Goal: Task Accomplishment & Management: Complete application form

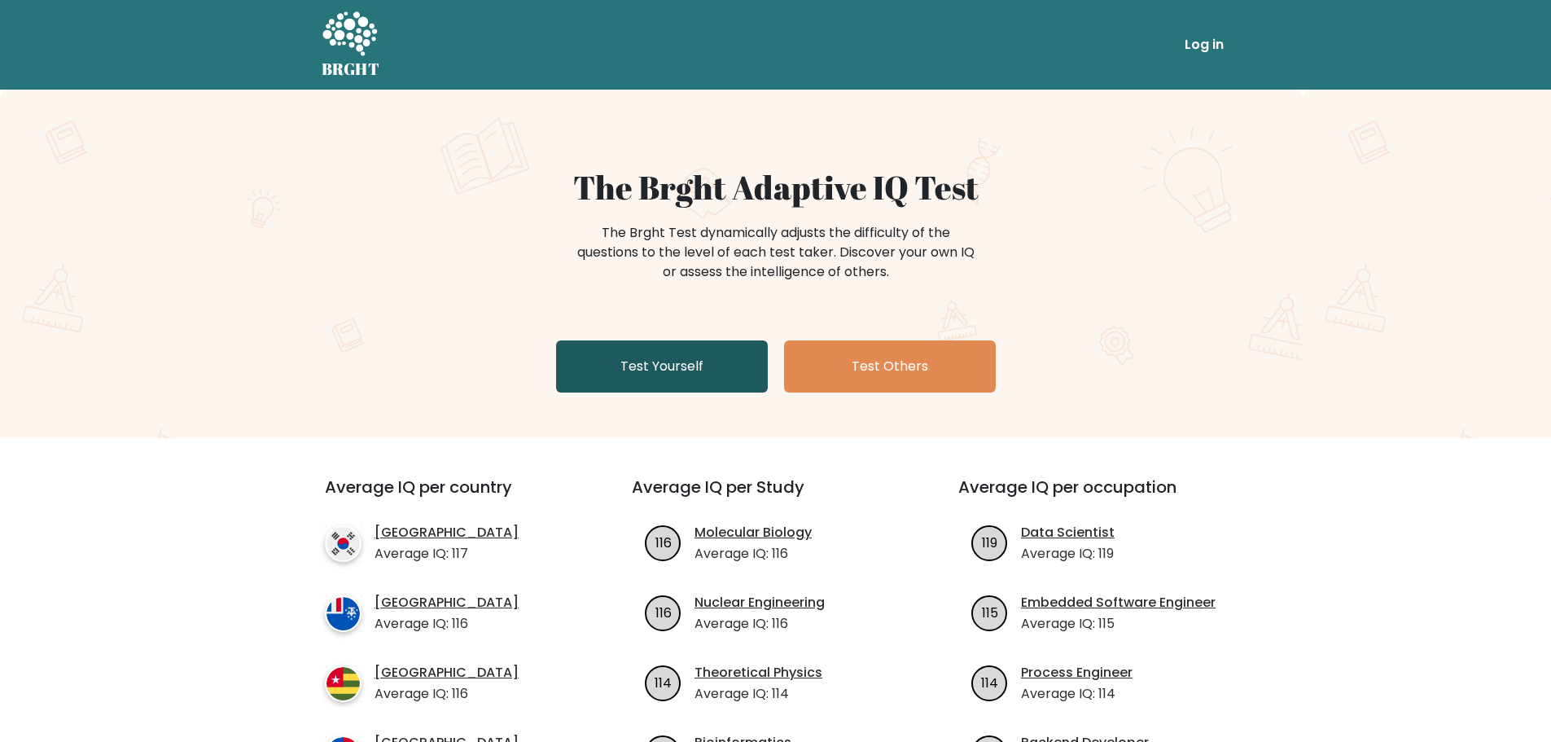
click at [682, 377] on link "Test Yourself" at bounding box center [662, 366] width 212 height 52
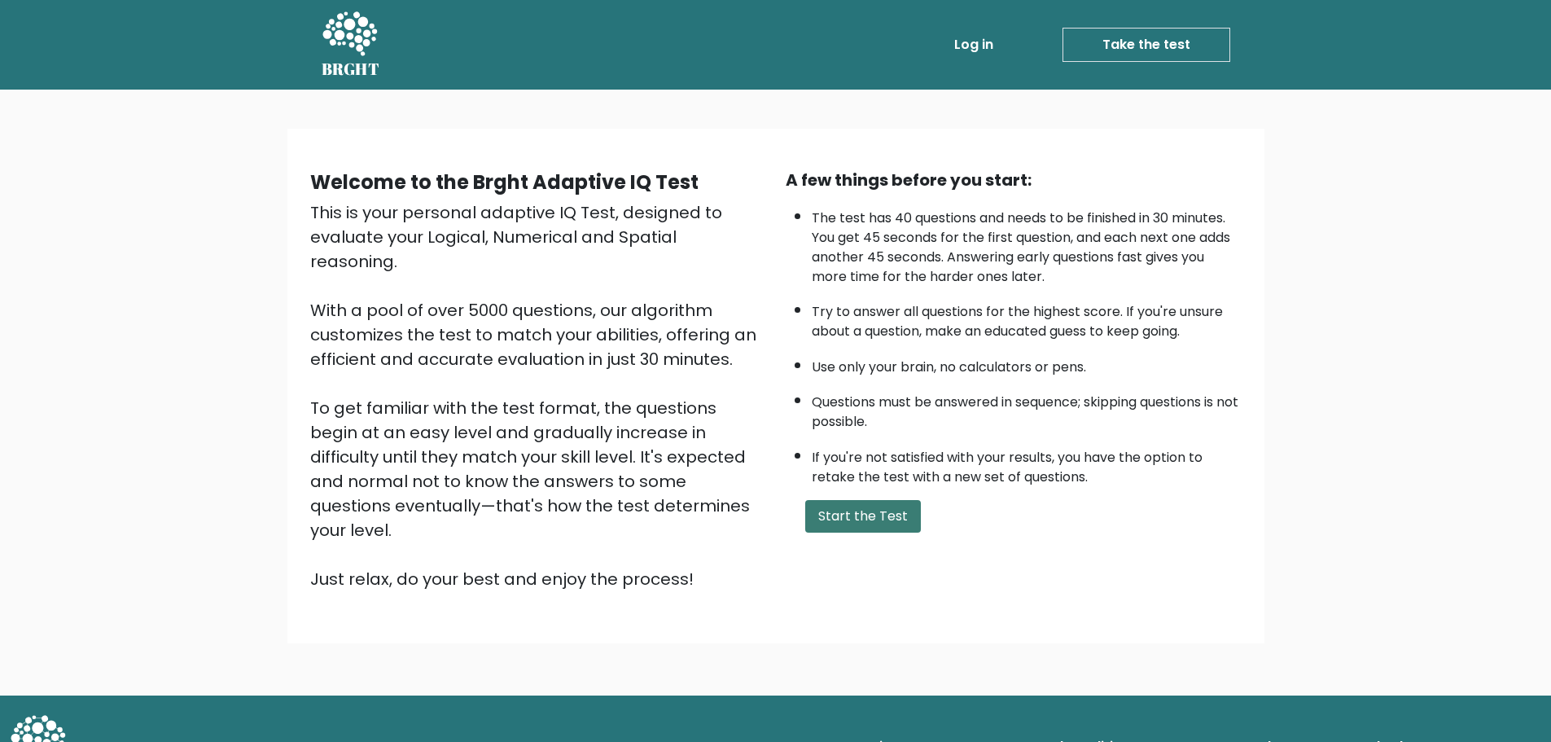
click at [858, 518] on button "Start the Test" at bounding box center [863, 516] width 116 height 33
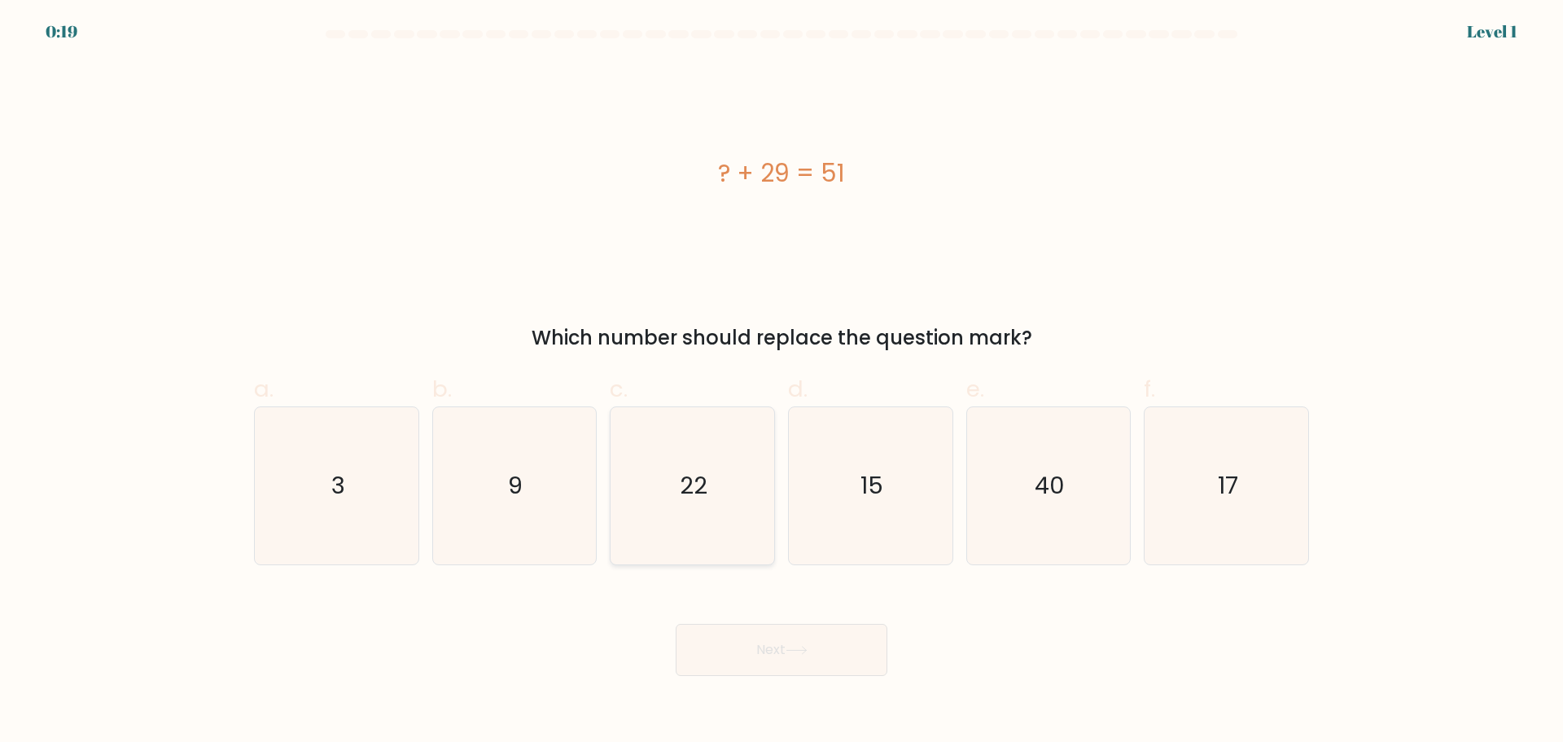
click at [737, 509] on icon "22" at bounding box center [692, 485] width 157 height 157
click at [782, 382] on input "c. 22" at bounding box center [782, 376] width 1 height 11
radio input "true"
click at [770, 658] on button "Next" at bounding box center [782, 650] width 212 height 52
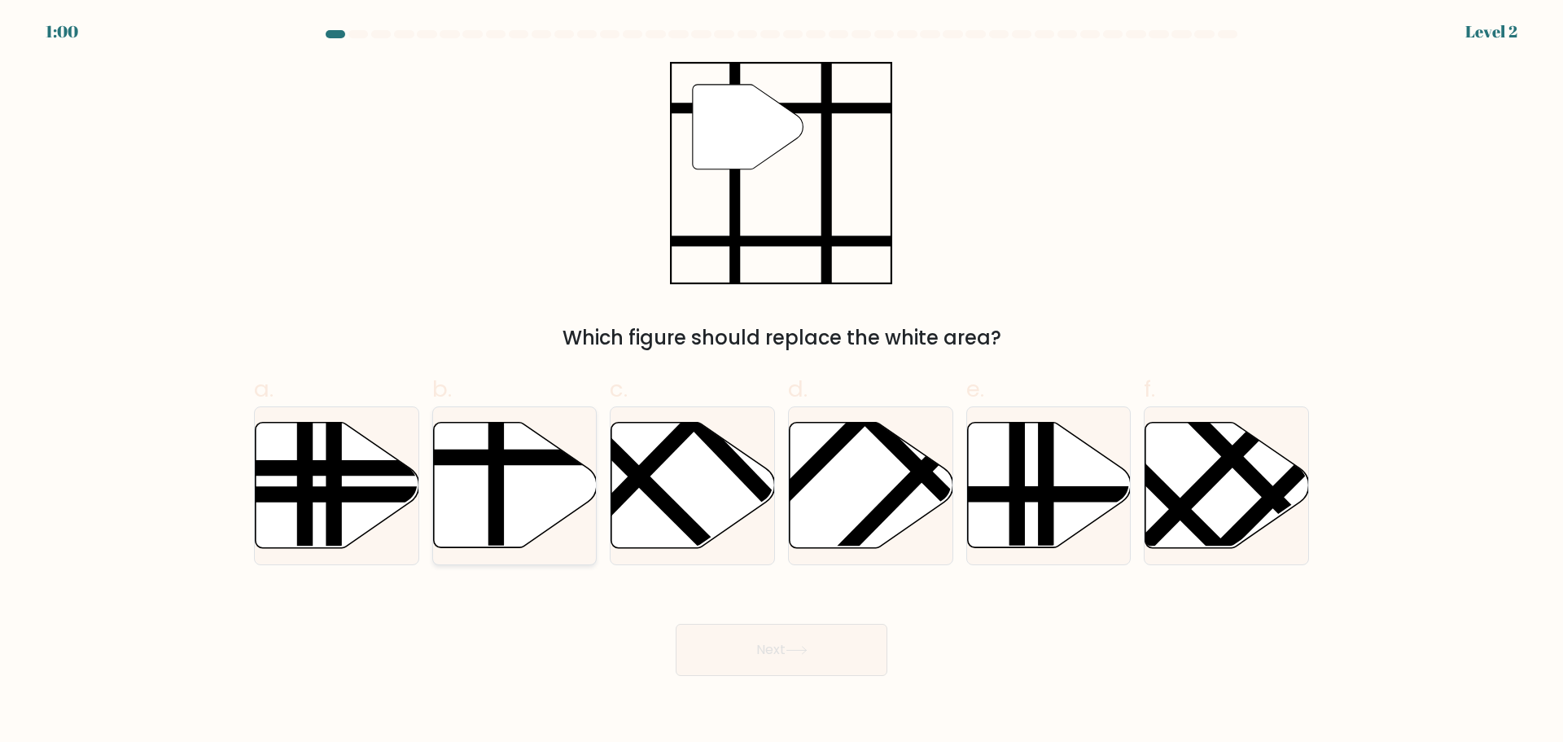
click at [537, 510] on icon at bounding box center [515, 484] width 164 height 125
click at [782, 382] on input "b." at bounding box center [782, 376] width 1 height 11
radio input "true"
click at [731, 645] on button "Next" at bounding box center [782, 650] width 212 height 52
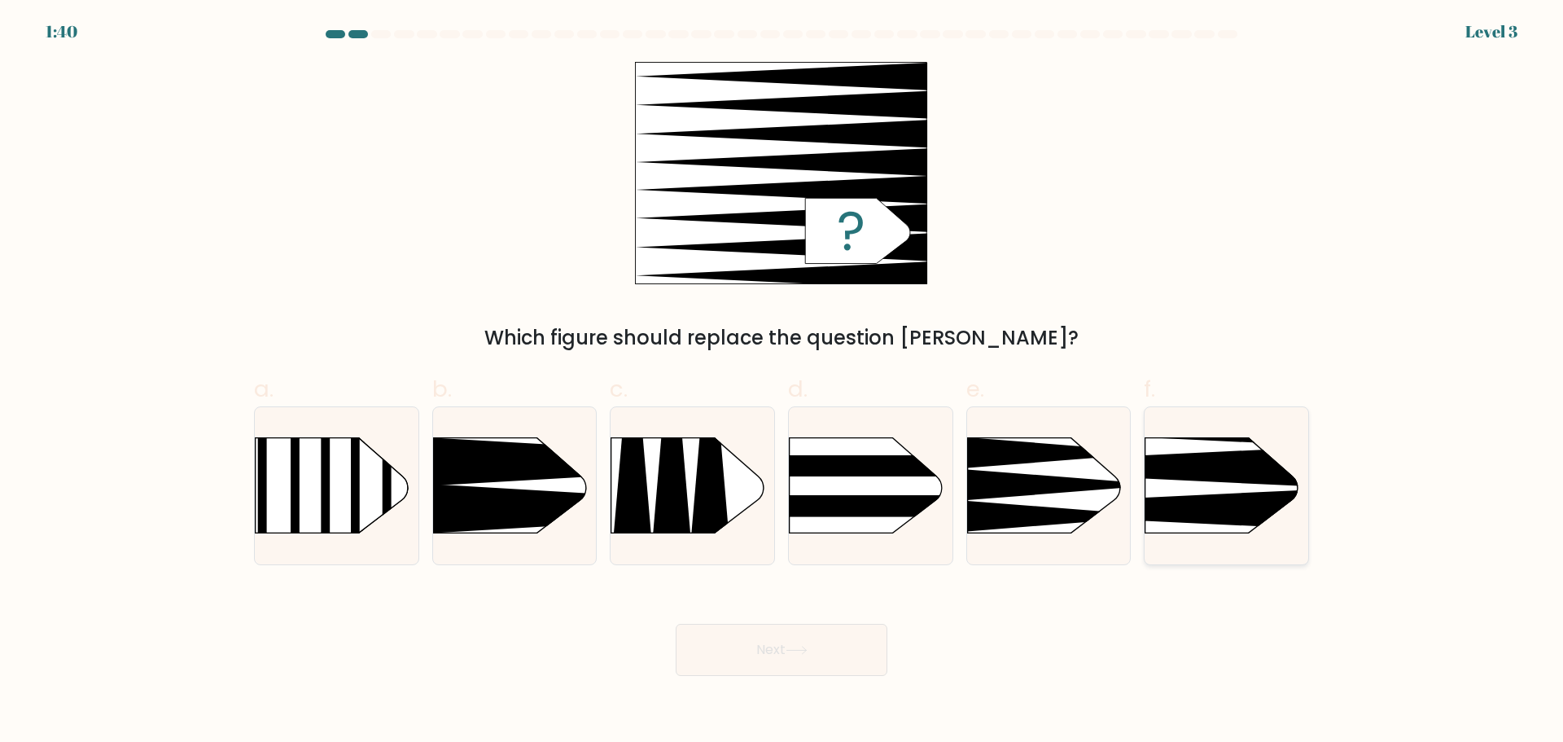
click at [1220, 472] on icon at bounding box center [1111, 467] width 427 height 41
click at [782, 382] on input "f." at bounding box center [782, 376] width 1 height 11
radio input "true"
click at [751, 678] on body "1:40 Level 3 a." at bounding box center [781, 371] width 1563 height 742
click at [753, 666] on button "Next" at bounding box center [782, 650] width 212 height 52
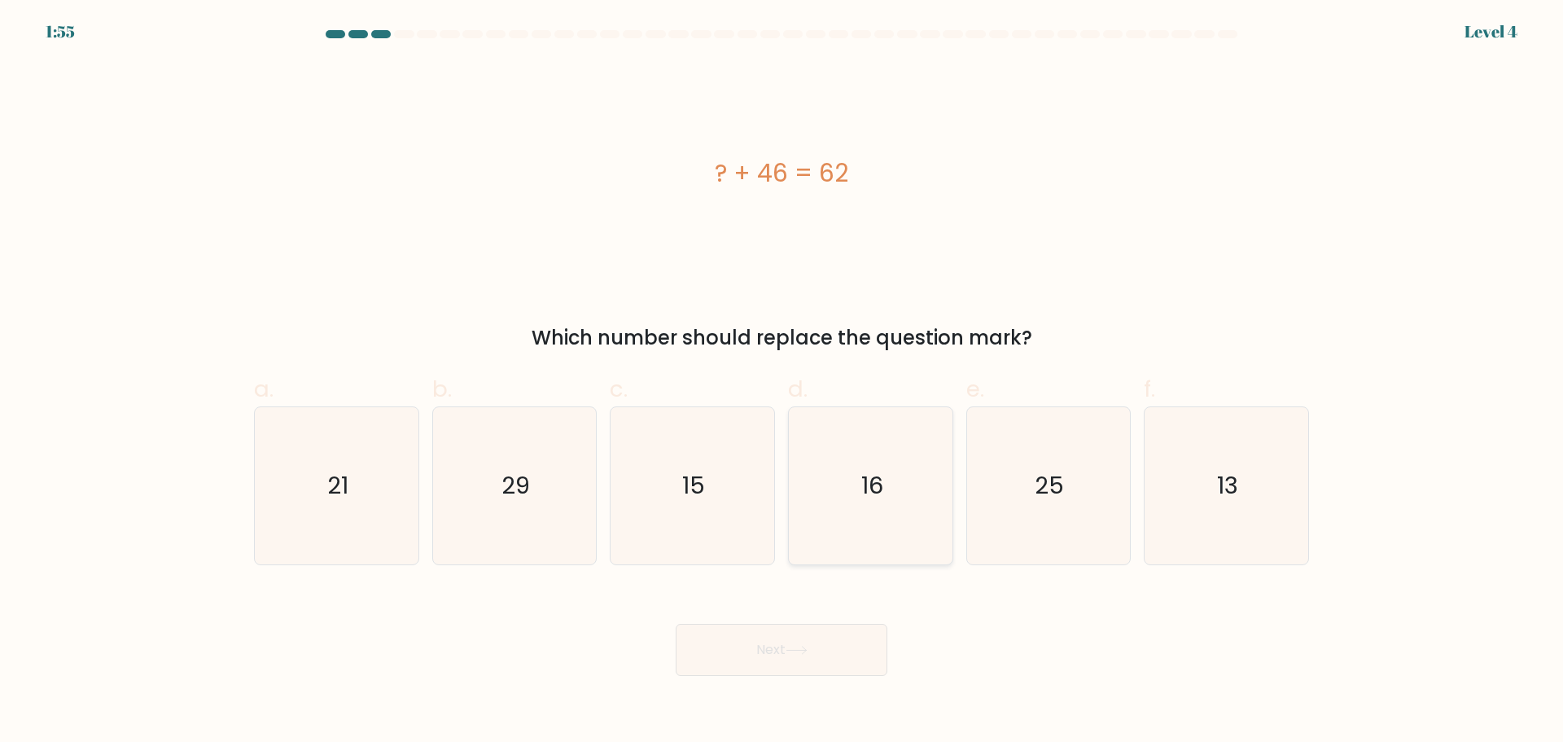
click at [861, 534] on icon "16" at bounding box center [870, 485] width 157 height 157
click at [782, 382] on input "d. 16" at bounding box center [782, 376] width 1 height 11
radio input "true"
click at [830, 628] on button "Next" at bounding box center [782, 650] width 212 height 52
click at [816, 646] on button "Next" at bounding box center [782, 650] width 212 height 52
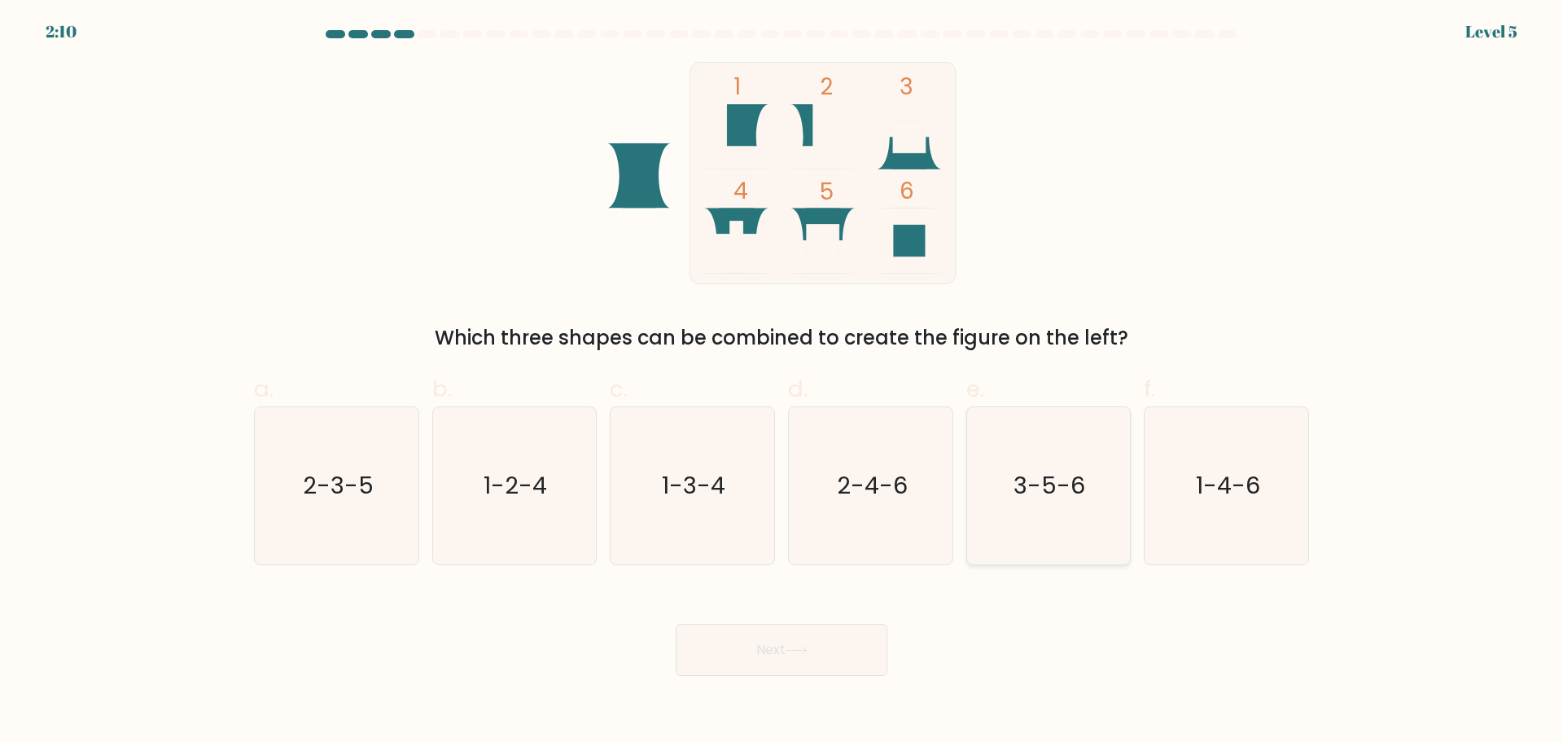
click at [1031, 517] on icon "3-5-6" at bounding box center [1048, 485] width 157 height 157
click at [782, 382] on input "e. 3-5-6" at bounding box center [782, 376] width 1 height 11
radio input "true"
click at [811, 633] on button "Next" at bounding box center [782, 650] width 212 height 52
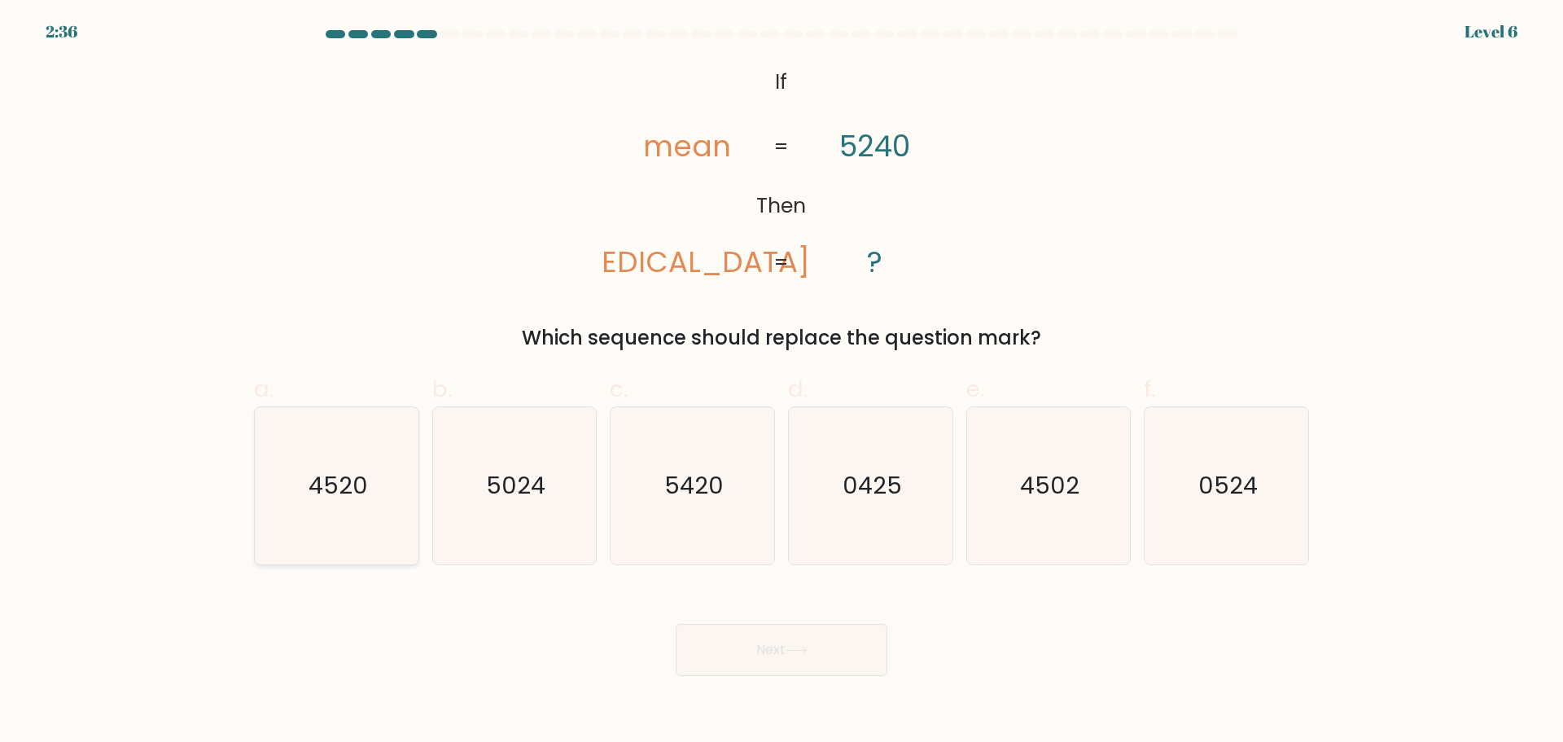
click at [288, 506] on icon "4520" at bounding box center [336, 485] width 157 height 157
click at [782, 382] on input "a. 4520" at bounding box center [782, 376] width 1 height 11
radio input "true"
click at [751, 633] on button "Next" at bounding box center [782, 650] width 212 height 52
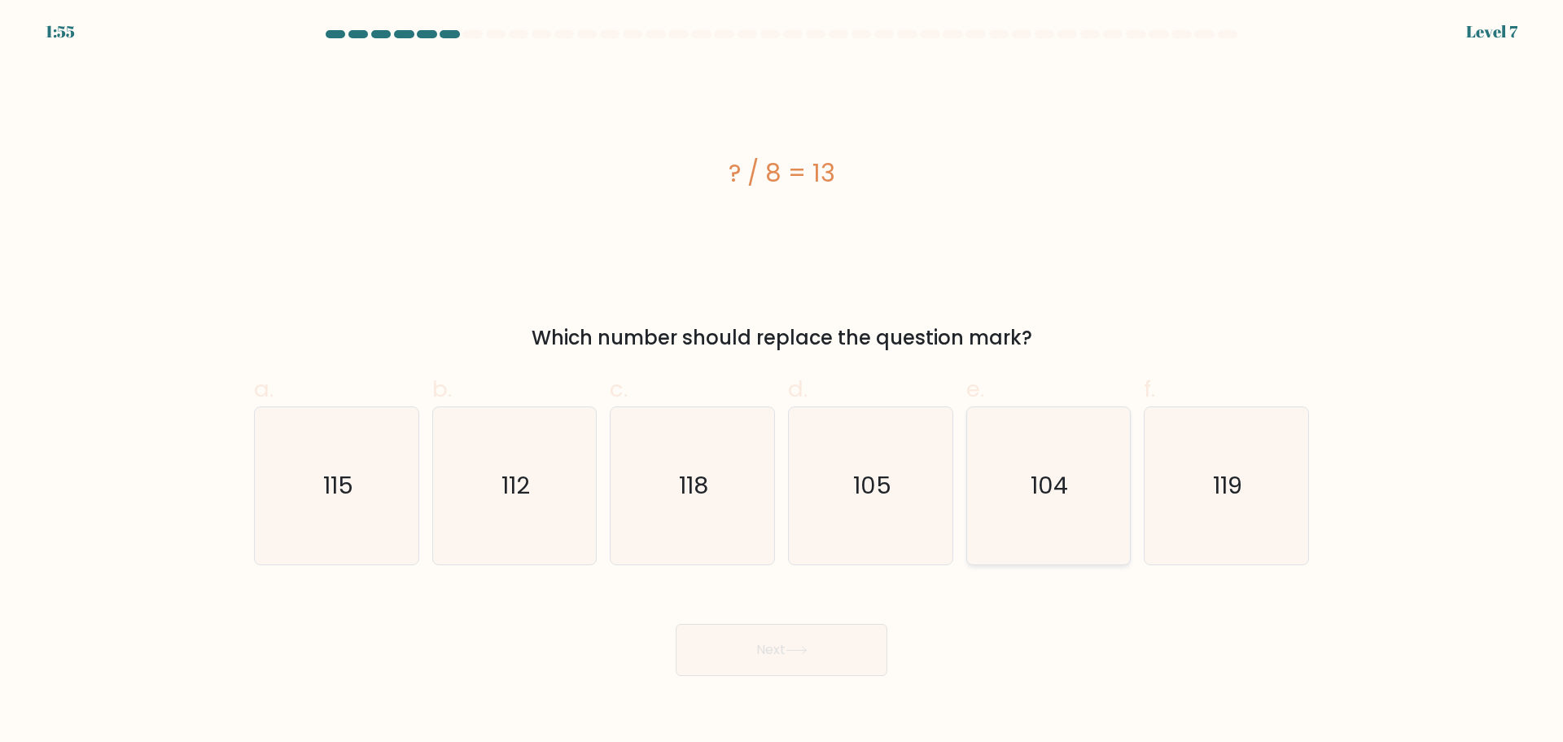
click at [1007, 498] on icon "104" at bounding box center [1048, 485] width 157 height 157
click at [782, 382] on input "e. 104" at bounding box center [782, 376] width 1 height 11
radio input "true"
click at [845, 651] on button "Next" at bounding box center [782, 650] width 212 height 52
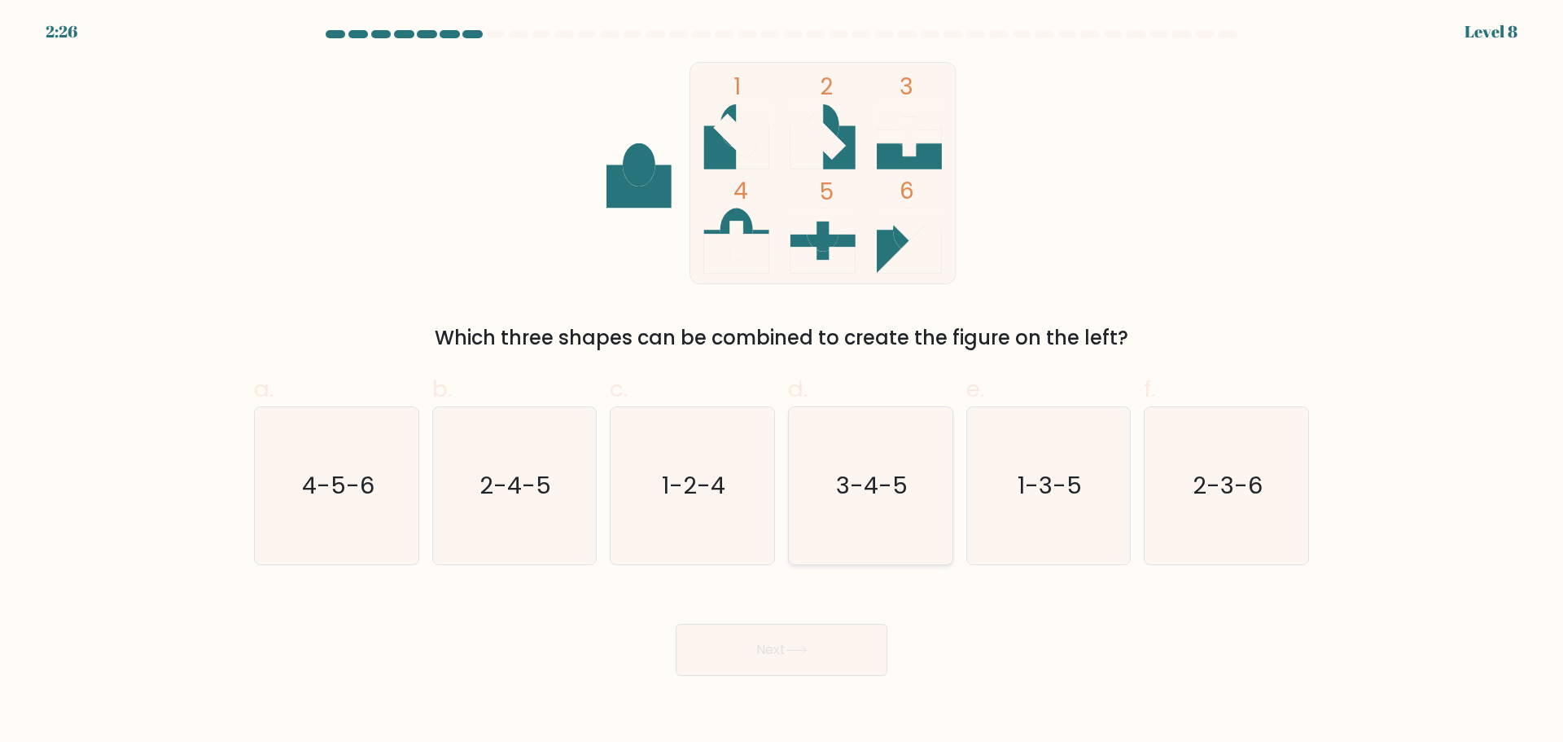
click at [900, 460] on icon "3-4-5" at bounding box center [870, 485] width 157 height 157
click at [782, 382] on input "d. 3-4-5" at bounding box center [782, 376] width 1 height 11
radio input "true"
click at [831, 651] on button "Next" at bounding box center [782, 650] width 212 height 52
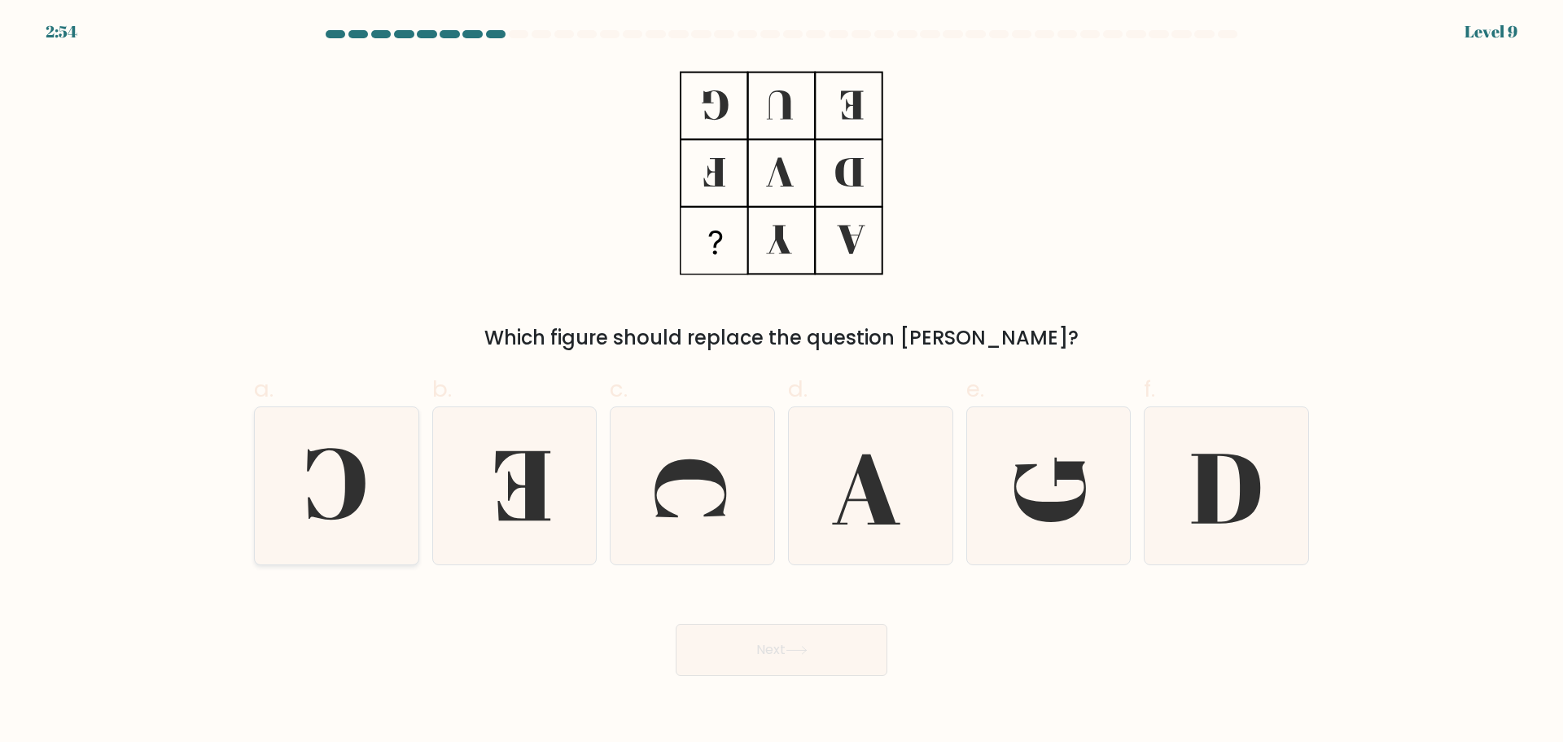
click at [393, 519] on icon at bounding box center [336, 485] width 157 height 157
click at [782, 382] on input "a." at bounding box center [782, 376] width 1 height 11
radio input "true"
click at [715, 627] on button "Next" at bounding box center [782, 650] width 212 height 52
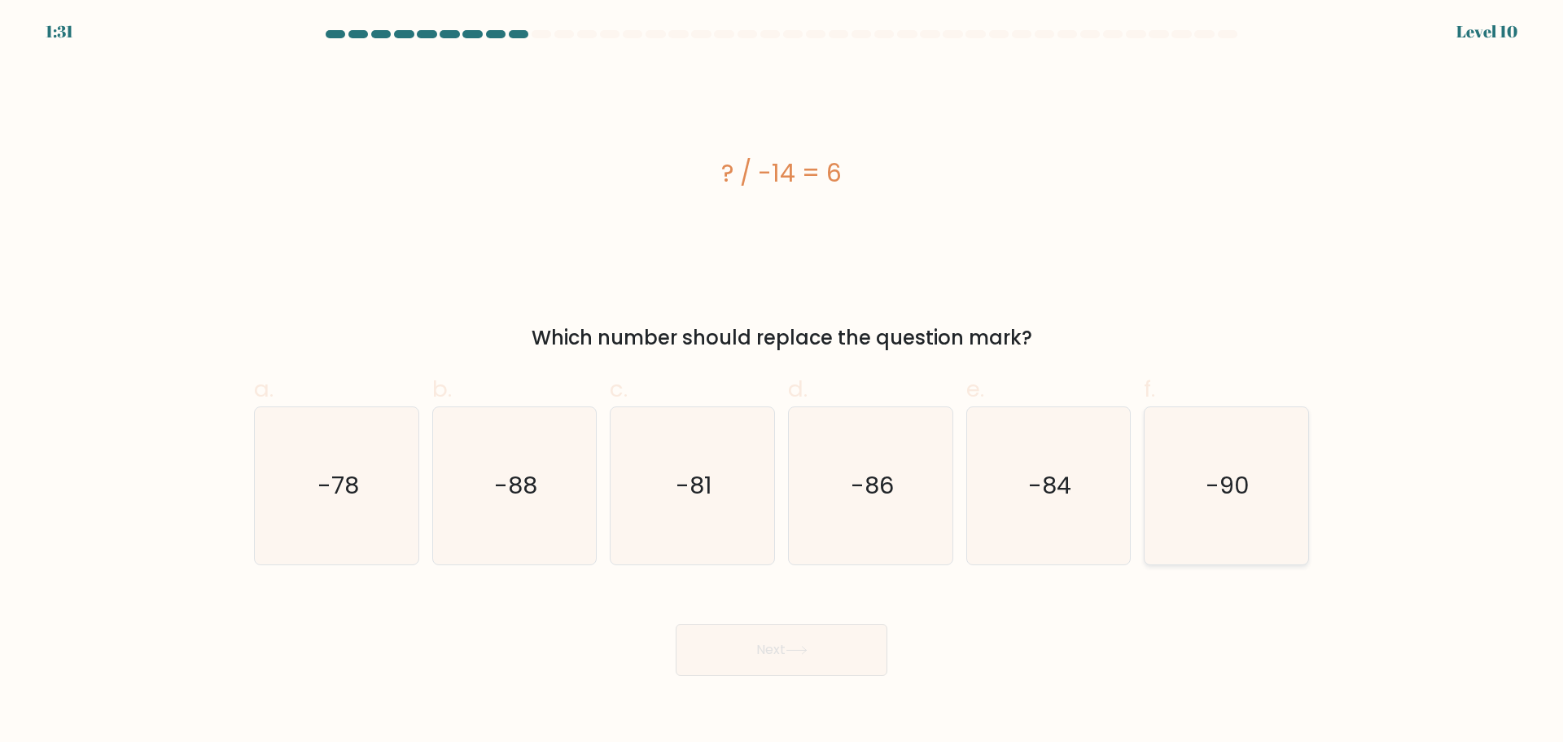
click at [1240, 516] on icon "-90" at bounding box center [1226, 485] width 157 height 157
click at [782, 382] on input "f. -90" at bounding box center [782, 376] width 1 height 11
radio input "true"
click at [739, 637] on button "Next" at bounding box center [782, 650] width 212 height 52
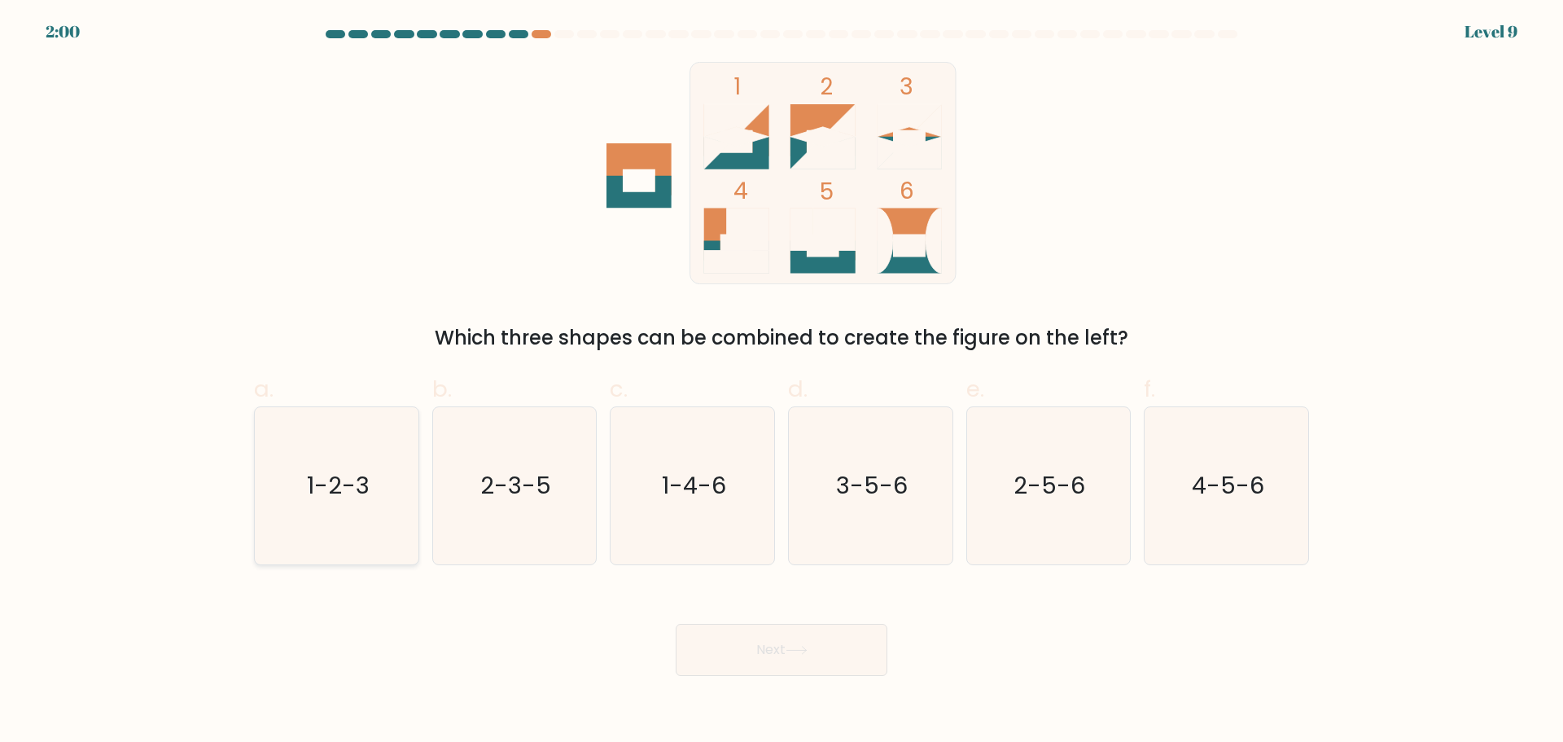
click at [389, 471] on icon "1-2-3" at bounding box center [336, 485] width 157 height 157
click at [782, 382] on input "a. 1-2-3" at bounding box center [782, 376] width 1 height 11
radio input "true"
click at [755, 622] on div "Next" at bounding box center [781, 630] width 1075 height 91
click at [753, 629] on button "Next" at bounding box center [782, 650] width 212 height 52
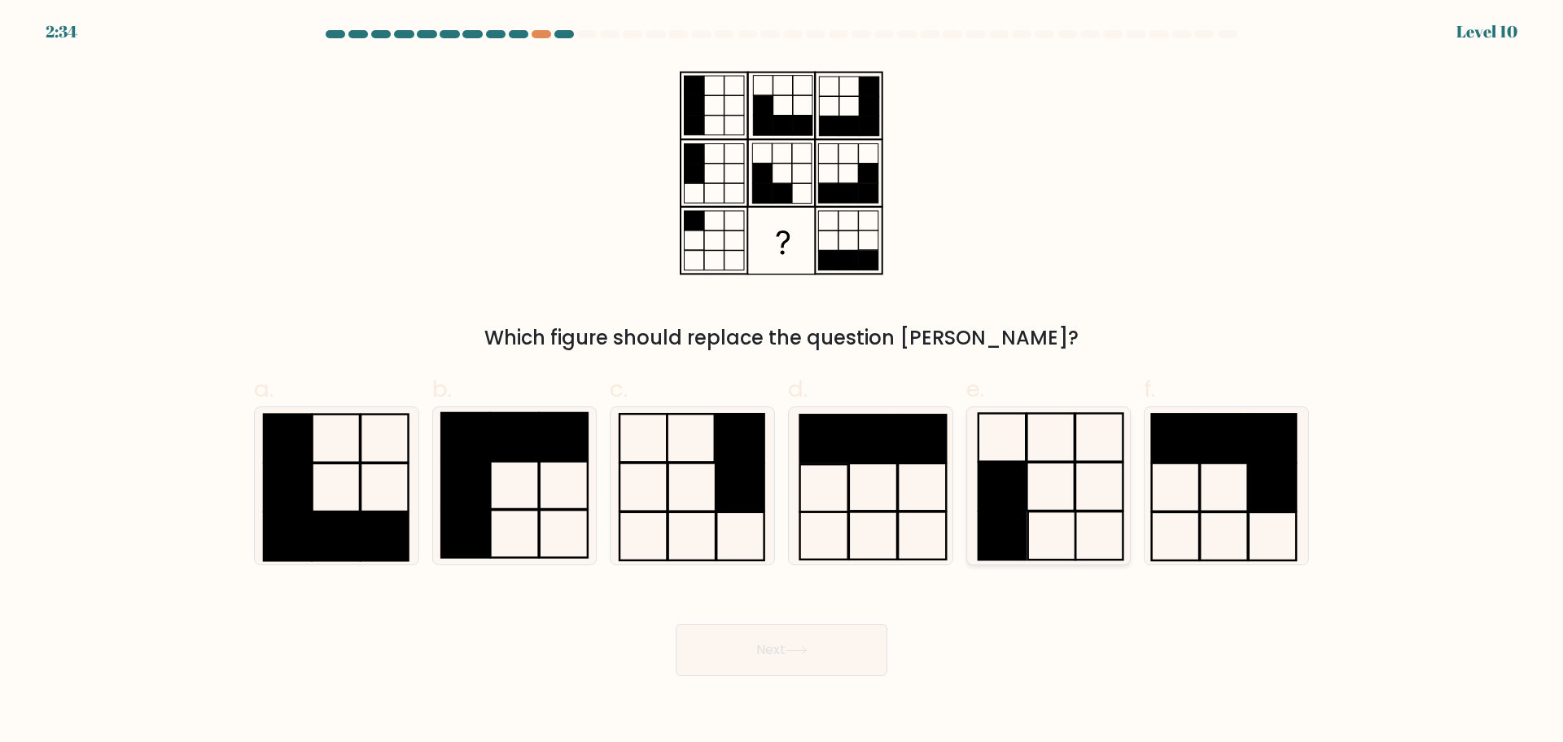
click at [1056, 536] on icon at bounding box center [1048, 485] width 157 height 157
click at [782, 382] on input "e." at bounding box center [782, 376] width 1 height 11
radio input "true"
click at [870, 637] on button "Next" at bounding box center [782, 650] width 212 height 52
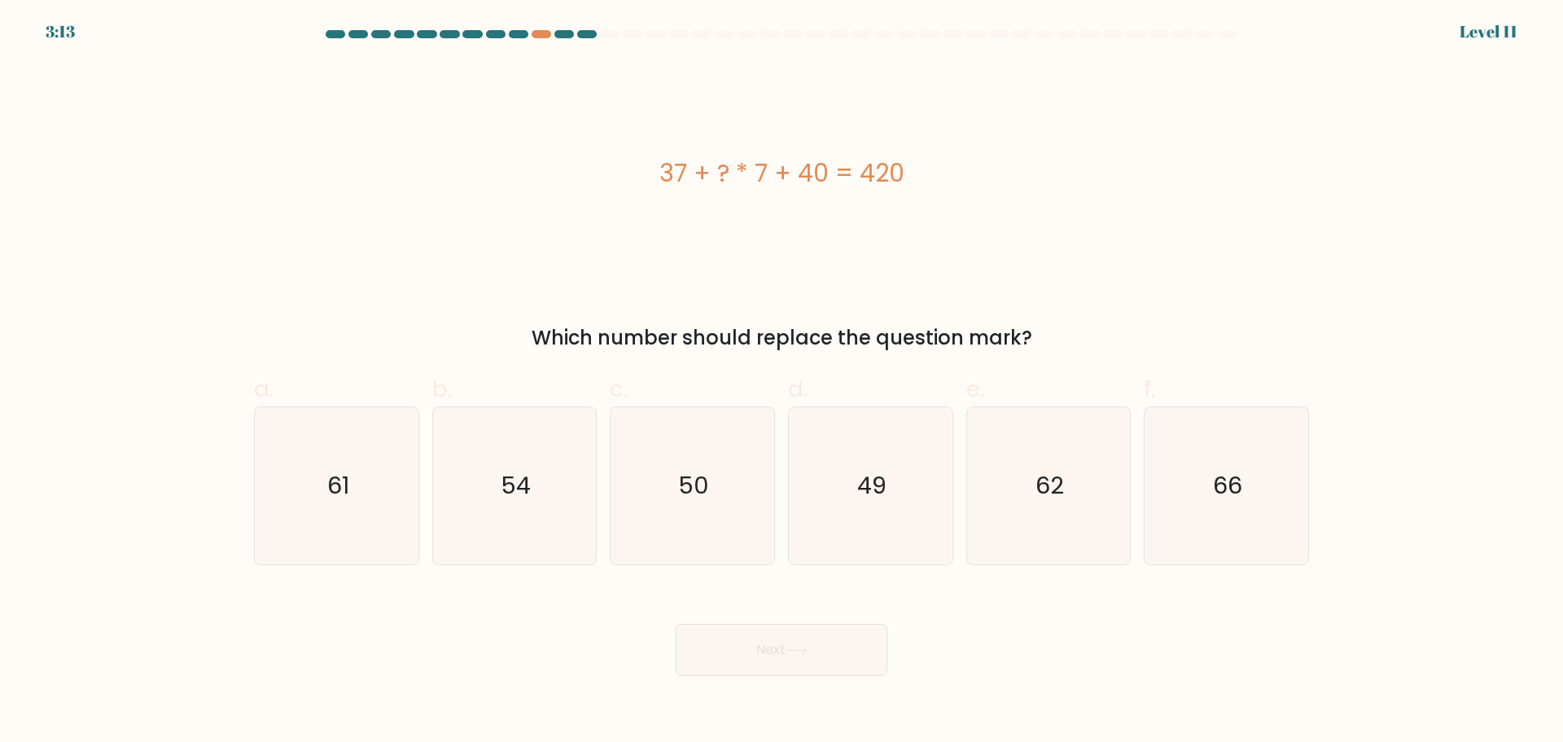
drag, startPoint x: 620, startPoint y: 158, endPoint x: 1000, endPoint y: 158, distance: 379.4
click at [1000, 158] on div "37 + ? * 7 + 40 = 420" at bounding box center [781, 173] width 1055 height 37
copy div "37 + ? * 7 + 40 = 420"
click at [888, 511] on icon "49" at bounding box center [870, 485] width 157 height 157
click at [782, 382] on input "d. 49" at bounding box center [782, 376] width 1 height 11
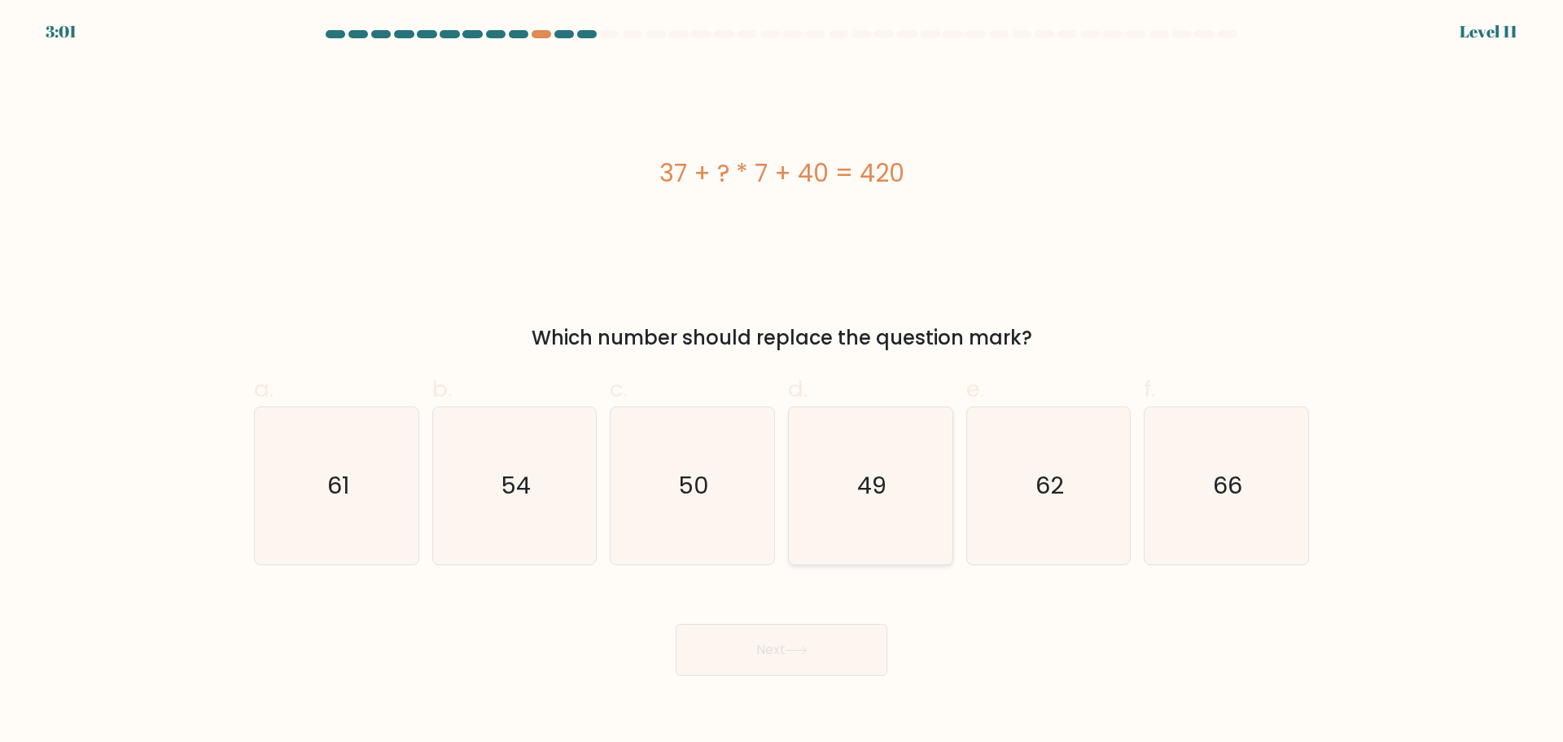
radio input "true"
click at [767, 664] on button "Next" at bounding box center [782, 650] width 212 height 52
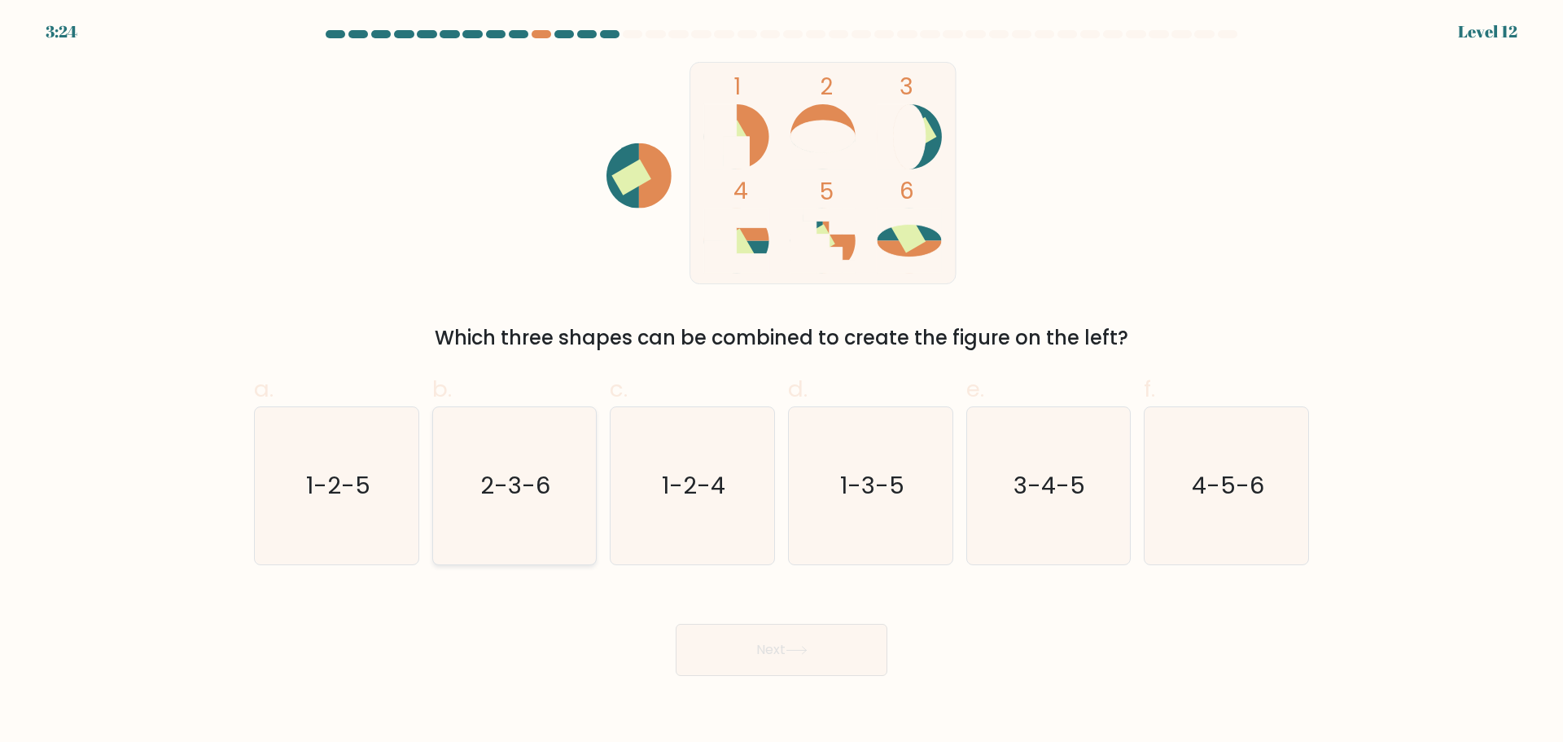
click at [524, 493] on text "2-3-6" at bounding box center [516, 485] width 70 height 33
click at [782, 382] on input "b. 2-3-6" at bounding box center [782, 376] width 1 height 11
radio input "true"
click at [720, 646] on button "Next" at bounding box center [782, 650] width 212 height 52
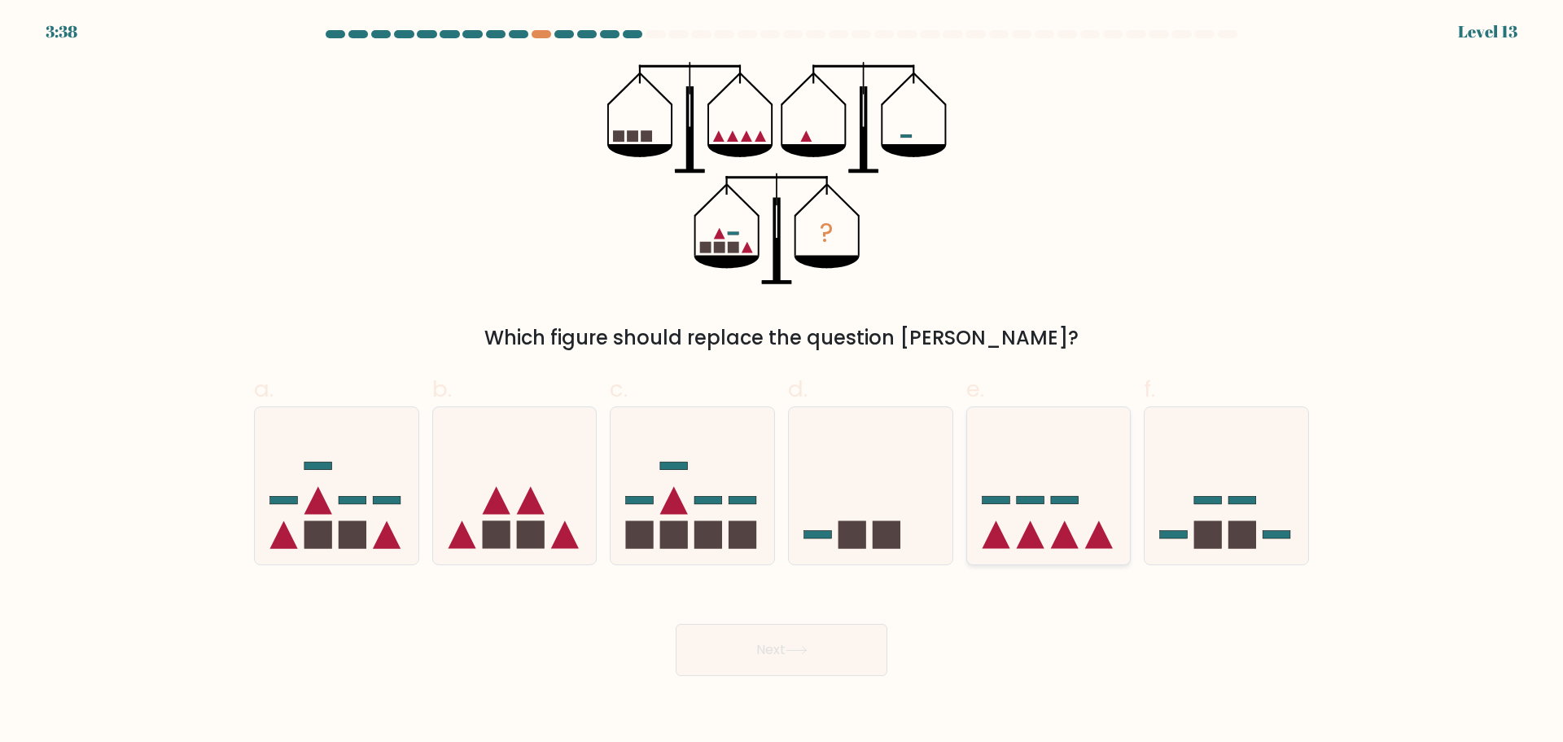
click at [1012, 524] on icon at bounding box center [1049, 485] width 164 height 135
click at [782, 382] on input "e." at bounding box center [782, 376] width 1 height 11
radio input "true"
click at [839, 638] on button "Next" at bounding box center [782, 650] width 212 height 52
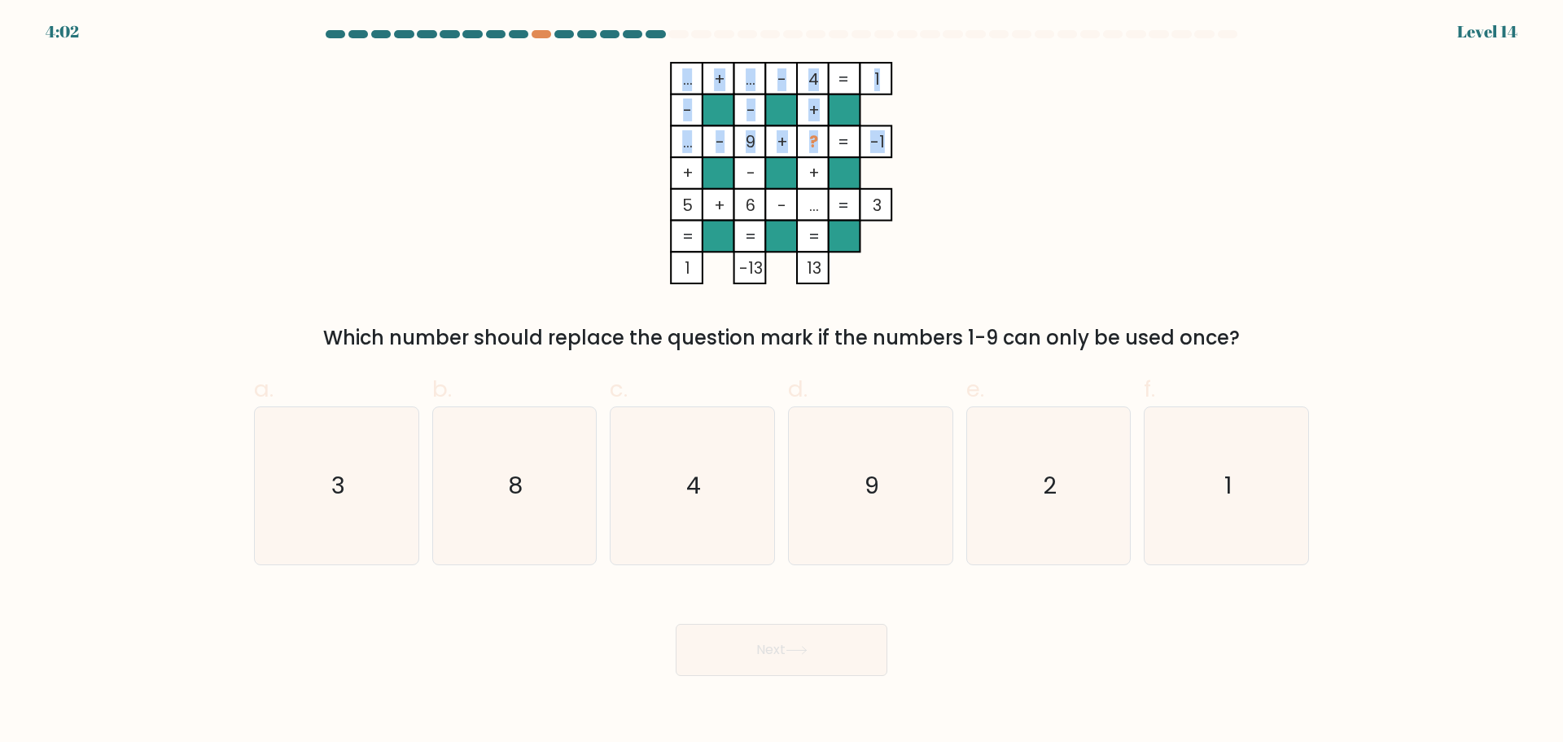
drag, startPoint x: 721, startPoint y: 129, endPoint x: 883, endPoint y: 131, distance: 162.0
click at [881, 130] on icon "... + ... - 4 1 - - + ... - 9 + ? -1 + - + 5 + 6 - ... = 3 = = = = 1 -13 13 =" at bounding box center [781, 173] width 489 height 222
click at [919, 135] on icon "... + ... - 4 1 - - + ... - 9 + ? -1 + - + 5 + 6 - ... = 3 = = = = 1 -13 13 =" at bounding box center [781, 173] width 489 height 222
drag, startPoint x: 912, startPoint y: 138, endPoint x: 944, endPoint y: 138, distance: 31.8
click at [944, 138] on icon "... + ... - 4 1 - - + ... - 9 + ? -1 + - + 5 + 6 - ... = 3 = = = = 1 -13 13 =" at bounding box center [781, 173] width 489 height 222
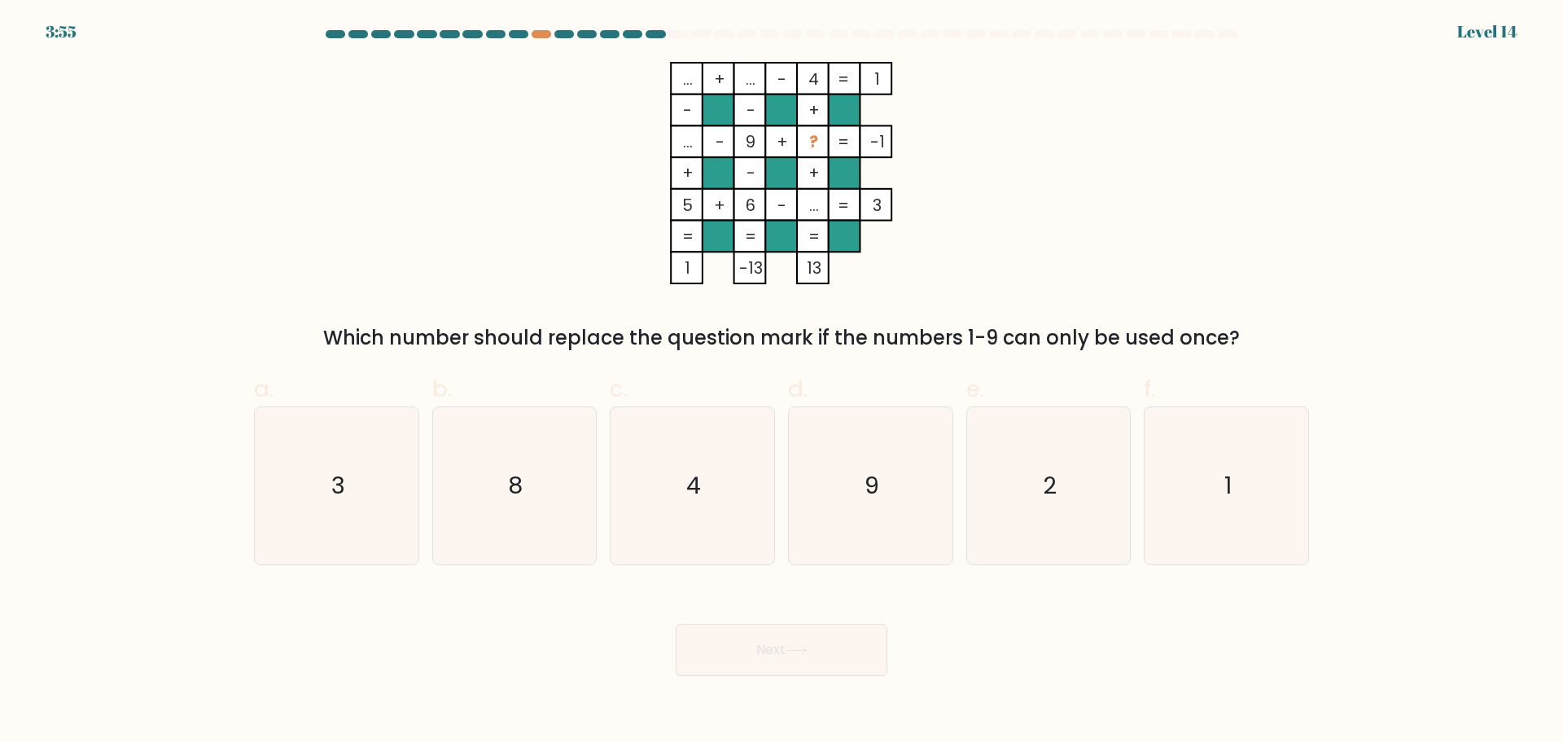
click at [1029, 136] on div "... + ... - 4 1 - - + ... - 9 + ? -1 + - + 5 + 6 - ... = 3 = = = = 1 -13 13 = W…" at bounding box center [781, 207] width 1075 height 291
click at [1216, 520] on icon "1" at bounding box center [1226, 485] width 157 height 157
click at [782, 382] on input "f. 1" at bounding box center [782, 376] width 1 height 11
radio input "true"
click at [755, 642] on button "Next" at bounding box center [782, 650] width 212 height 52
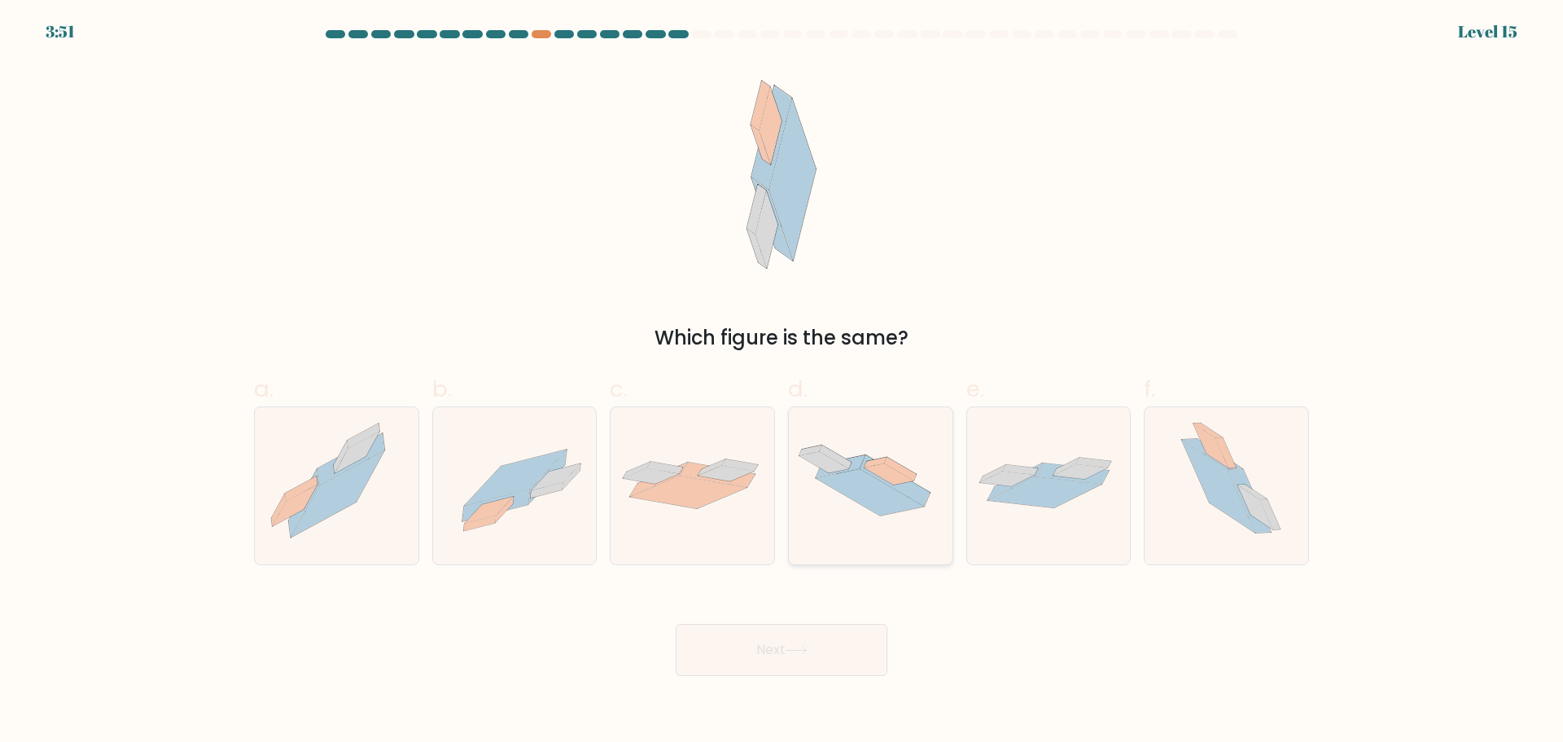
click at [897, 546] on div at bounding box center [870, 485] width 165 height 159
click at [782, 382] on input "d." at bounding box center [782, 376] width 1 height 11
radio input "true"
click at [818, 621] on div "Next" at bounding box center [781, 630] width 1075 height 91
click at [865, 652] on button "Next" at bounding box center [782, 650] width 212 height 52
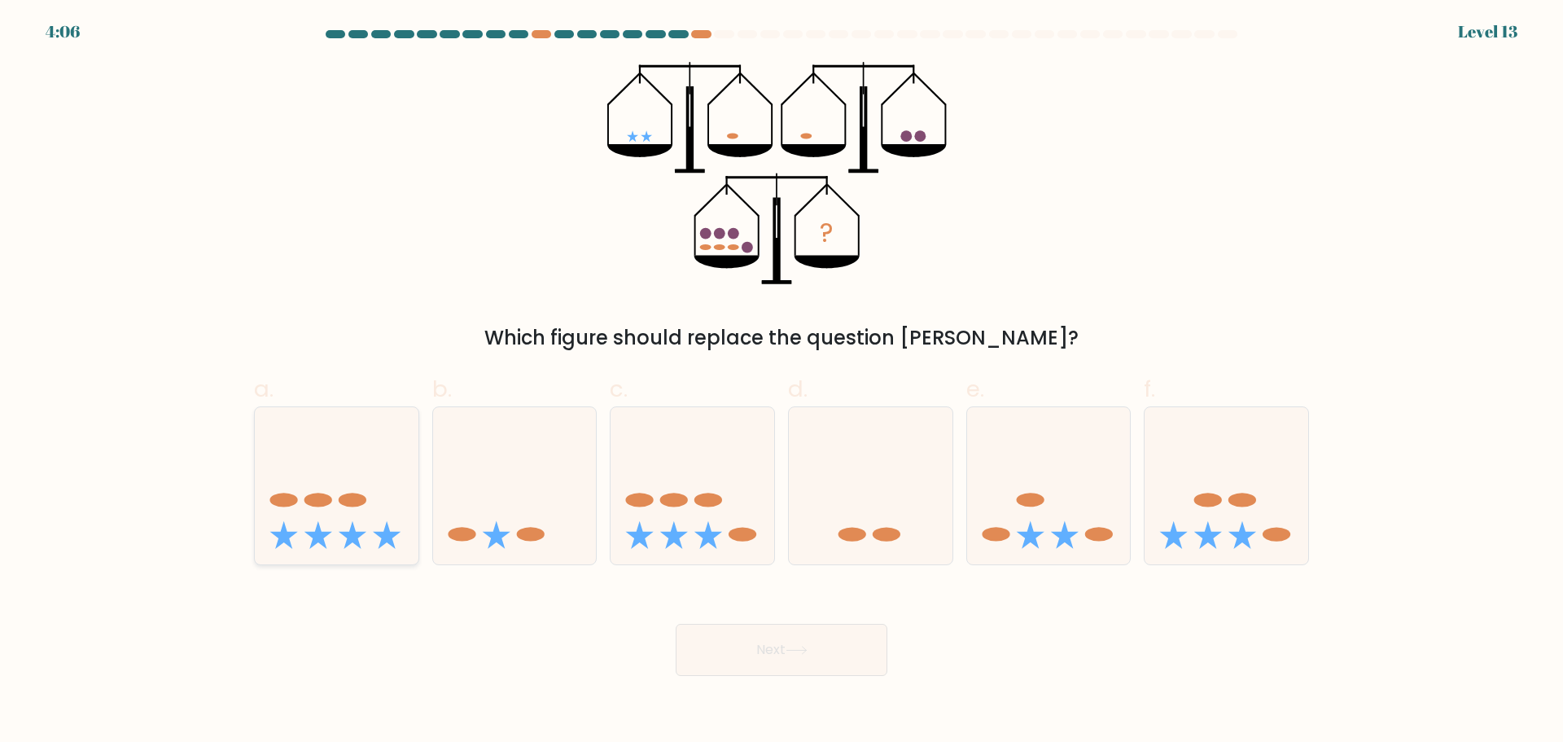
click at [353, 553] on icon at bounding box center [337, 485] width 164 height 135
click at [782, 382] on input "a." at bounding box center [782, 376] width 1 height 11
radio input "true"
click at [765, 642] on button "Next" at bounding box center [782, 650] width 212 height 52
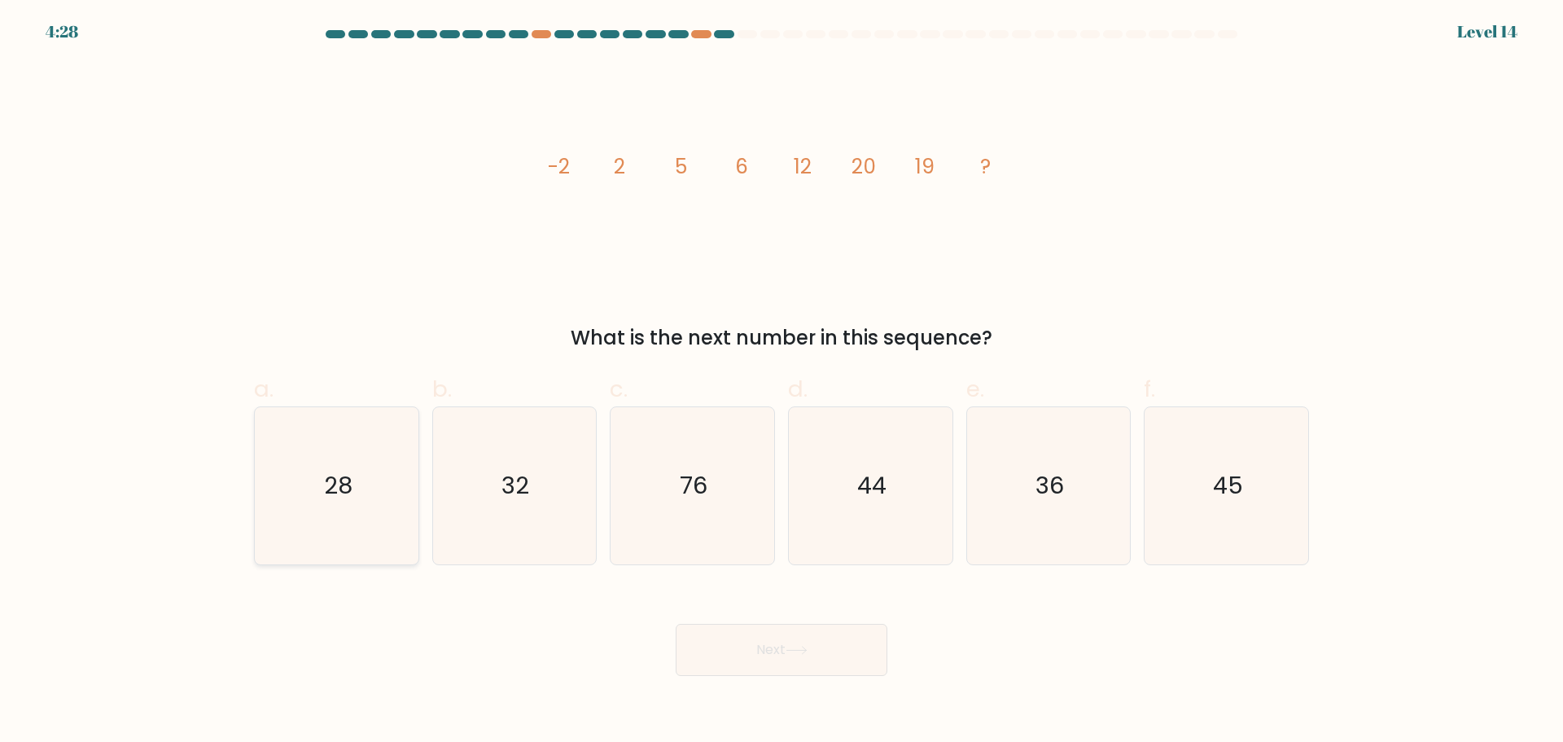
click at [347, 498] on text "28" at bounding box center [338, 485] width 28 height 33
click at [782, 382] on input "a. 28" at bounding box center [782, 376] width 1 height 11
radio input "true"
click at [816, 629] on button "Next" at bounding box center [782, 650] width 212 height 52
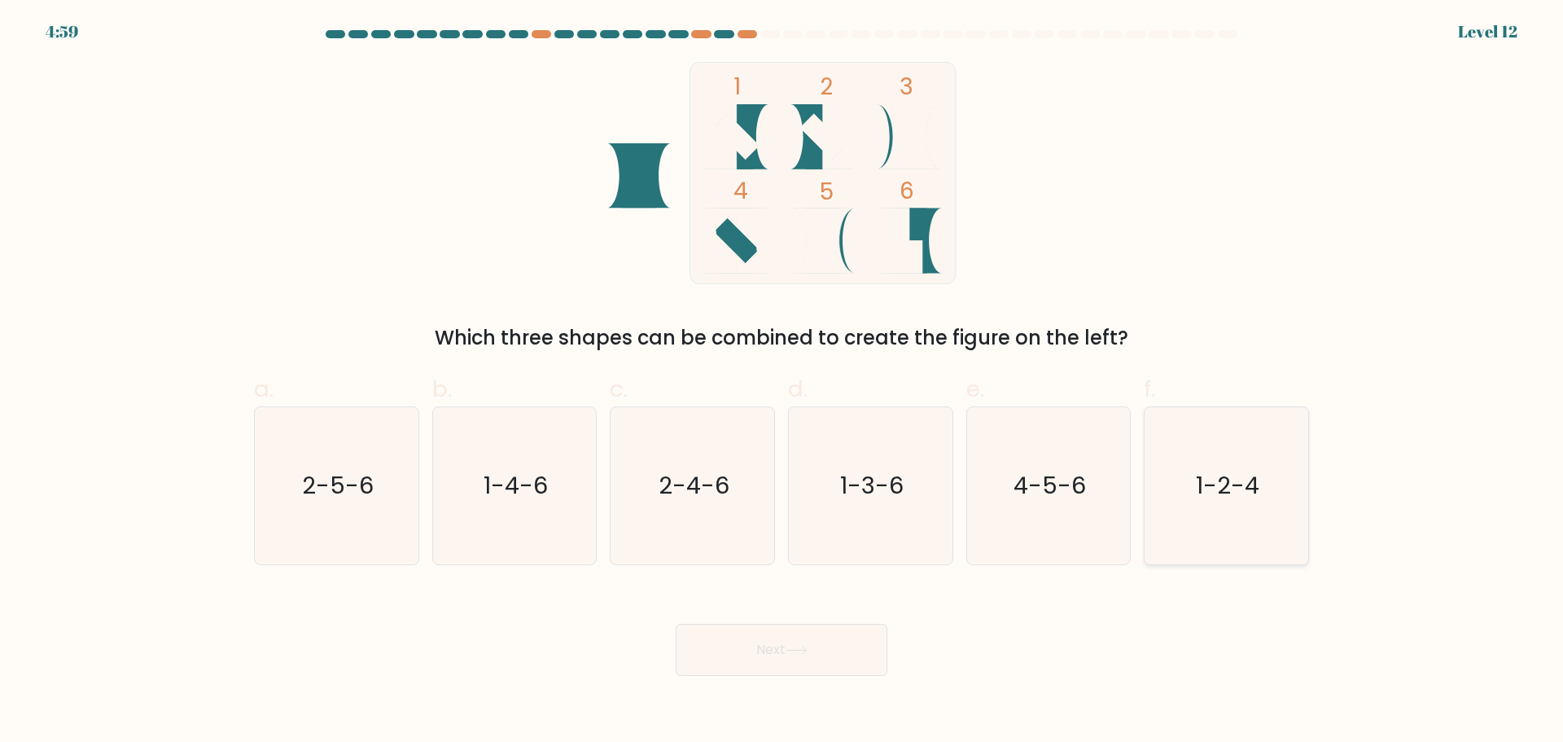
click at [1252, 498] on text "1-2-4" at bounding box center [1229, 485] width 64 height 33
click at [782, 382] on input "f. 1-2-4" at bounding box center [782, 376] width 1 height 11
radio input "true"
click at [880, 607] on div "Next" at bounding box center [781, 630] width 1075 height 91
click at [866, 638] on button "Next" at bounding box center [782, 650] width 212 height 52
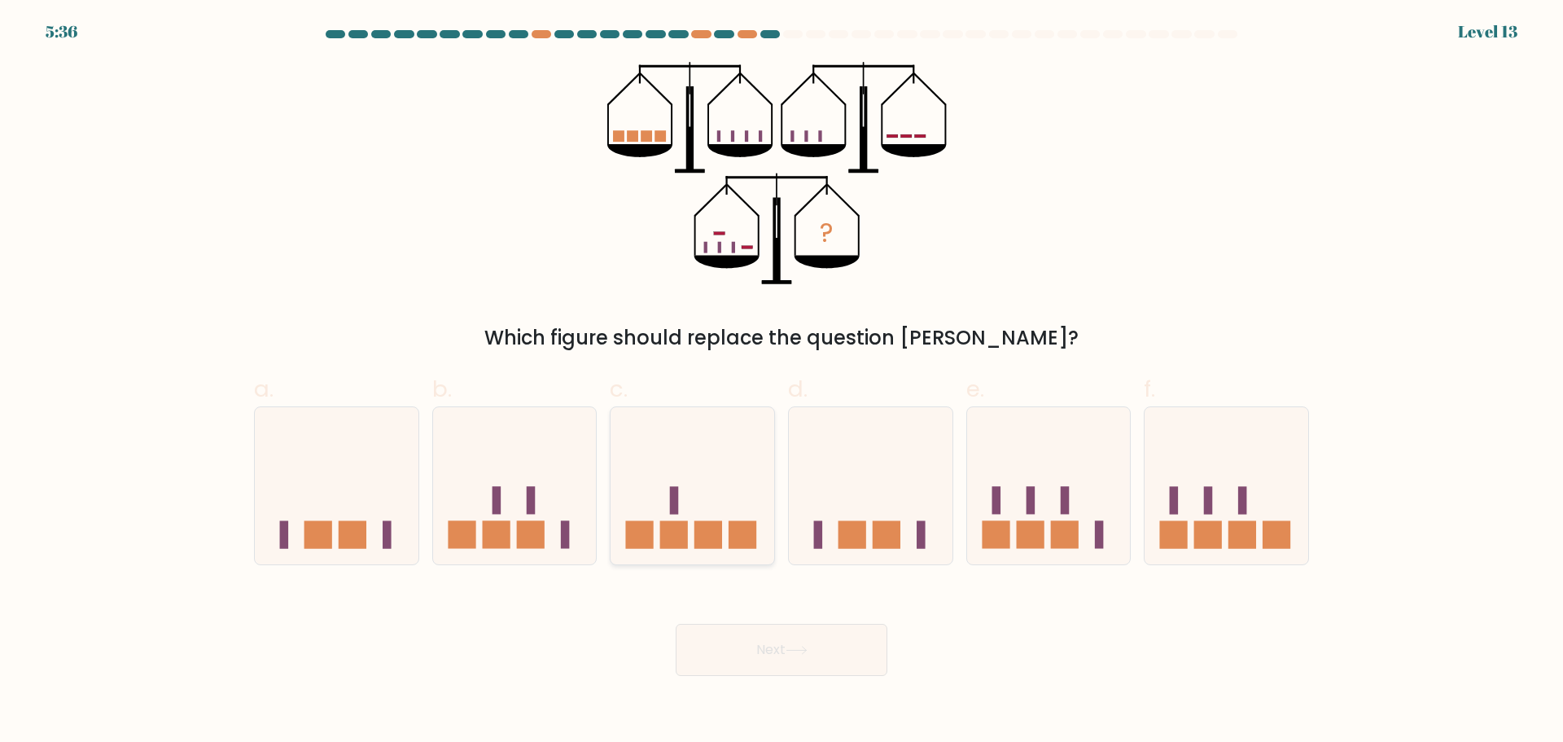
click at [637, 505] on icon at bounding box center [693, 485] width 164 height 135
click at [782, 382] on input "c." at bounding box center [782, 376] width 1 height 11
radio input "true"
click at [714, 638] on button "Next" at bounding box center [782, 650] width 212 height 52
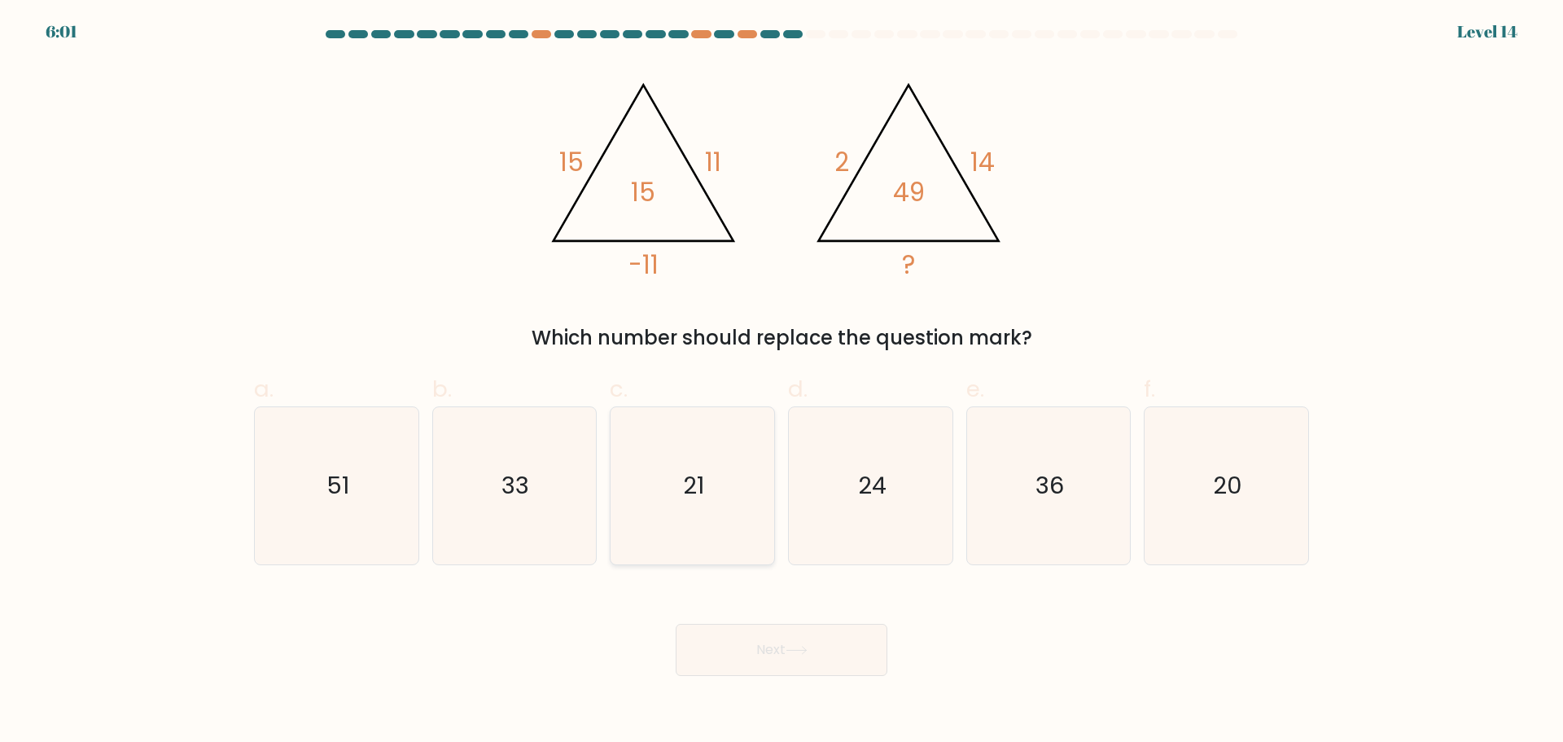
click at [739, 546] on icon "21" at bounding box center [692, 485] width 157 height 157
click at [782, 382] on input "c. 21" at bounding box center [782, 376] width 1 height 11
radio input "true"
click at [776, 624] on button "Next" at bounding box center [782, 650] width 212 height 52
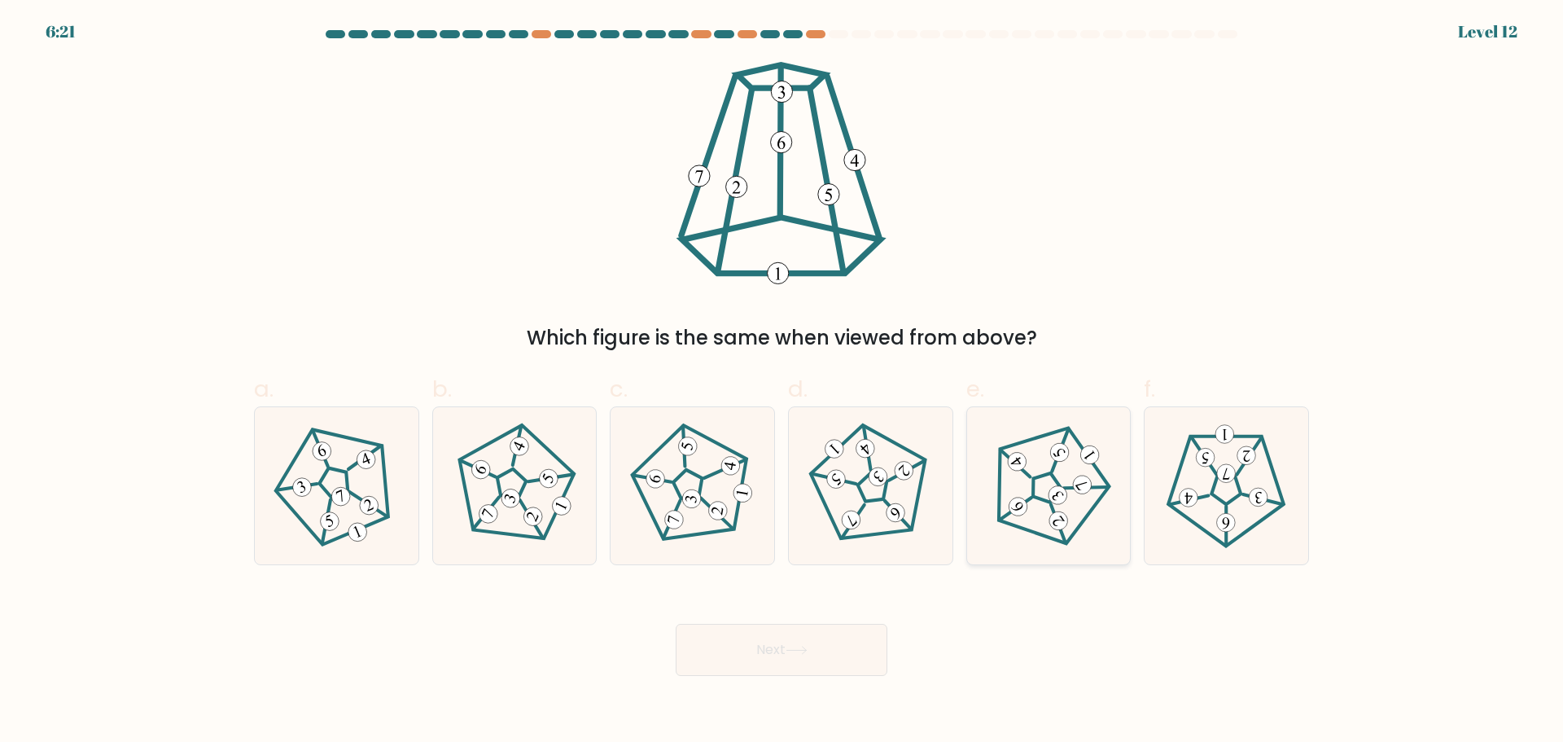
click at [1028, 539] on icon at bounding box center [1048, 485] width 125 height 125
click at [782, 382] on input "e." at bounding box center [782, 376] width 1 height 11
radio input "true"
click at [853, 629] on button "Next" at bounding box center [782, 650] width 212 height 52
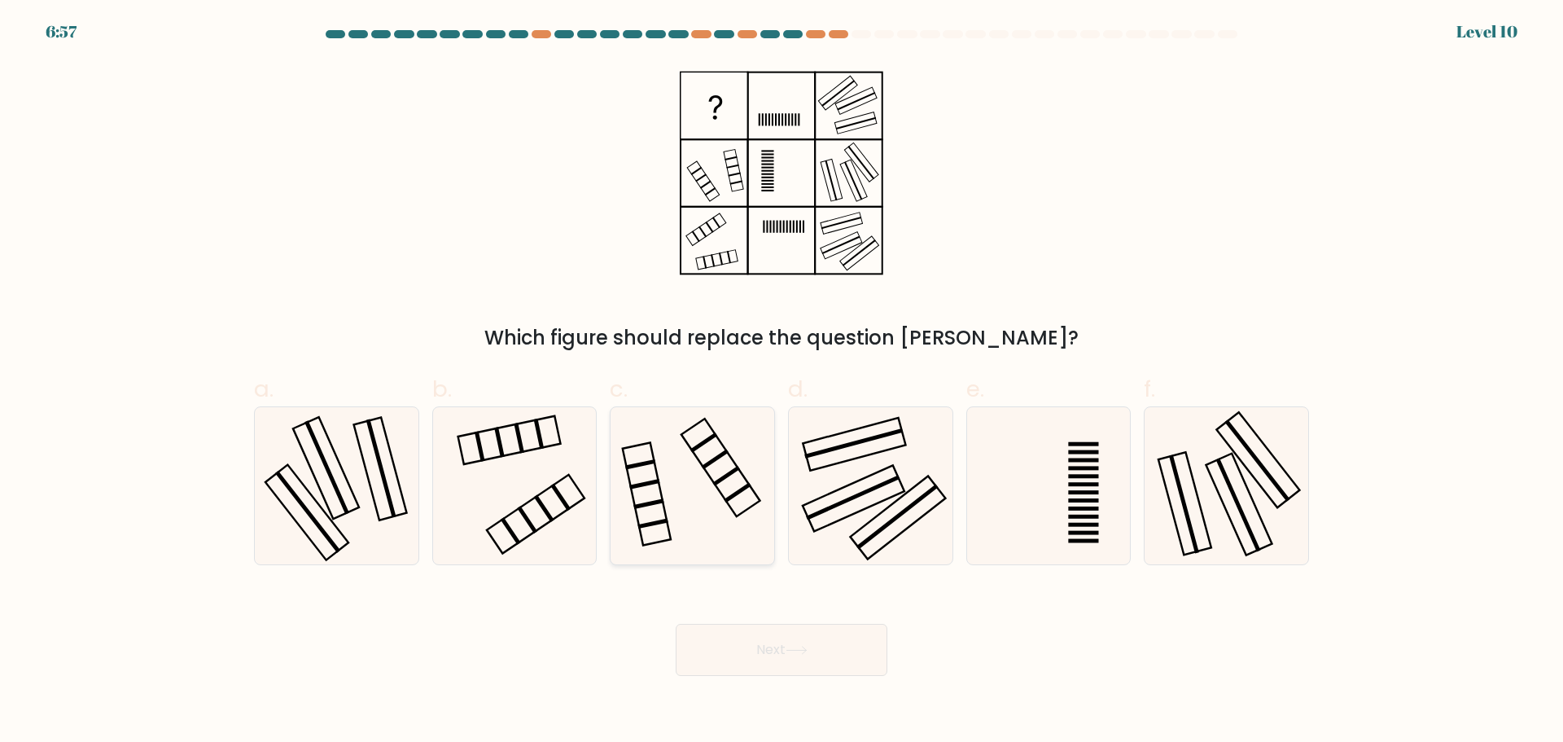
click at [742, 552] on icon at bounding box center [692, 485] width 157 height 157
click at [782, 382] on input "c." at bounding box center [782, 376] width 1 height 11
radio input "true"
click at [783, 624] on button "Next" at bounding box center [782, 650] width 212 height 52
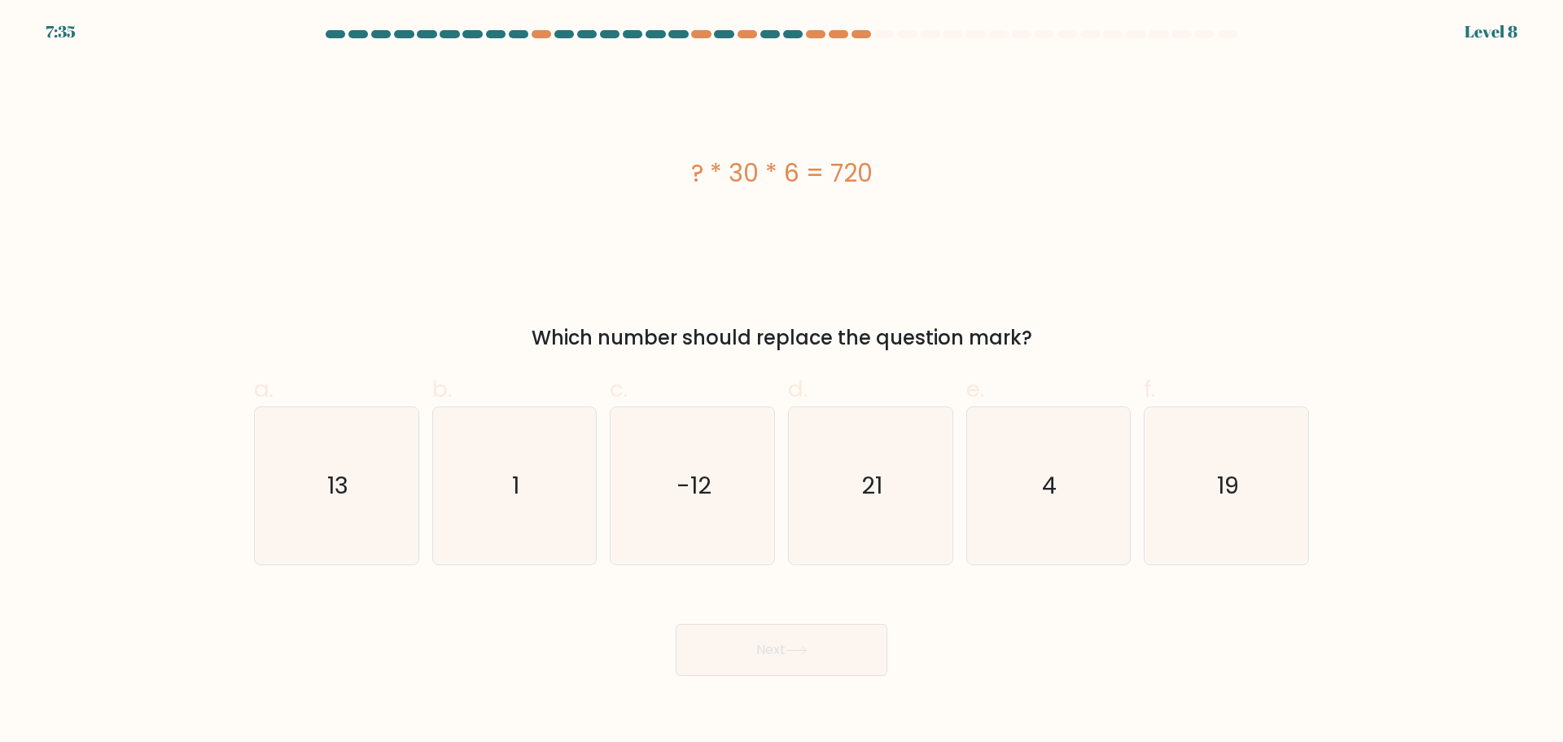
drag, startPoint x: 876, startPoint y: 172, endPoint x: 607, endPoint y: 169, distance: 269.5
click at [607, 169] on div "? * 30 * 6 = 720" at bounding box center [781, 173] width 1055 height 37
copy div "? * 30 * 6 = 720"
click at [1120, 502] on icon "4" at bounding box center [1048, 485] width 157 height 157
click at [782, 382] on input "e. 4" at bounding box center [782, 376] width 1 height 11
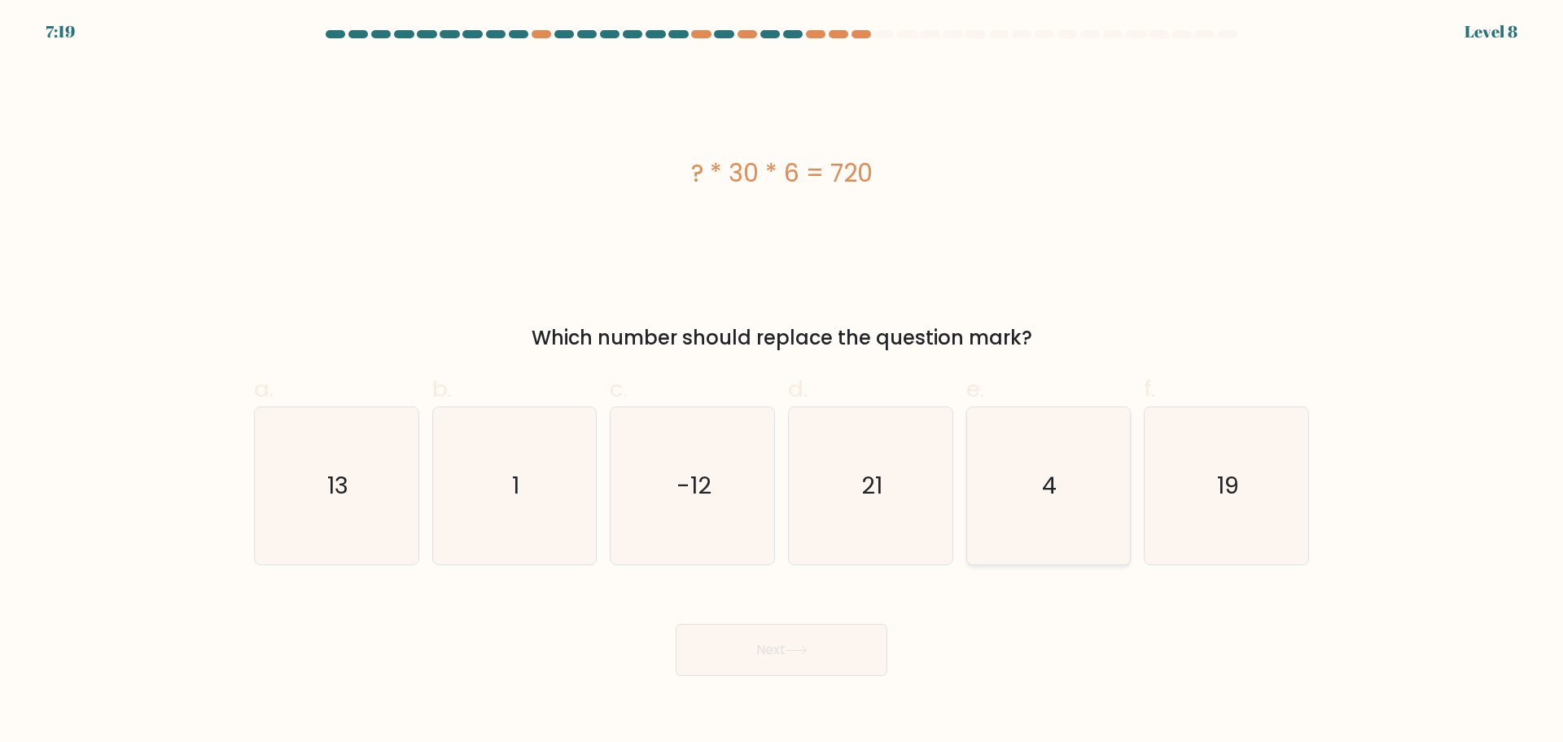
radio input "true"
click at [802, 664] on button "Next" at bounding box center [782, 650] width 212 height 52
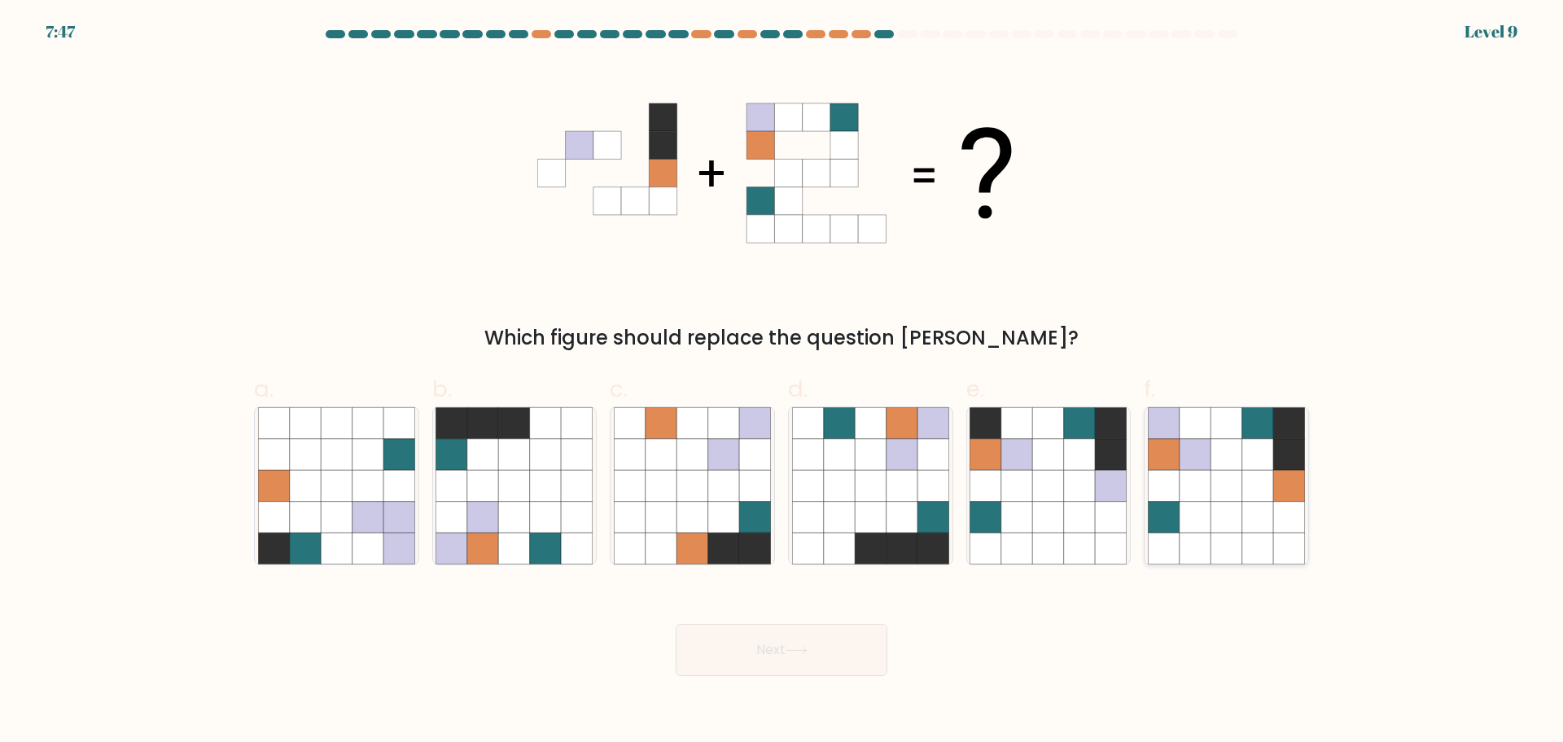
click at [1287, 504] on icon at bounding box center [1288, 516] width 31 height 31
click at [782, 382] on input "f." at bounding box center [782, 376] width 1 height 11
radio input "true"
click at [804, 647] on icon at bounding box center [797, 650] width 22 height 9
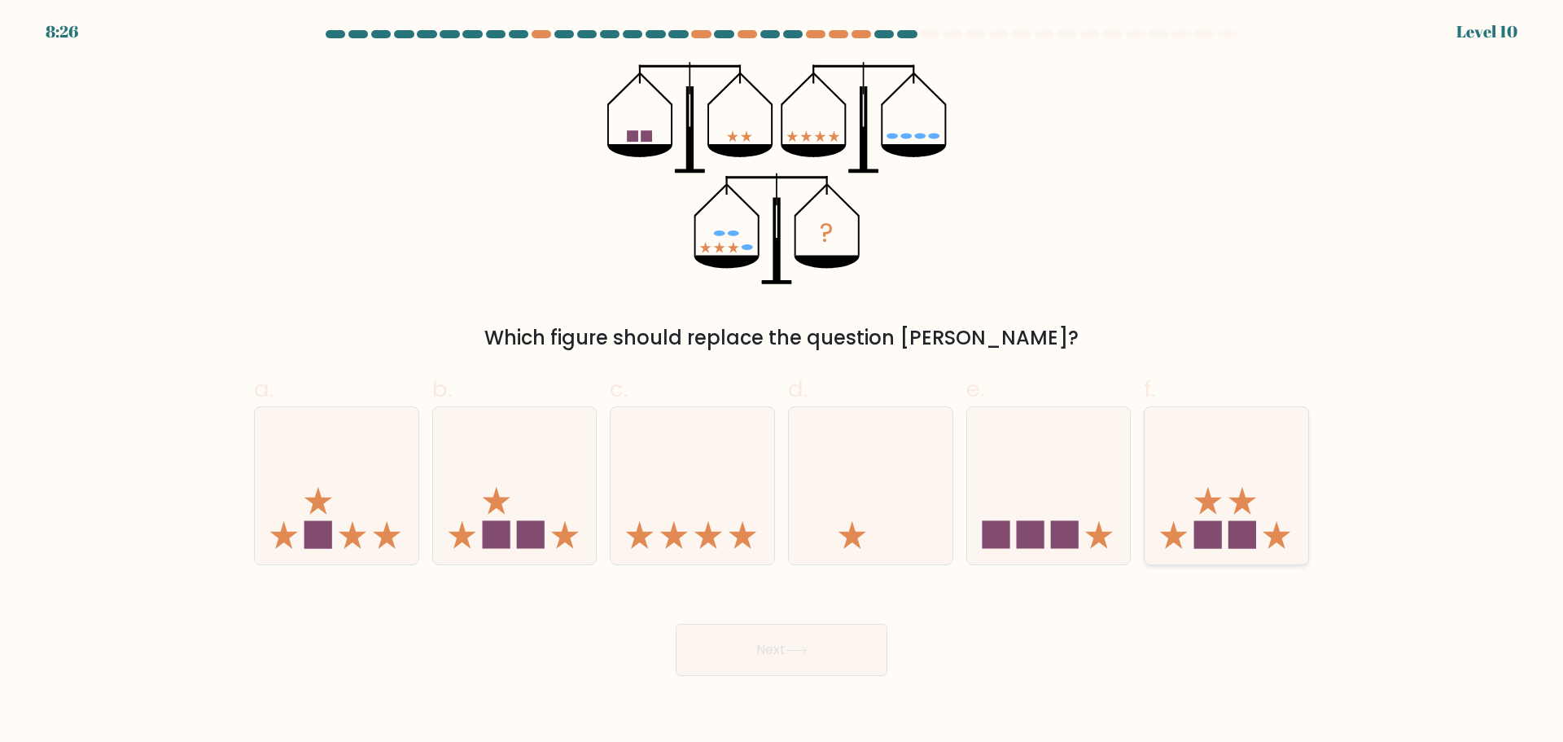
click at [1216, 533] on rect at bounding box center [1209, 535] width 28 height 28
click at [782, 382] on input "f." at bounding box center [782, 376] width 1 height 11
radio input "true"
click at [710, 629] on button "Next" at bounding box center [782, 650] width 212 height 52
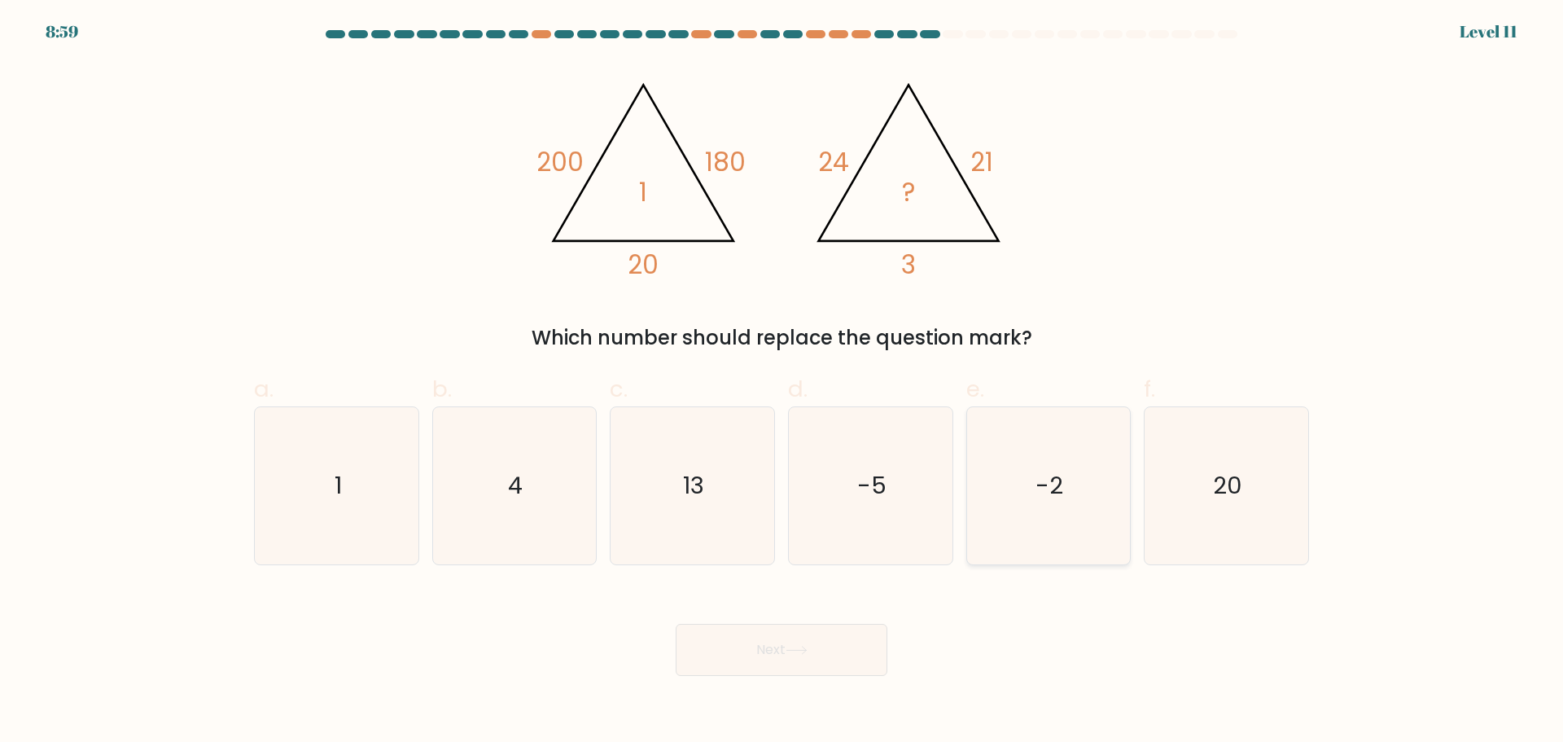
click at [1076, 525] on icon "-2" at bounding box center [1048, 485] width 157 height 157
click at [782, 382] on input "e. -2" at bounding box center [782, 376] width 1 height 11
radio input "true"
click at [806, 642] on button "Next" at bounding box center [782, 650] width 212 height 52
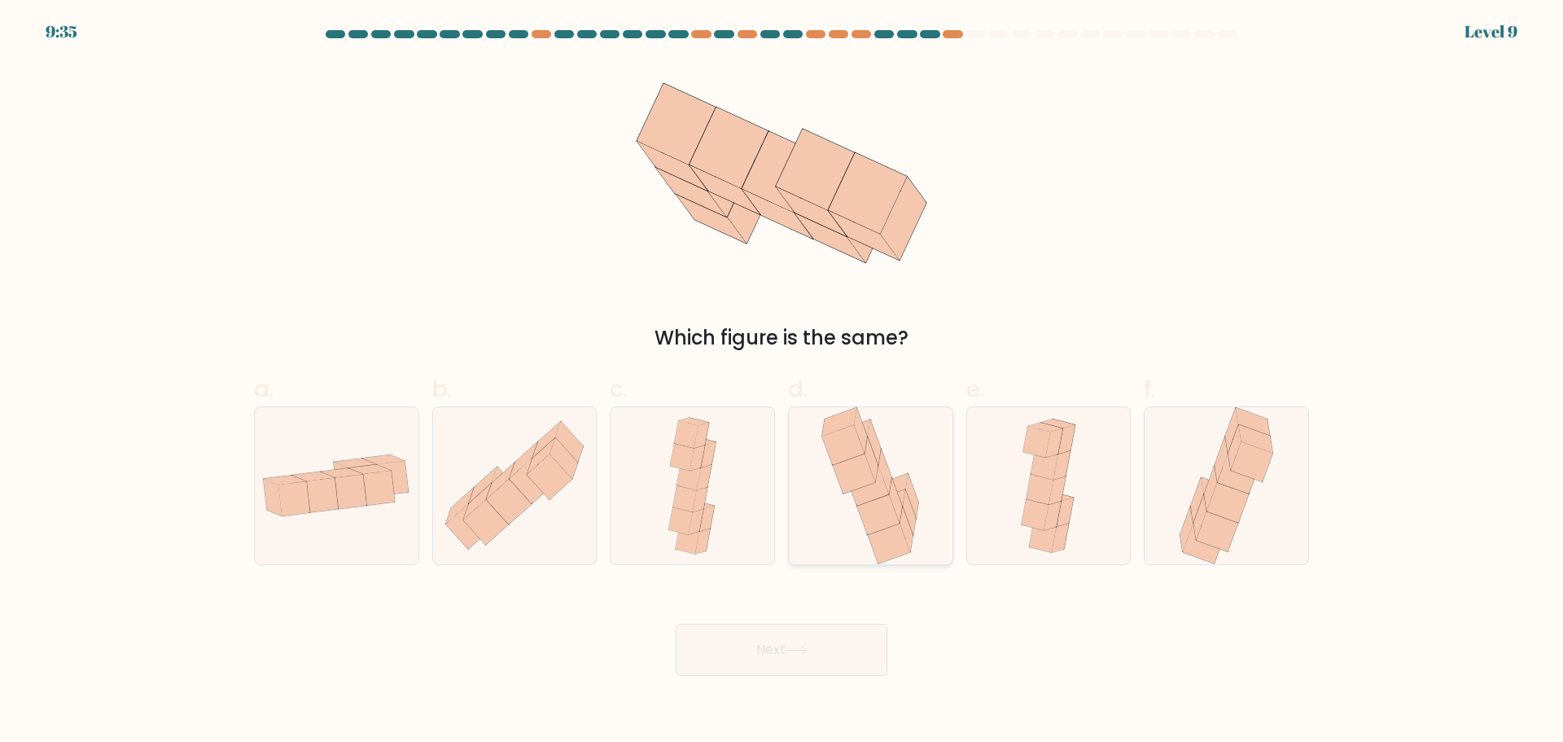
click at [853, 511] on icon at bounding box center [870, 485] width 107 height 157
click at [782, 382] on input "d." at bounding box center [782, 376] width 1 height 11
radio input "true"
click at [818, 630] on button "Next" at bounding box center [782, 650] width 212 height 52
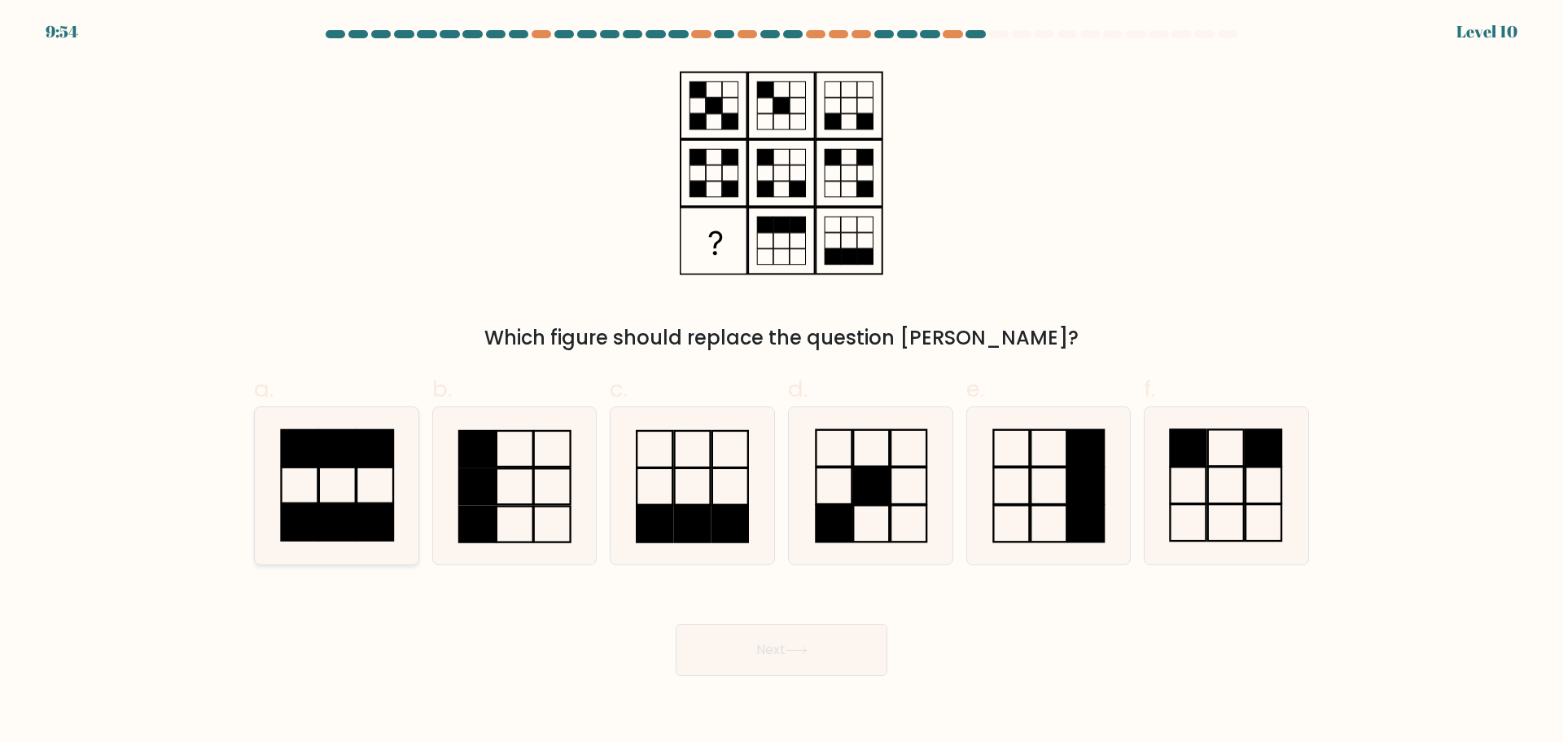
click at [340, 505] on rect at bounding box center [337, 522] width 37 height 36
click at [782, 382] on input "a." at bounding box center [782, 376] width 1 height 11
radio input "true"
click at [771, 663] on button "Next" at bounding box center [782, 650] width 212 height 52
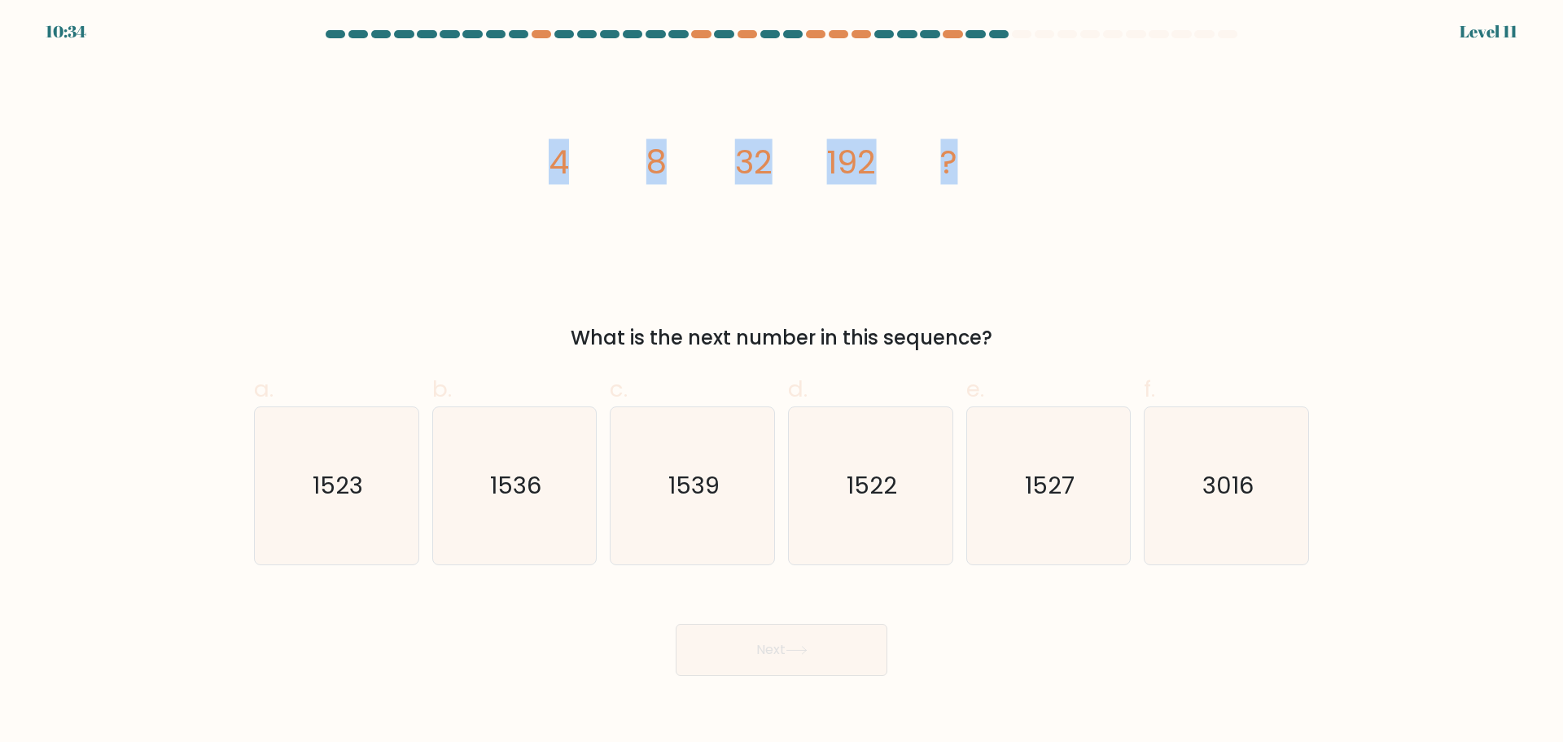
drag, startPoint x: 503, startPoint y: 153, endPoint x: 1193, endPoint y: 153, distance: 689.7
click at [1193, 153] on div "image/svg+xml 4 8 32 192 ? What is the next number in this sequence?" at bounding box center [781, 207] width 1075 height 291
copy g "4 8 32 192 ?"
drag, startPoint x: 548, startPoint y: 534, endPoint x: 638, endPoint y: 580, distance: 100.5
click at [547, 534] on icon "1536" at bounding box center [514, 485] width 157 height 157
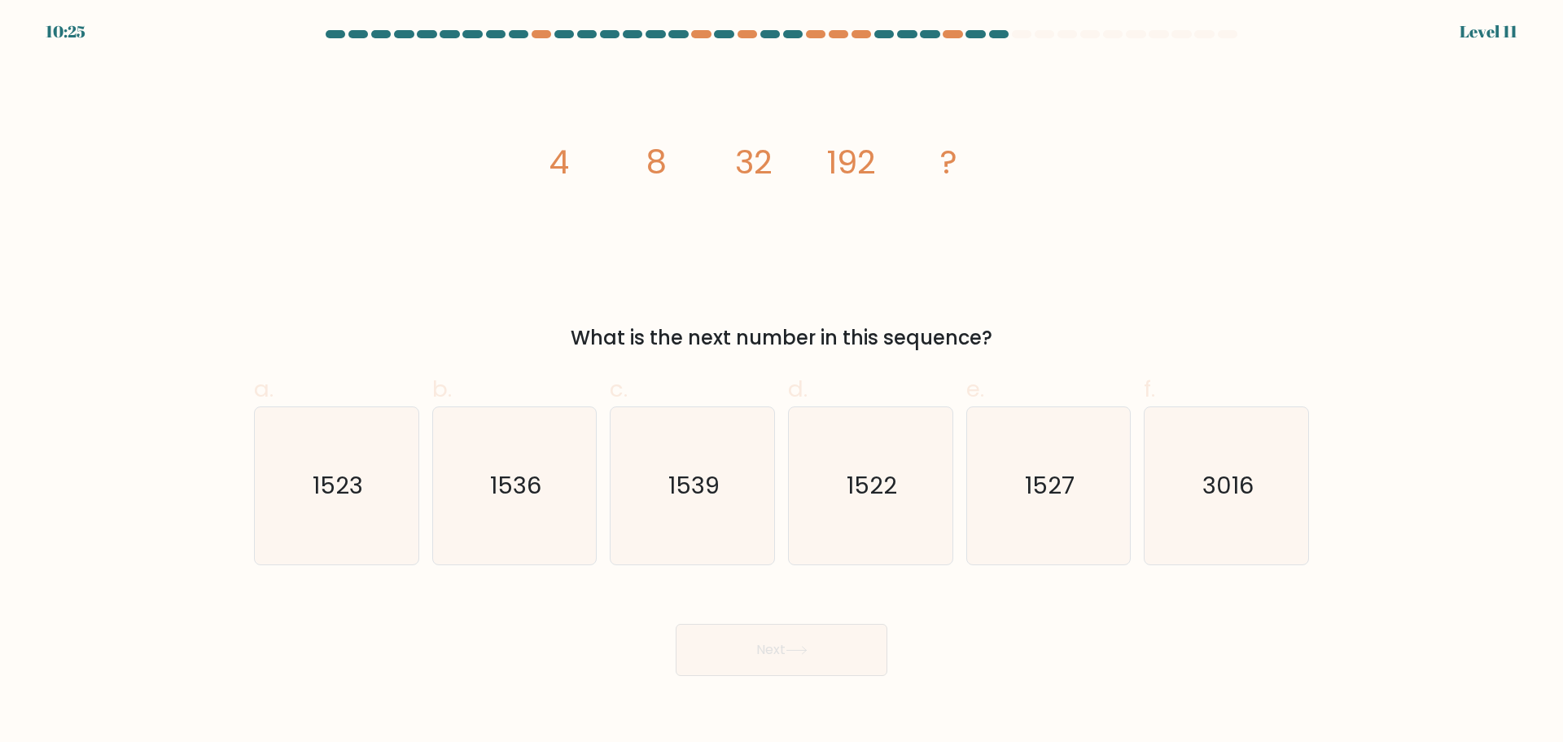
click at [782, 382] on input "b. 1536" at bounding box center [782, 376] width 1 height 11
radio input "true"
click at [750, 638] on button "Next" at bounding box center [782, 650] width 212 height 52
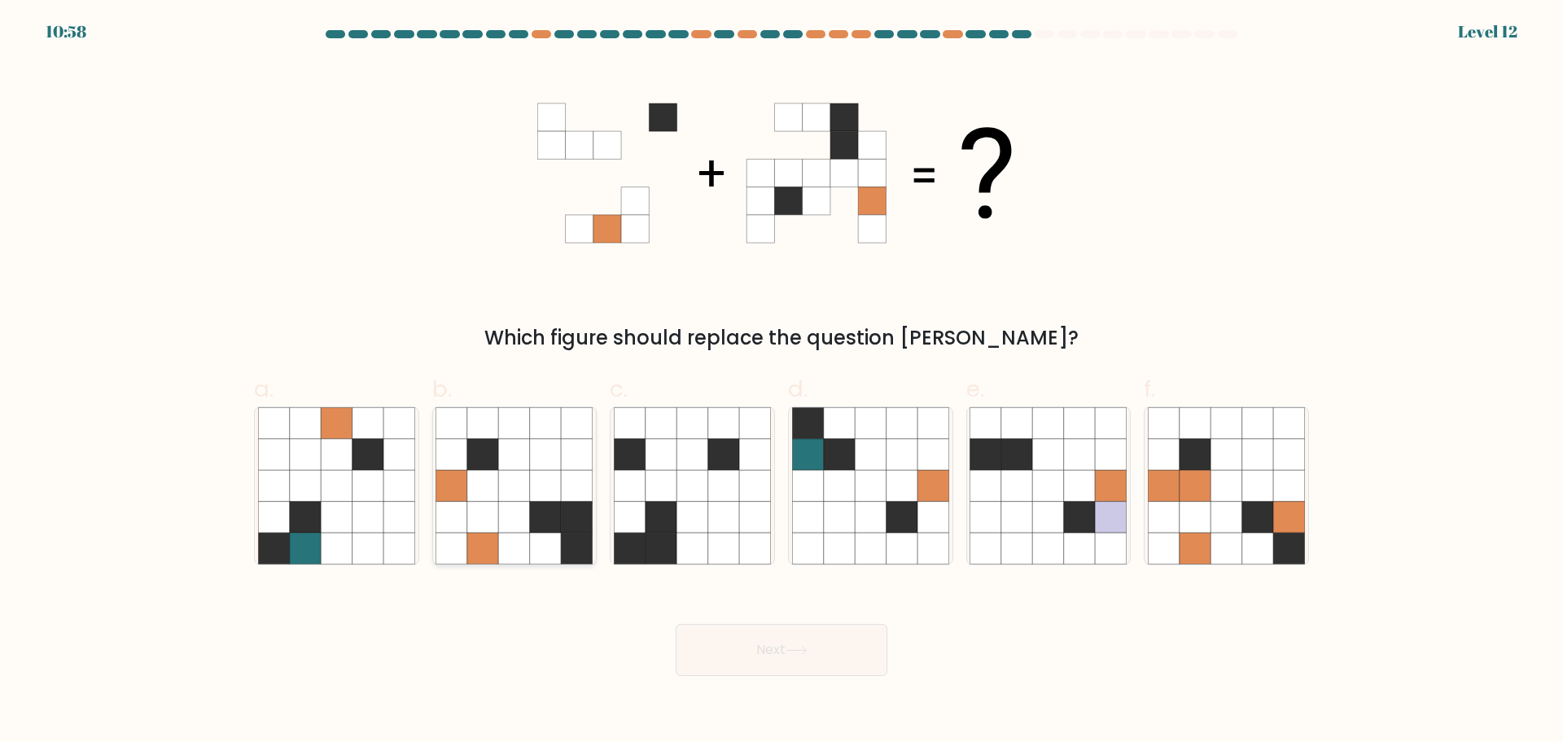
click at [529, 541] on icon at bounding box center [514, 548] width 31 height 31
click at [782, 382] on input "b." at bounding box center [782, 376] width 1 height 11
radio input "true"
click at [747, 647] on button "Next" at bounding box center [782, 650] width 212 height 52
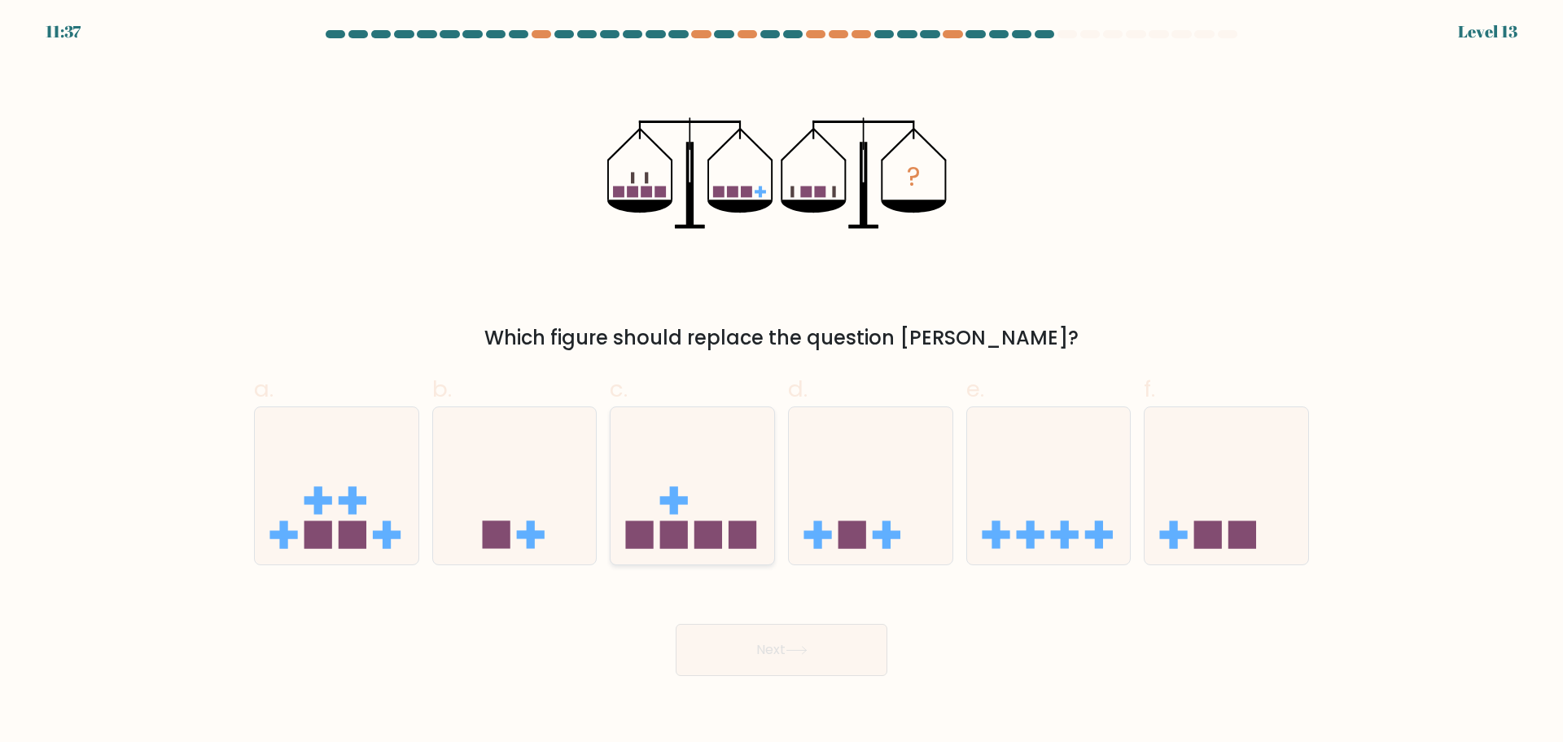
click at [730, 508] on icon at bounding box center [693, 485] width 164 height 135
click at [782, 382] on input "c." at bounding box center [782, 376] width 1 height 11
radio input "true"
click at [778, 616] on div "Next" at bounding box center [781, 630] width 1075 height 91
click at [824, 629] on button "Next" at bounding box center [782, 650] width 212 height 52
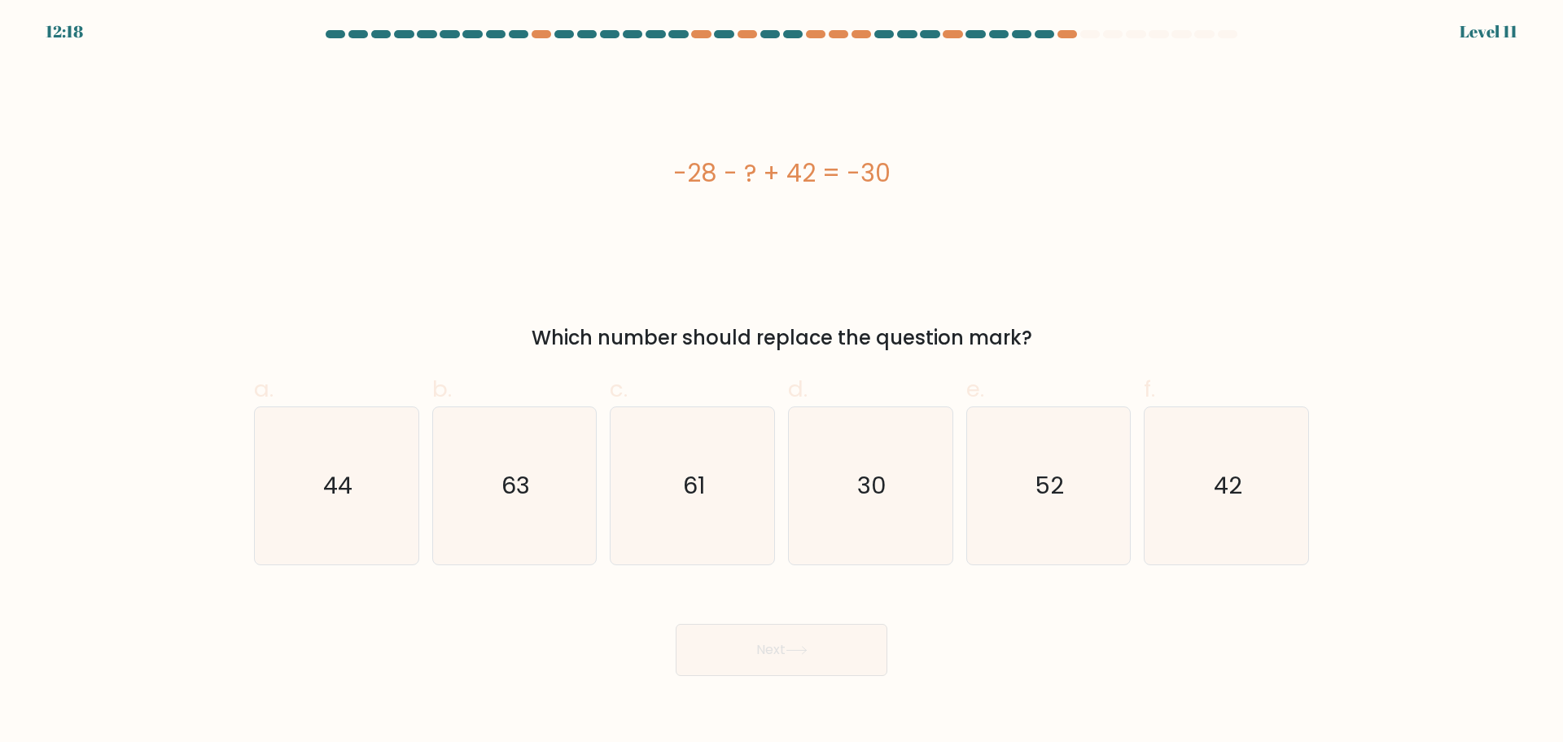
drag, startPoint x: 652, startPoint y: 160, endPoint x: 1014, endPoint y: 162, distance: 361.5
click at [1014, 162] on div "-28 - ? + 42 = -30" at bounding box center [781, 173] width 1055 height 37
copy div "-28 - ? + 42 = -30"
click at [388, 493] on icon "44" at bounding box center [336, 485] width 157 height 157
click at [782, 382] on input "a. 44" at bounding box center [782, 376] width 1 height 11
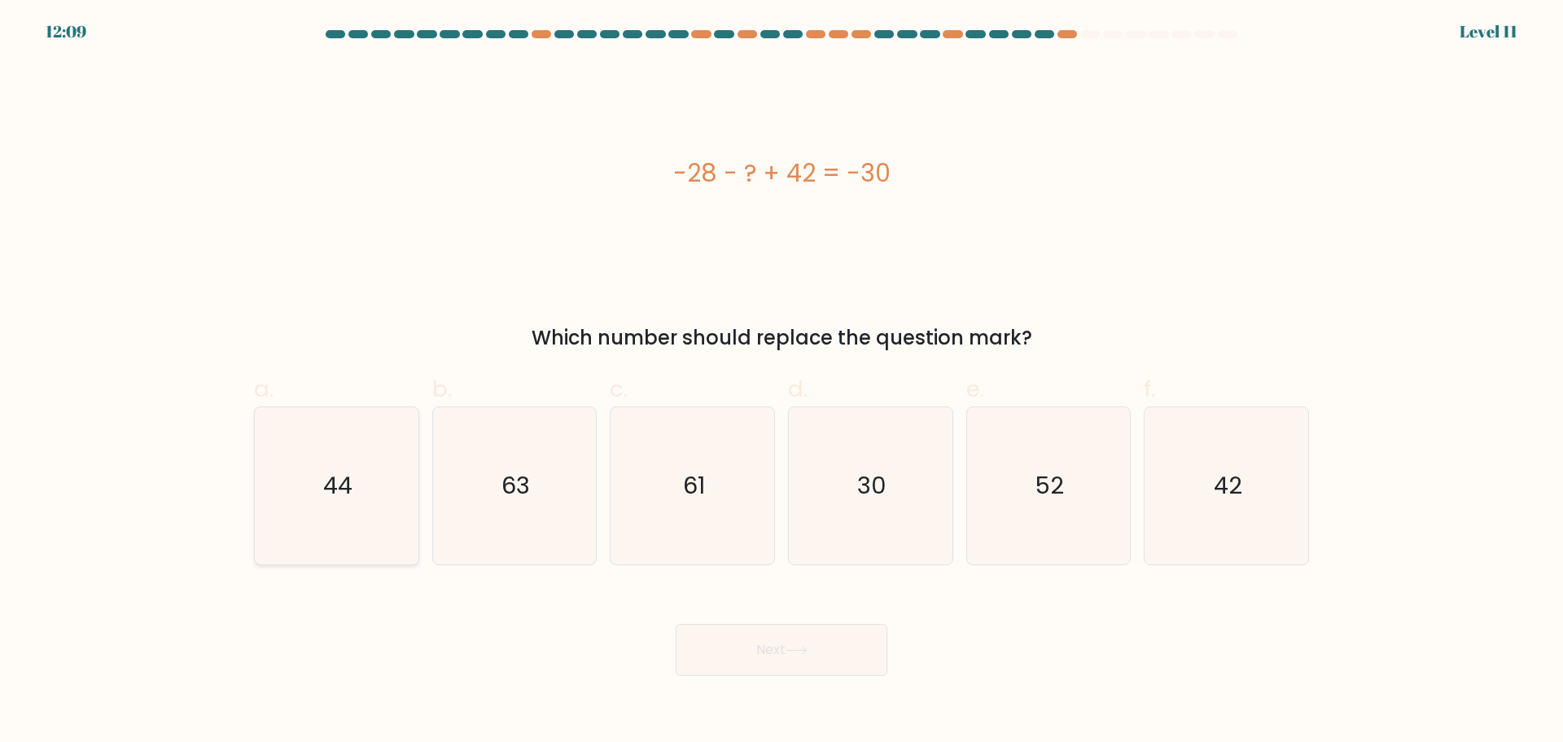
radio input "true"
click at [760, 645] on button "Next" at bounding box center [782, 650] width 212 height 52
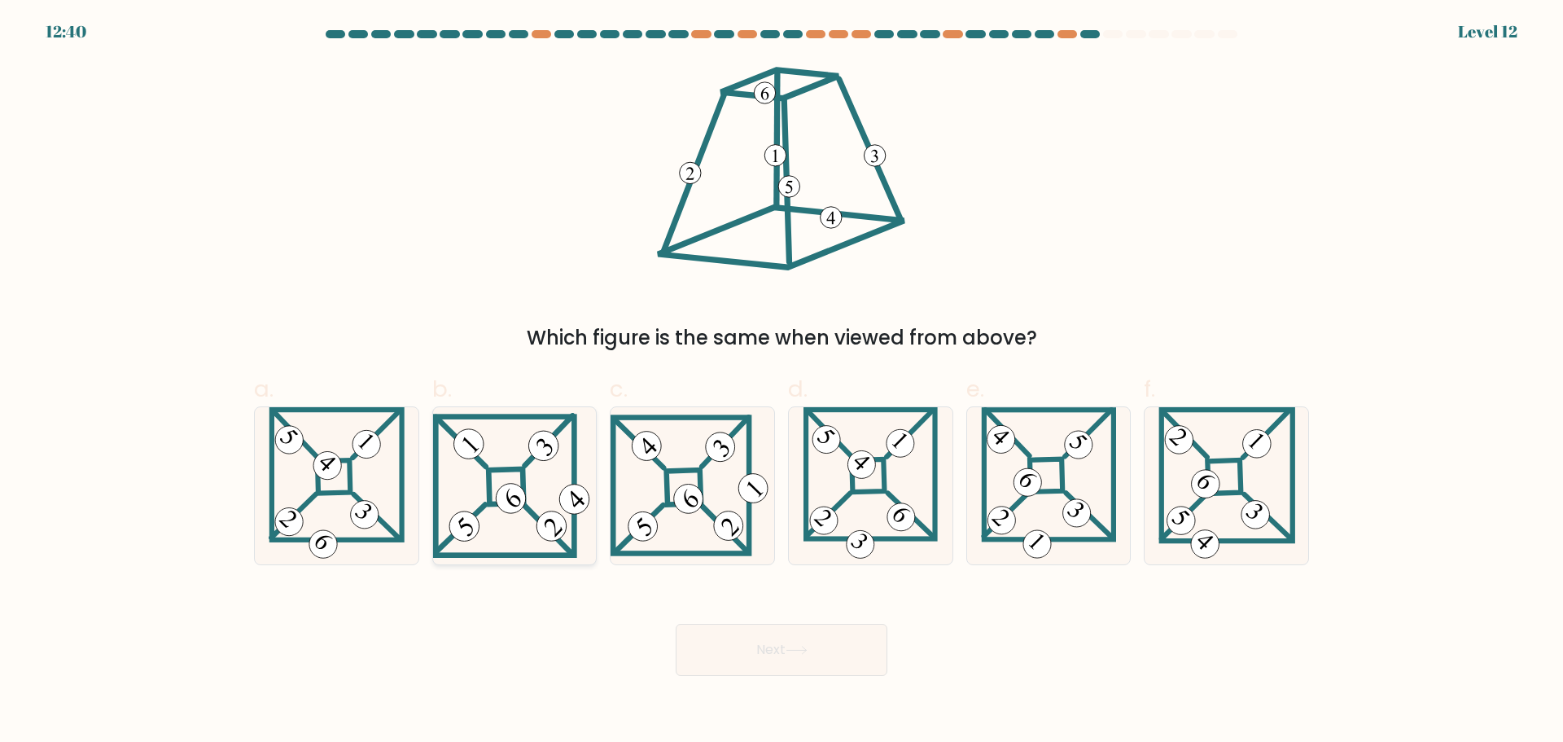
click at [511, 509] on 847 at bounding box center [511, 498] width 42 height 42
click at [782, 382] on input "b." at bounding box center [782, 376] width 1 height 11
radio input "true"
click at [728, 638] on button "Next" at bounding box center [782, 650] width 212 height 52
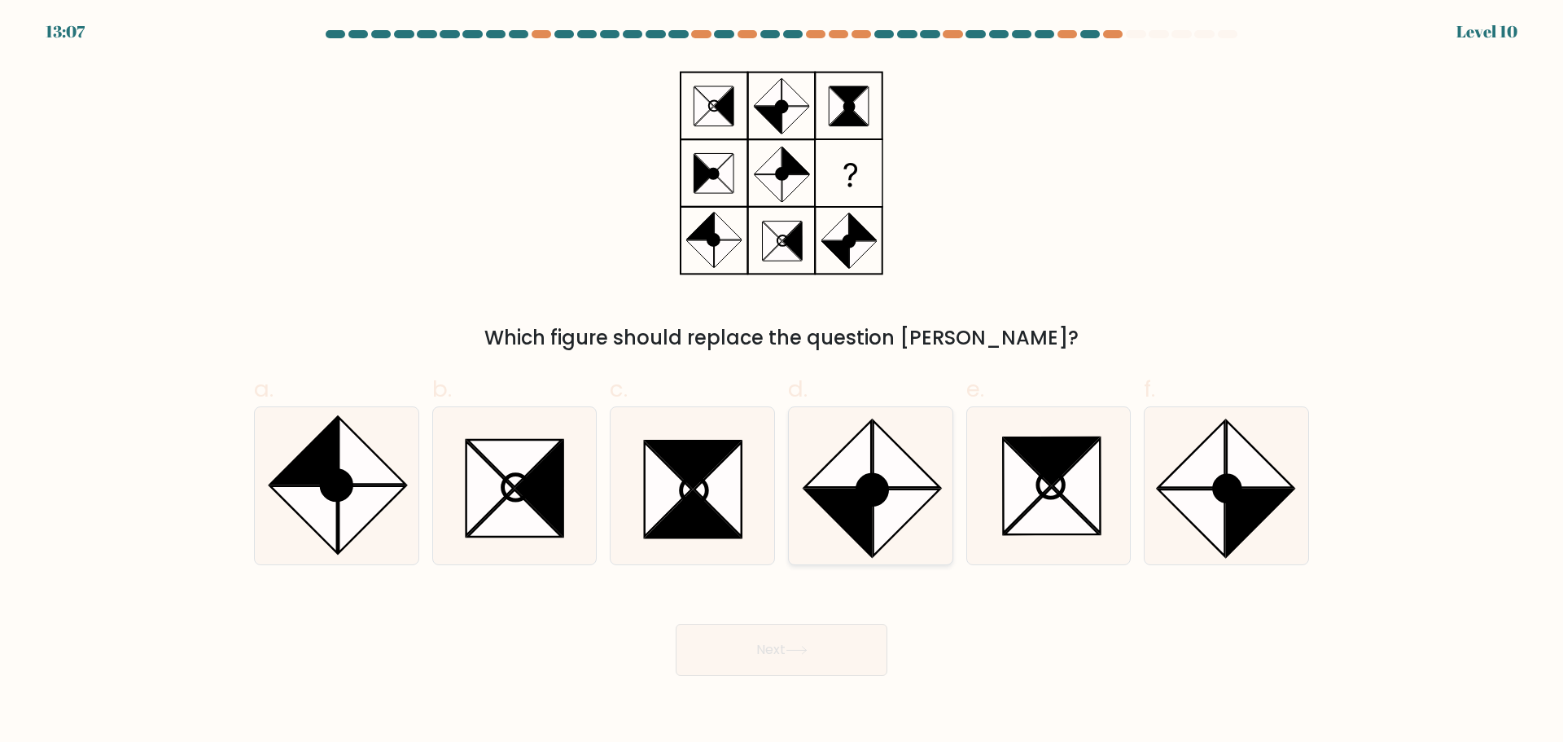
click at [952, 519] on div at bounding box center [870, 485] width 165 height 159
click at [782, 382] on input "d." at bounding box center [782, 376] width 1 height 11
radio input "true"
click at [831, 629] on button "Next" at bounding box center [782, 650] width 212 height 52
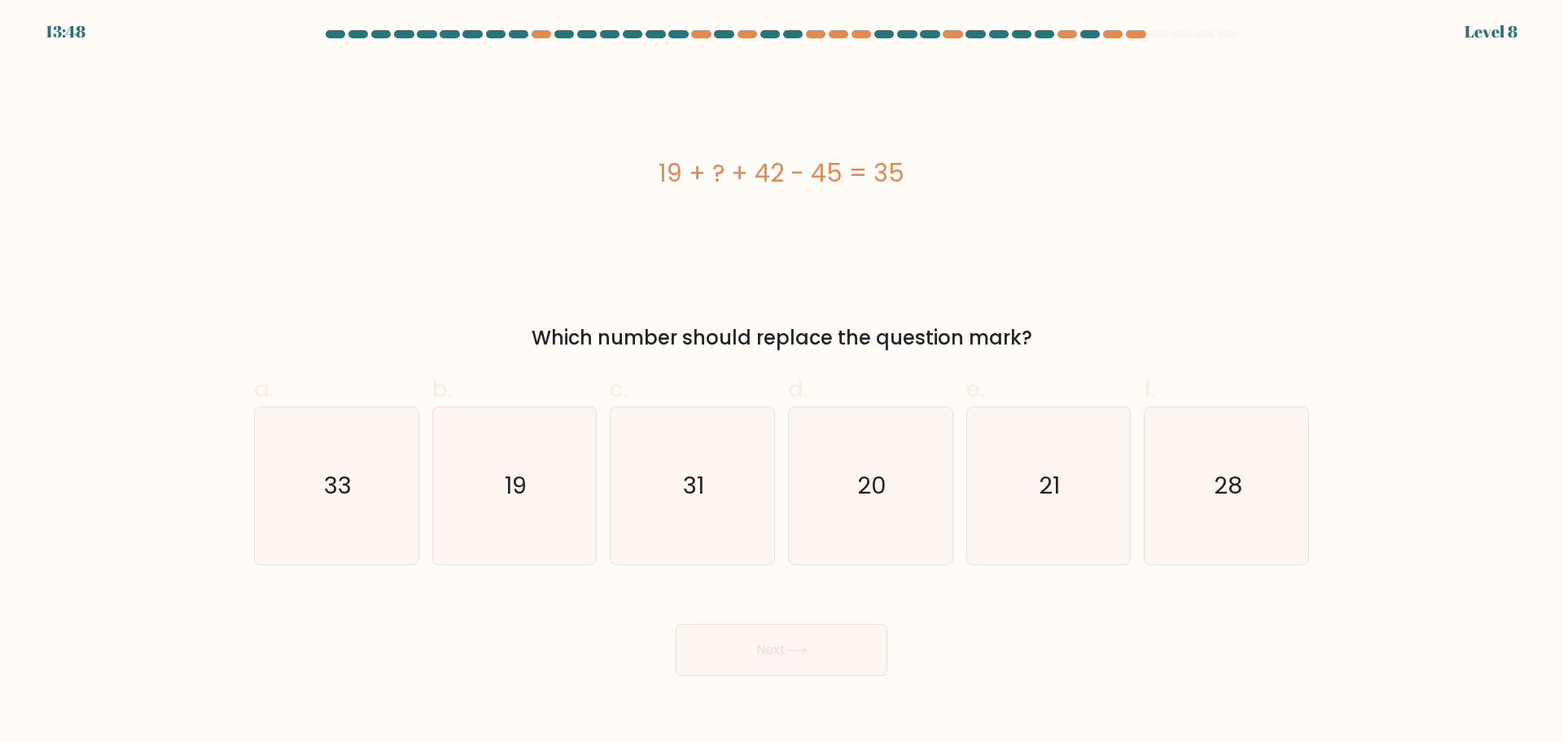
drag, startPoint x: 616, startPoint y: 172, endPoint x: 1098, endPoint y: 168, distance: 482.1
click at [1098, 168] on div "19 + ? + 42 - 45 = 35" at bounding box center [781, 173] width 1055 height 37
copy div "19 + ? + 42 - 45 = 35"
click at [514, 511] on icon "19" at bounding box center [514, 485] width 157 height 157
click at [782, 382] on input "b. 19" at bounding box center [782, 376] width 1 height 11
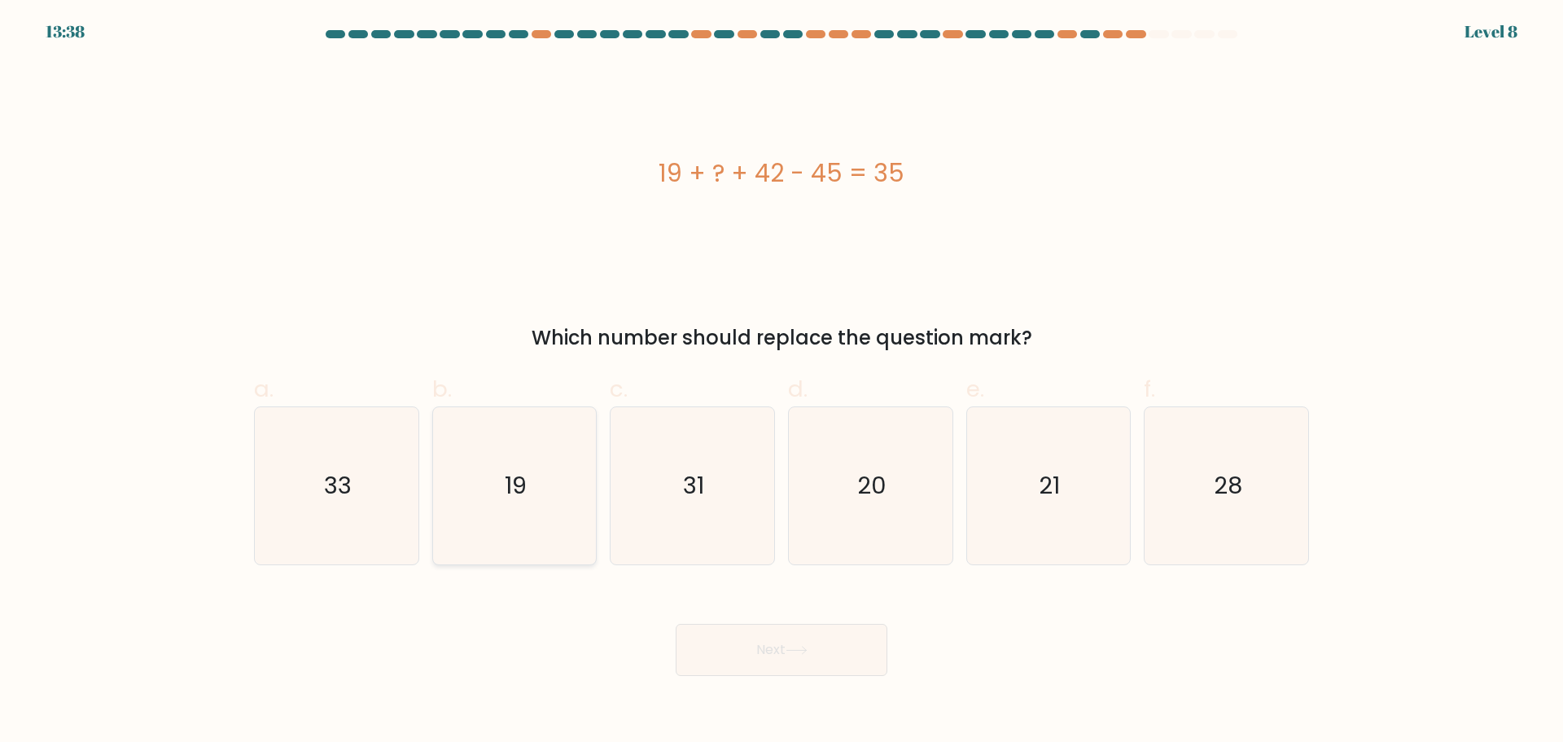
radio input "true"
click at [787, 620] on div "Next" at bounding box center [781, 630] width 1075 height 91
click at [796, 634] on button "Next" at bounding box center [782, 650] width 212 height 52
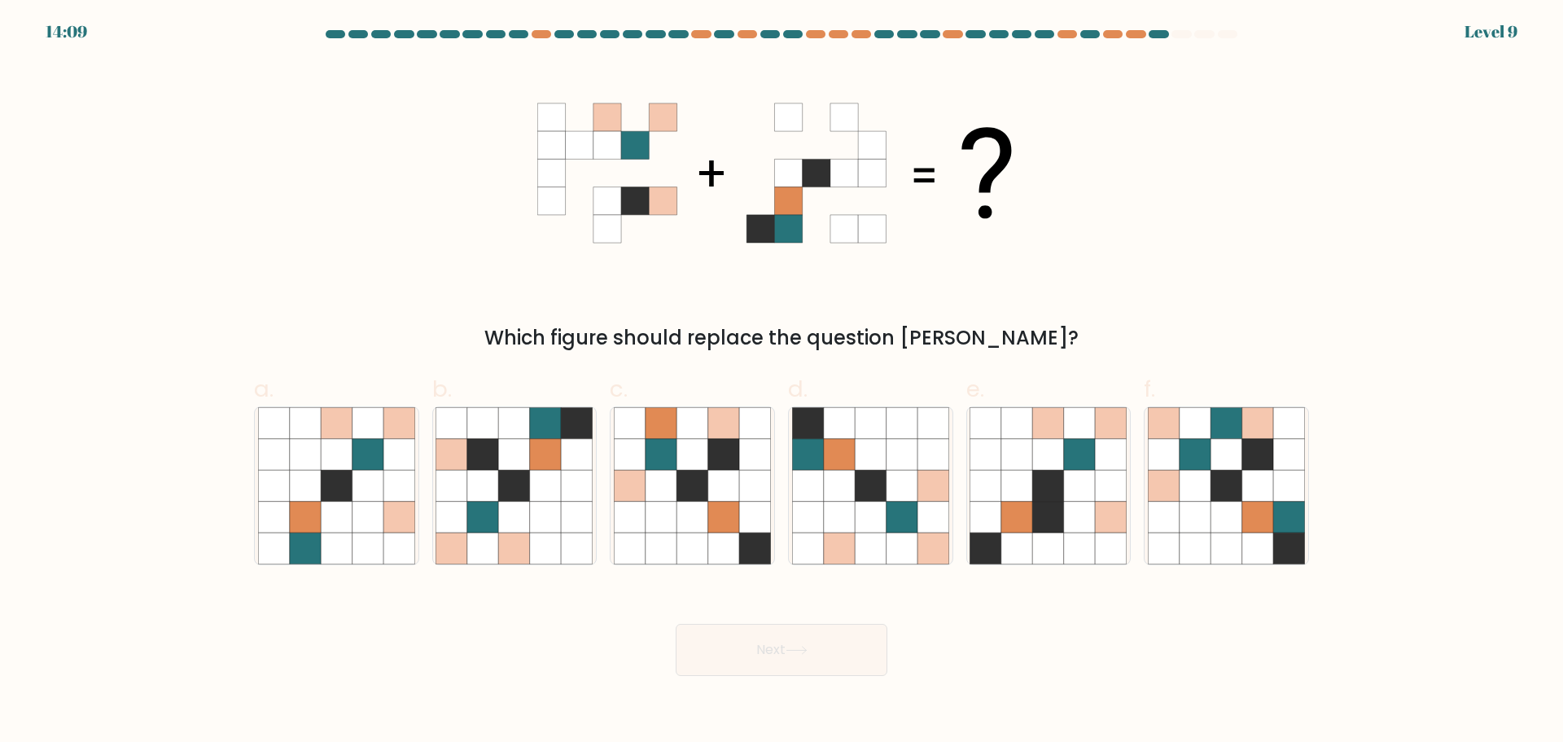
click at [1115, 568] on form at bounding box center [781, 353] width 1563 height 646
click at [1102, 551] on icon at bounding box center [1111, 548] width 31 height 31
click at [782, 382] on input "e." at bounding box center [782, 376] width 1 height 11
radio input "true"
click at [315, 521] on icon at bounding box center [305, 516] width 31 height 31
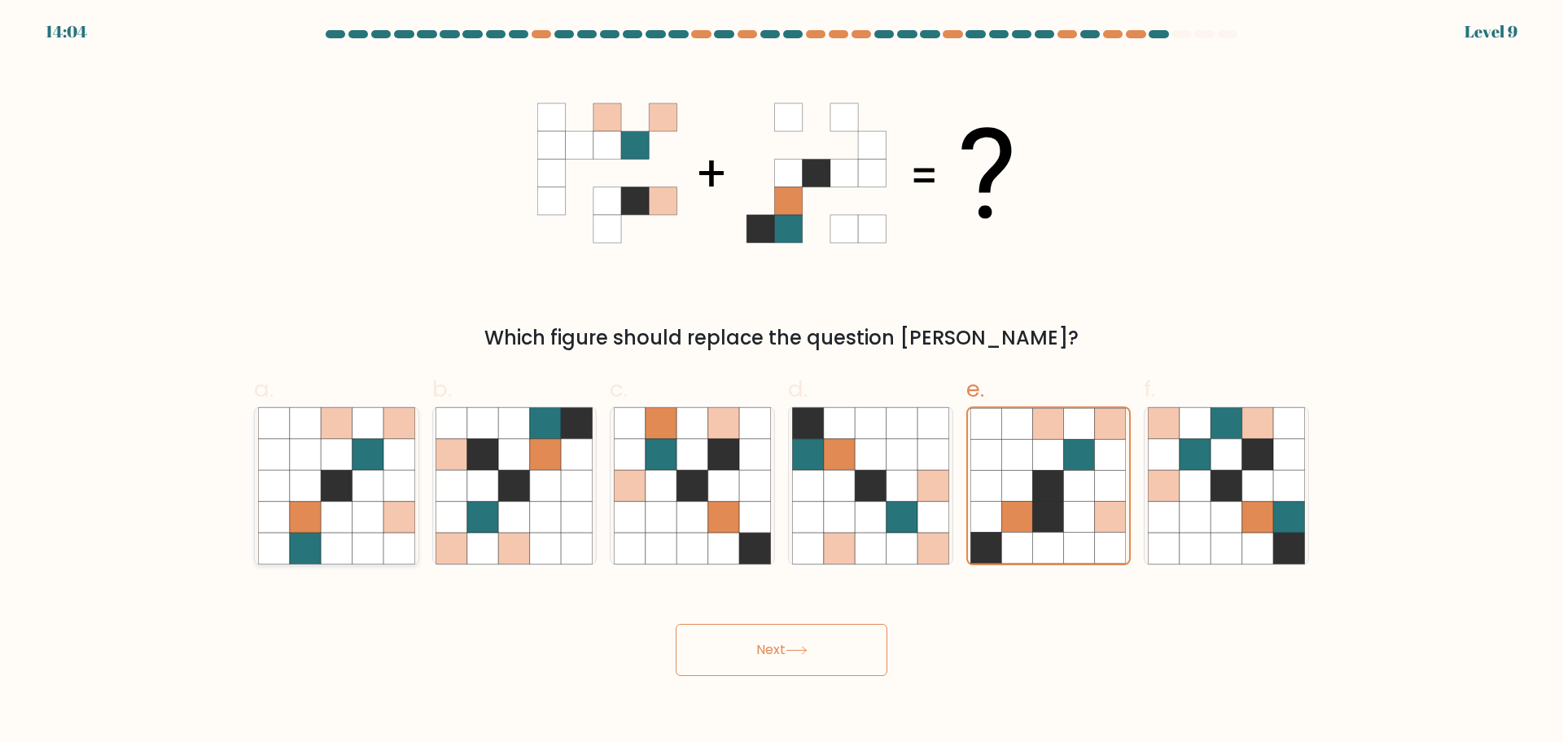
click at [782, 382] on input "a." at bounding box center [782, 376] width 1 height 11
radio input "true"
click at [788, 624] on button "Next" at bounding box center [782, 650] width 212 height 52
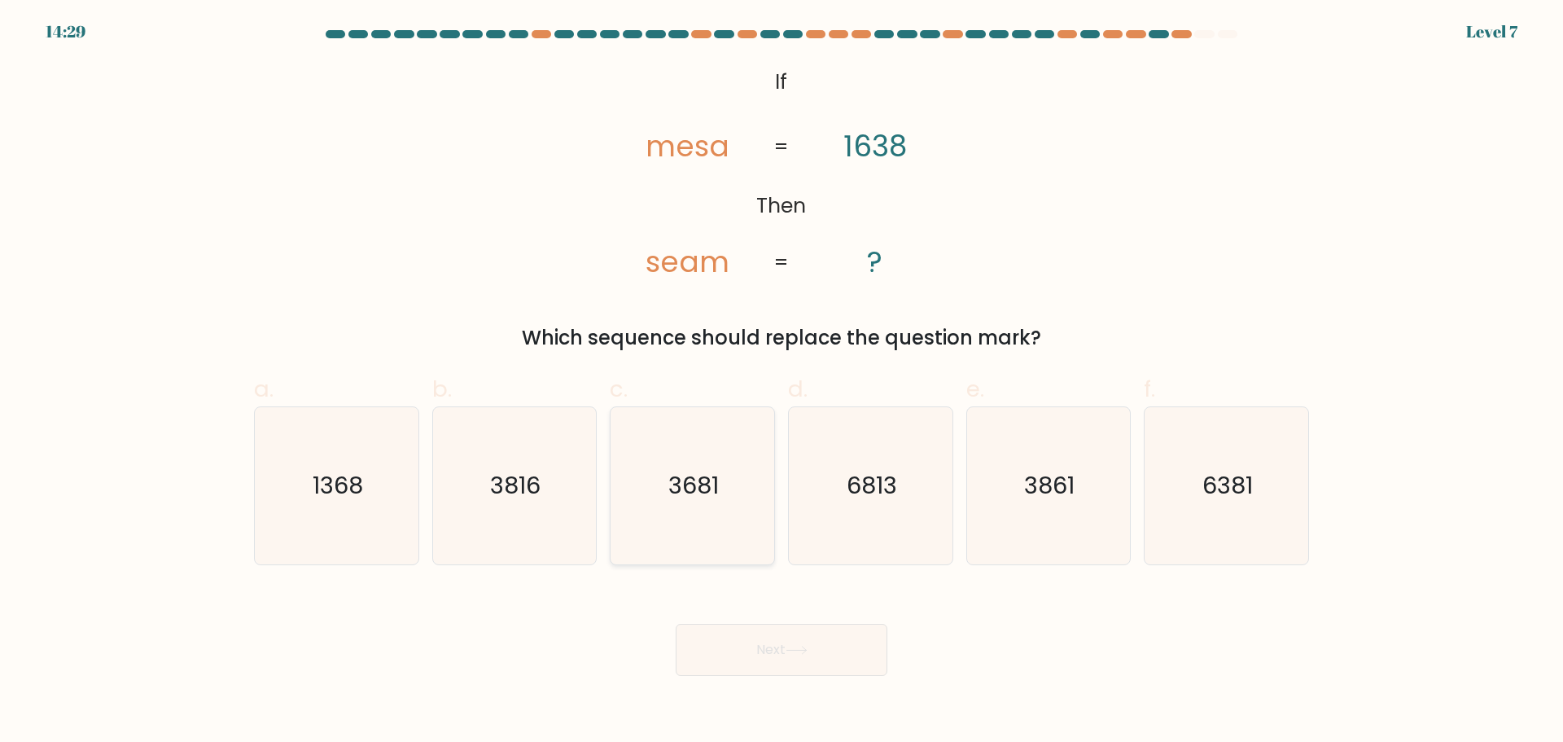
click at [722, 555] on icon "3681" at bounding box center [692, 485] width 157 height 157
click at [782, 382] on input "c. 3681" at bounding box center [782, 376] width 1 height 11
radio input "true"
click at [785, 639] on button "Next" at bounding box center [782, 650] width 212 height 52
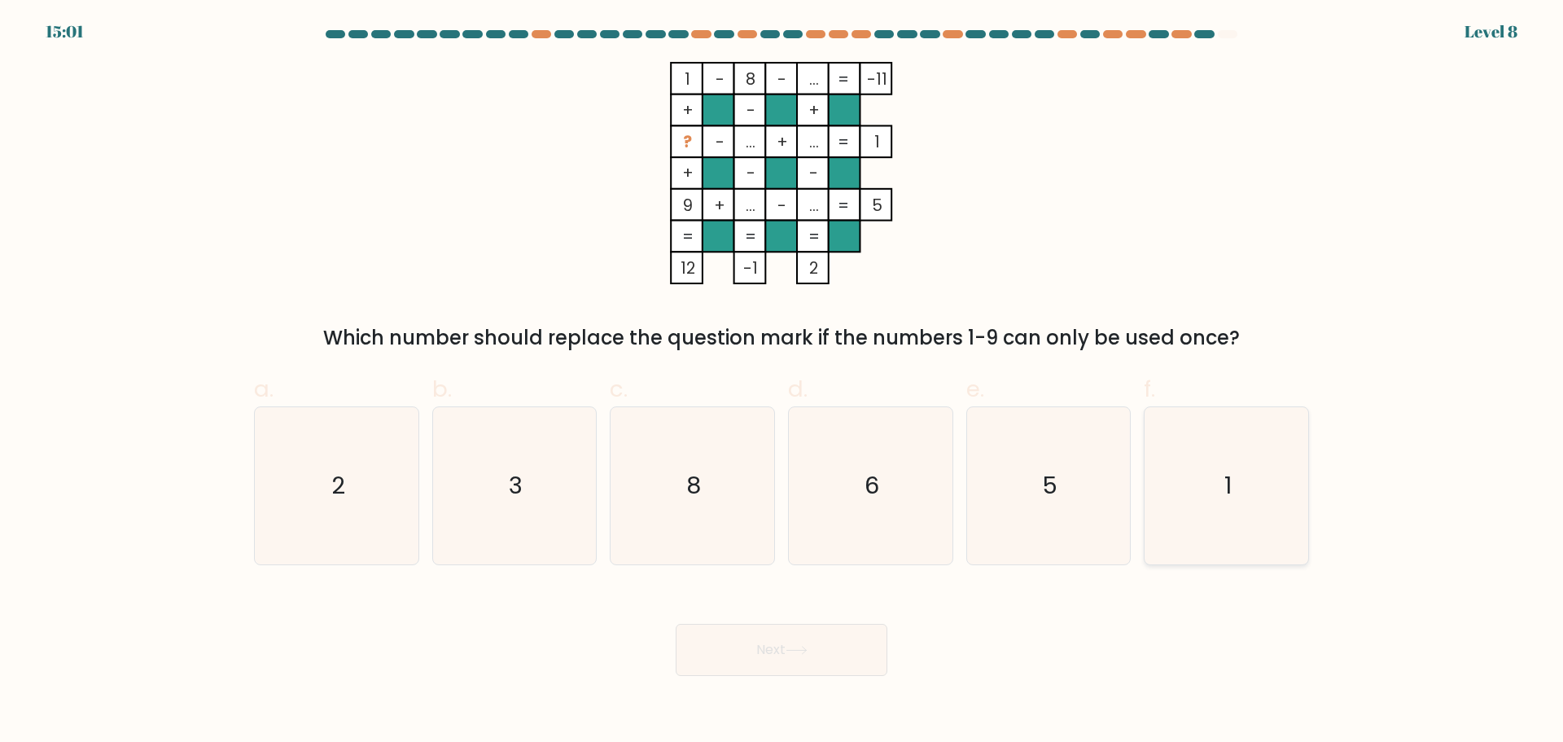
click at [1197, 528] on icon "1" at bounding box center [1226, 485] width 157 height 157
click at [782, 382] on input "f. 1" at bounding box center [782, 376] width 1 height 11
radio input "true"
click at [834, 655] on button "Next" at bounding box center [782, 650] width 212 height 52
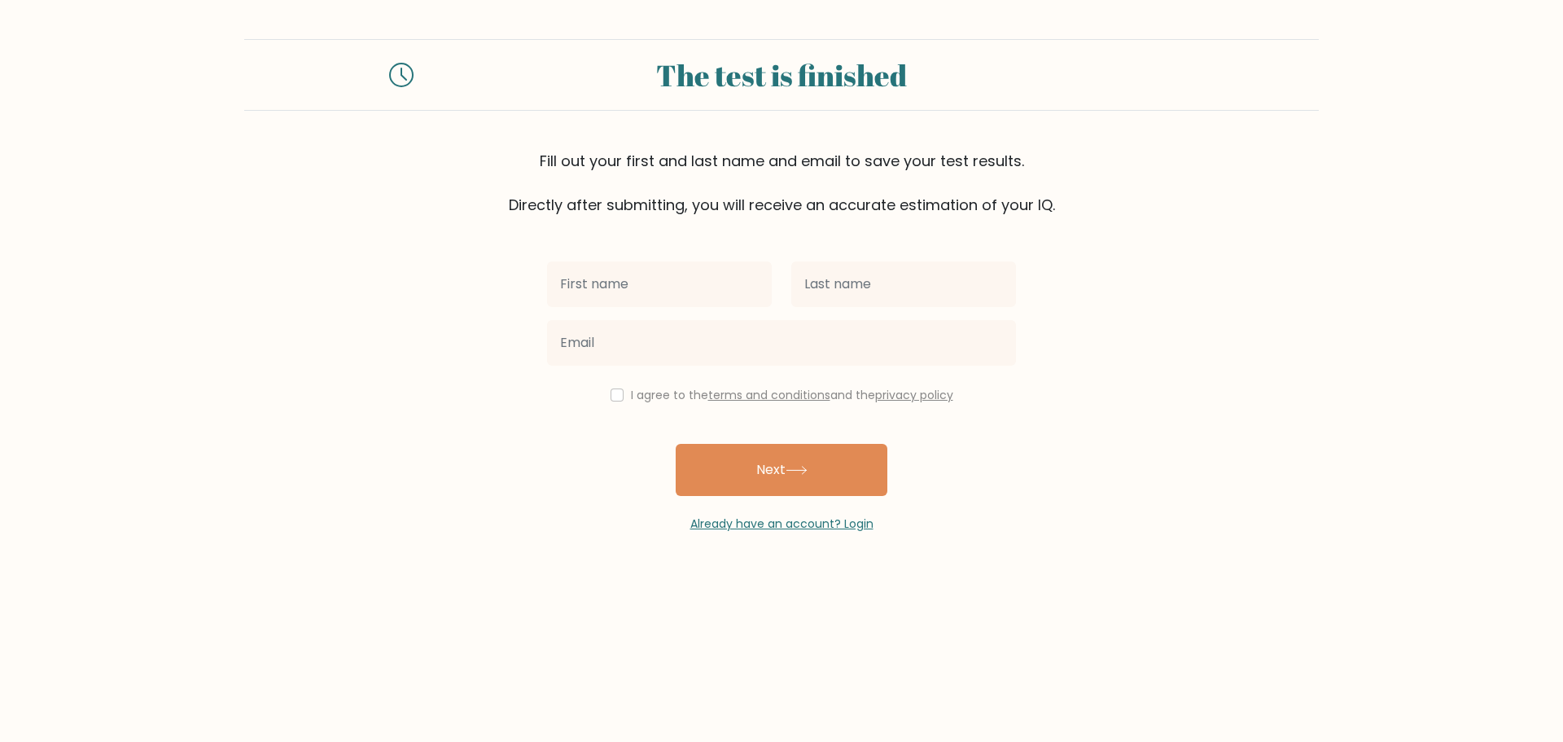
click at [698, 278] on input "text" at bounding box center [659, 284] width 225 height 46
type input "Mavi"
click at [850, 300] on input "text" at bounding box center [903, 284] width 225 height 46
type input "Bermejo"
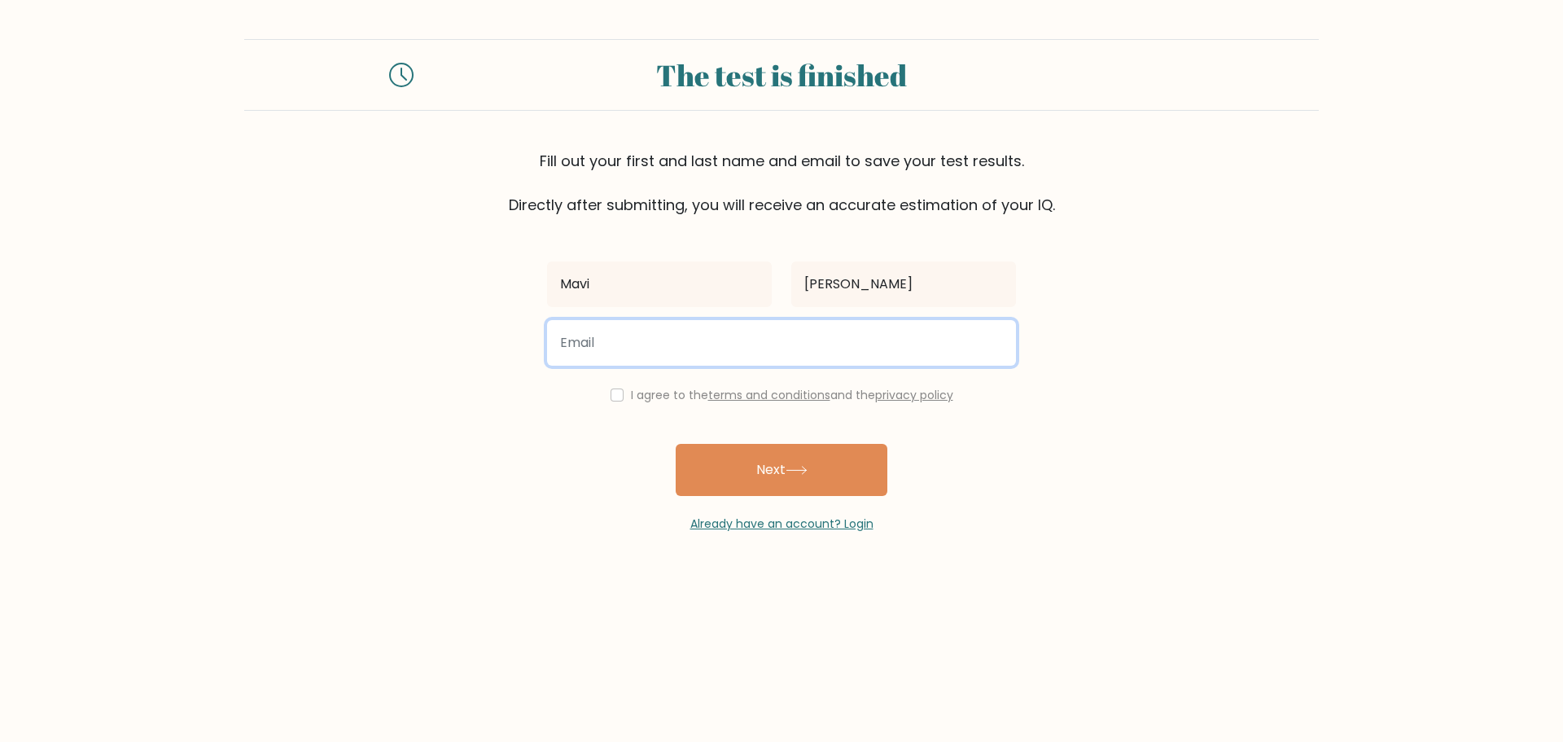
click at [636, 346] on input "email" at bounding box center [781, 343] width 469 height 46
type input "bermejoyoonim@gmail.com"
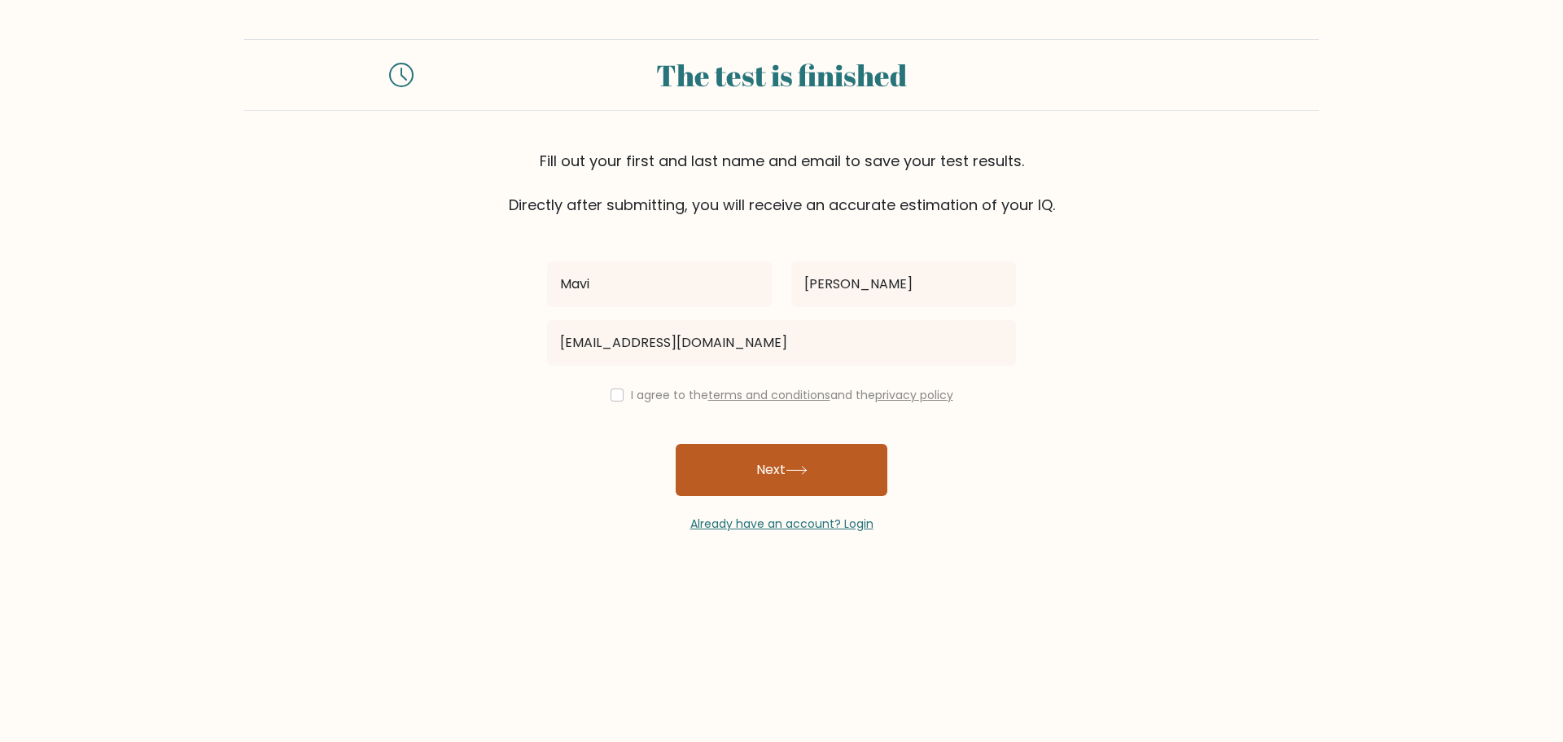
click at [813, 472] on button "Next" at bounding box center [782, 470] width 212 height 52
click at [605, 402] on div "I agree to the terms and conditions and the privacy policy" at bounding box center [781, 395] width 489 height 20
click at [625, 397] on div "I agree to the terms and conditions and the privacy policy" at bounding box center [781, 395] width 489 height 20
click at [612, 397] on input "checkbox" at bounding box center [617, 394] width 13 height 13
checkbox input "true"
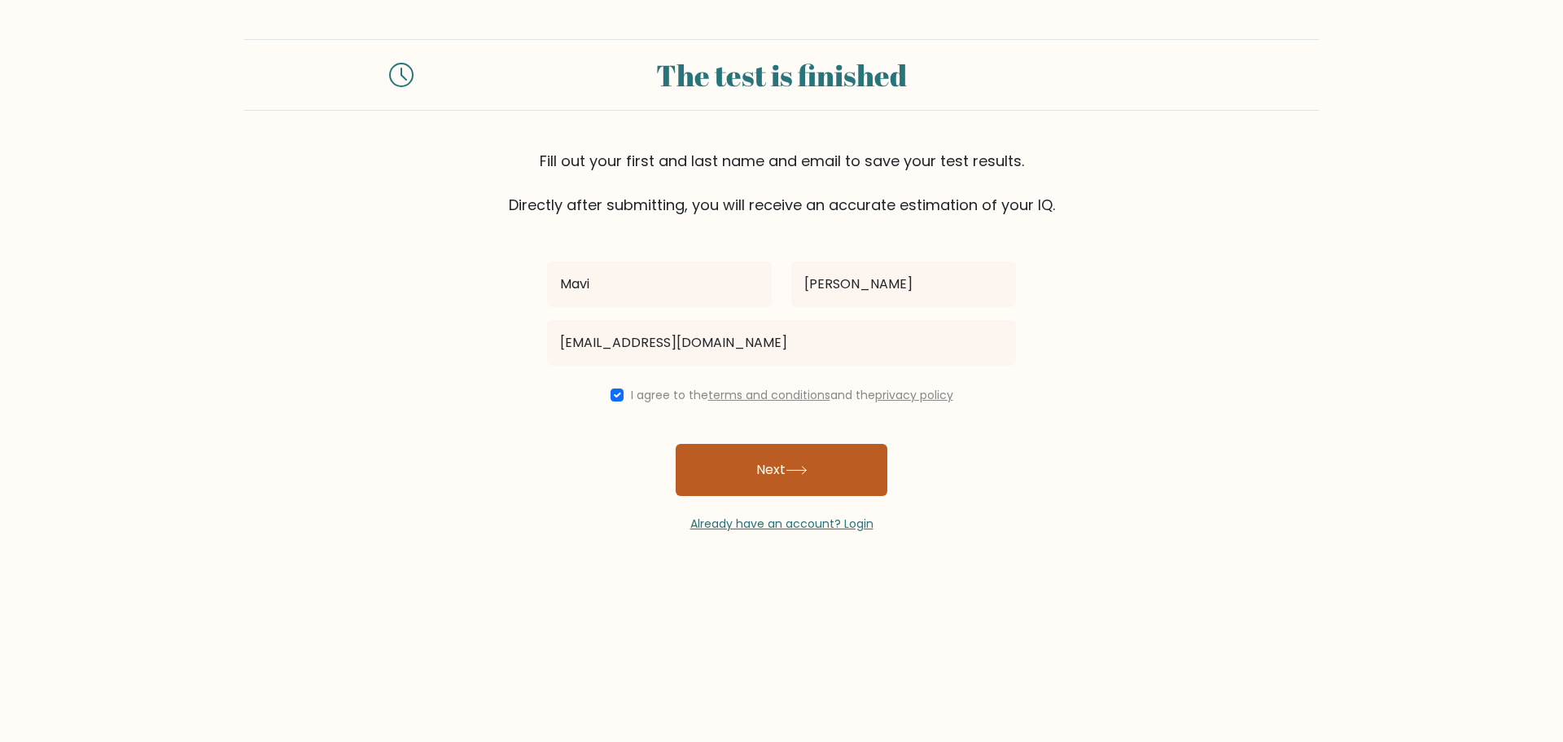
click at [804, 470] on icon at bounding box center [797, 470] width 22 height 9
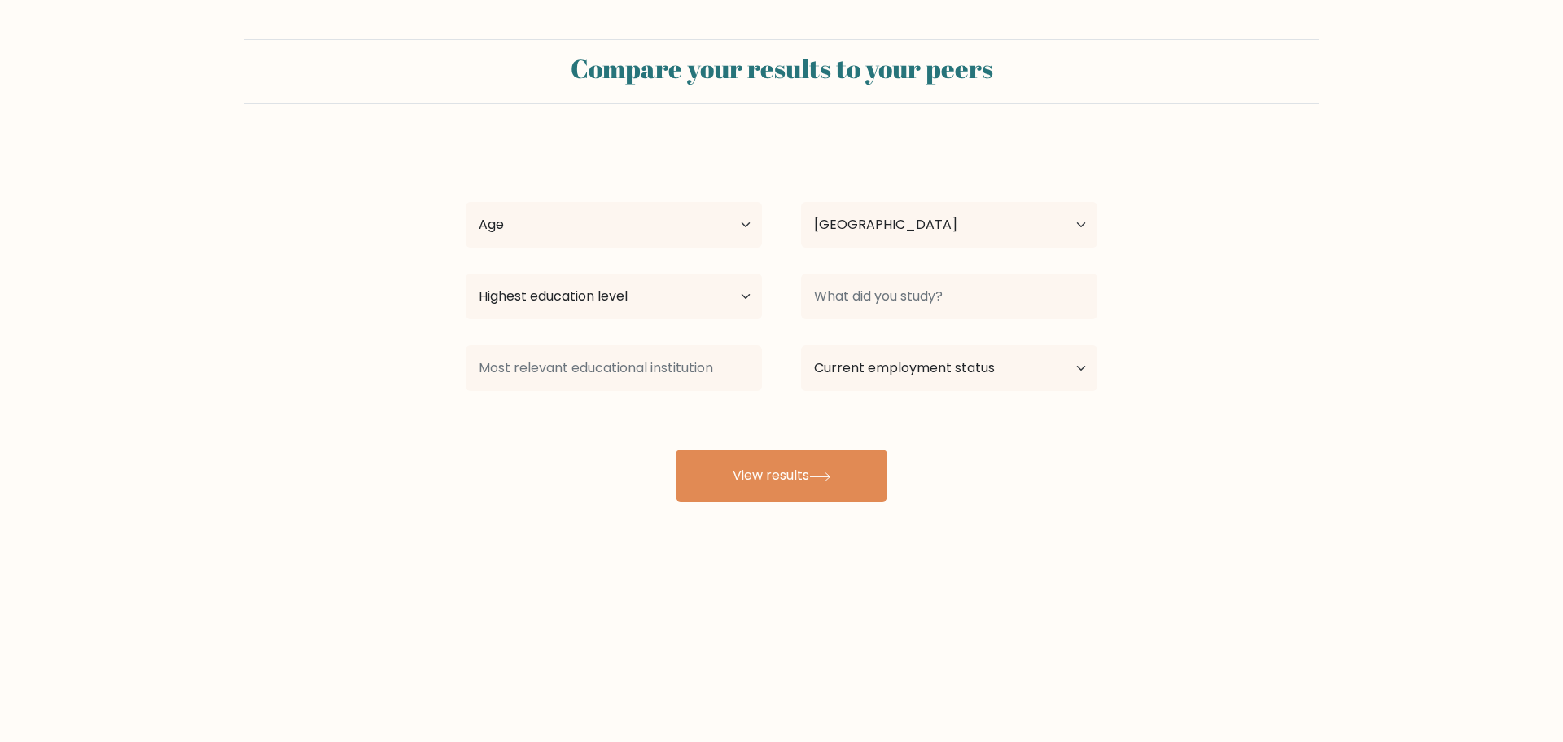
select select "PH"
click at [720, 228] on select "Age Under [DEMOGRAPHIC_DATA] [DEMOGRAPHIC_DATA] [DEMOGRAPHIC_DATA] [DEMOGRAPHIC…" at bounding box center [614, 225] width 296 height 46
select select "25_34"
click at [466, 202] on select "Age Under 18 years old 18-24 years old 25-34 years old 35-44 years old 45-54 ye…" at bounding box center [614, 225] width 296 height 46
click at [844, 225] on select "Country Afghanistan Albania Algeria American Samoa Andorra Angola Anguilla Anta…" at bounding box center [949, 225] width 296 height 46
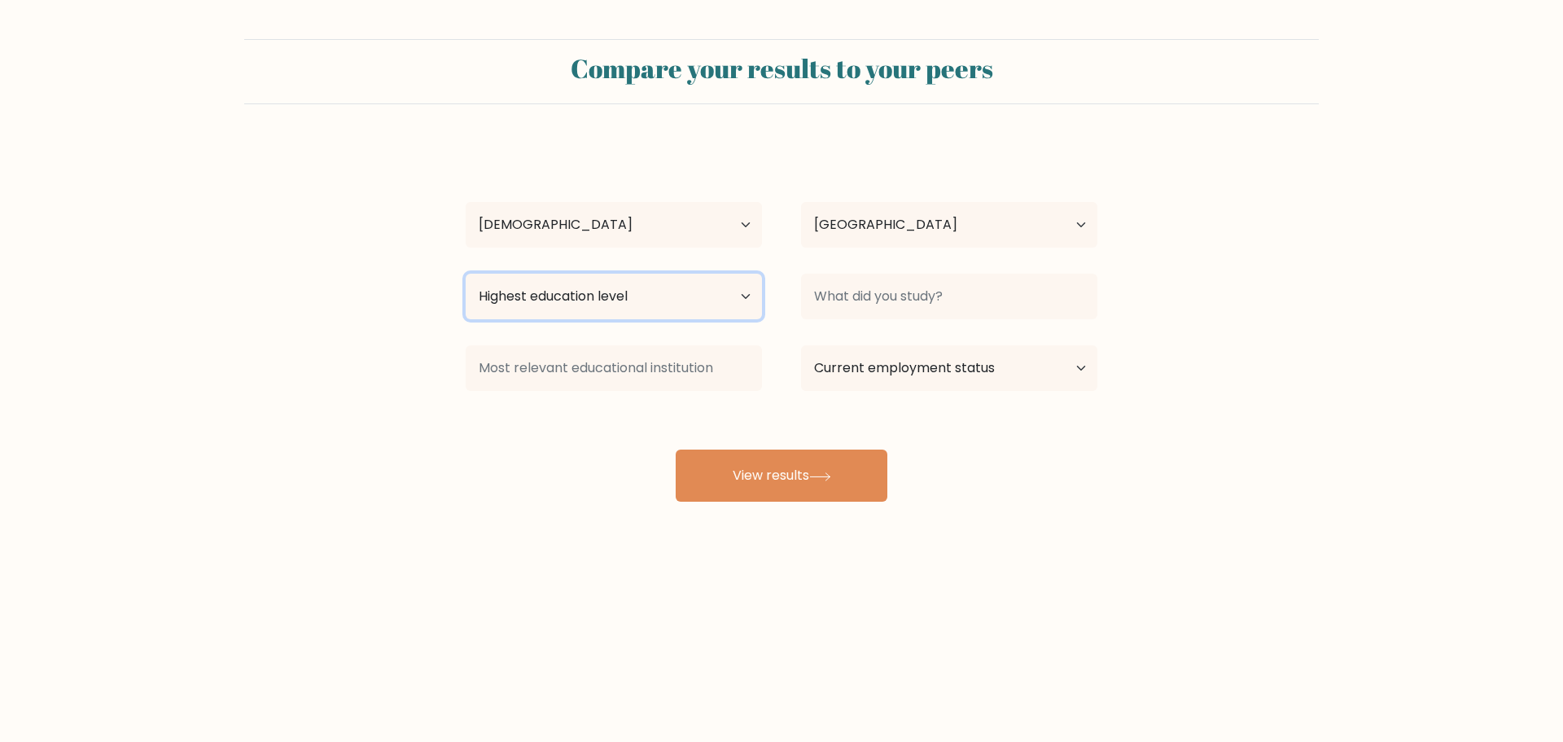
click at [651, 287] on select "Highest education level No schooling Primary Lower Secondary Upper Secondary Oc…" at bounding box center [614, 297] width 296 height 46
select select "upper_secondary"
click at [466, 274] on select "Highest education level No schooling Primary Lower Secondary Upper Secondary Oc…" at bounding box center [614, 297] width 296 height 46
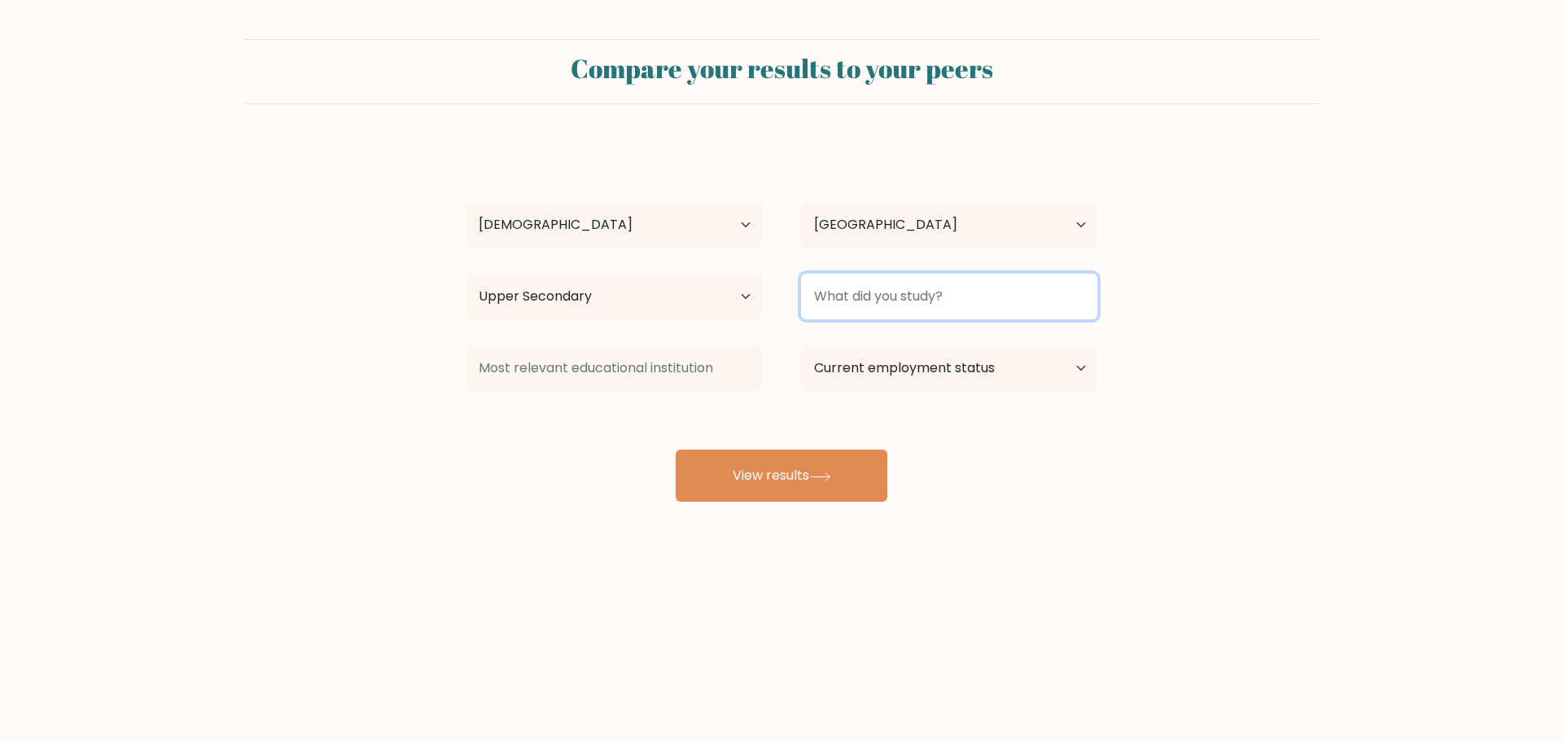
click at [941, 297] on input at bounding box center [949, 297] width 296 height 46
click at [708, 400] on div "Mavi Bermejo Age Under 18 years old 18-24 years old 25-34 years old 35-44 years…" at bounding box center [781, 322] width 651 height 358
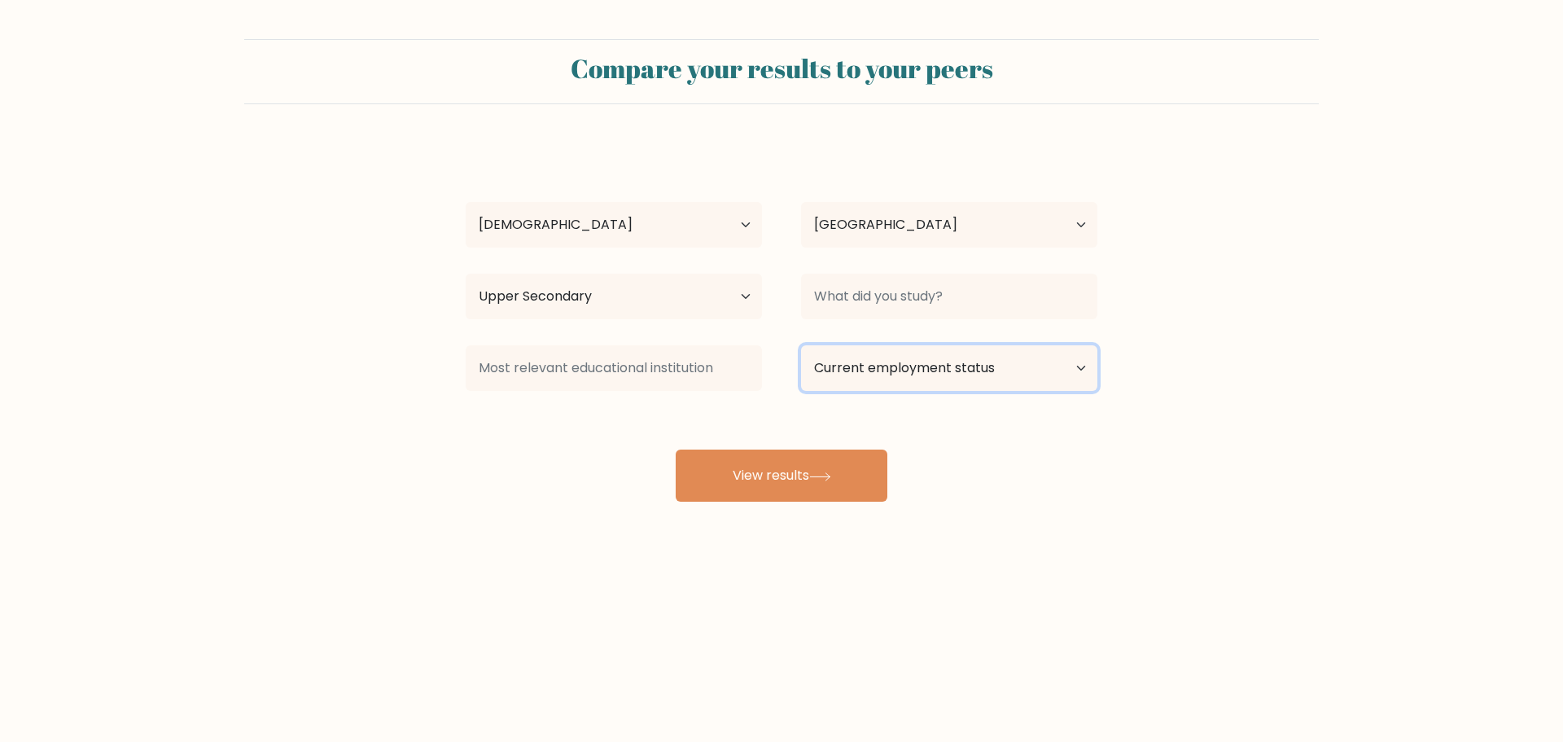
click at [907, 382] on select "Current employment status Employed Student Retired Other / prefer not to answer" at bounding box center [949, 368] width 296 height 46
select select "other"
click at [801, 345] on select "Current employment status Employed Student Retired Other / prefer not to answer" at bounding box center [949, 368] width 296 height 46
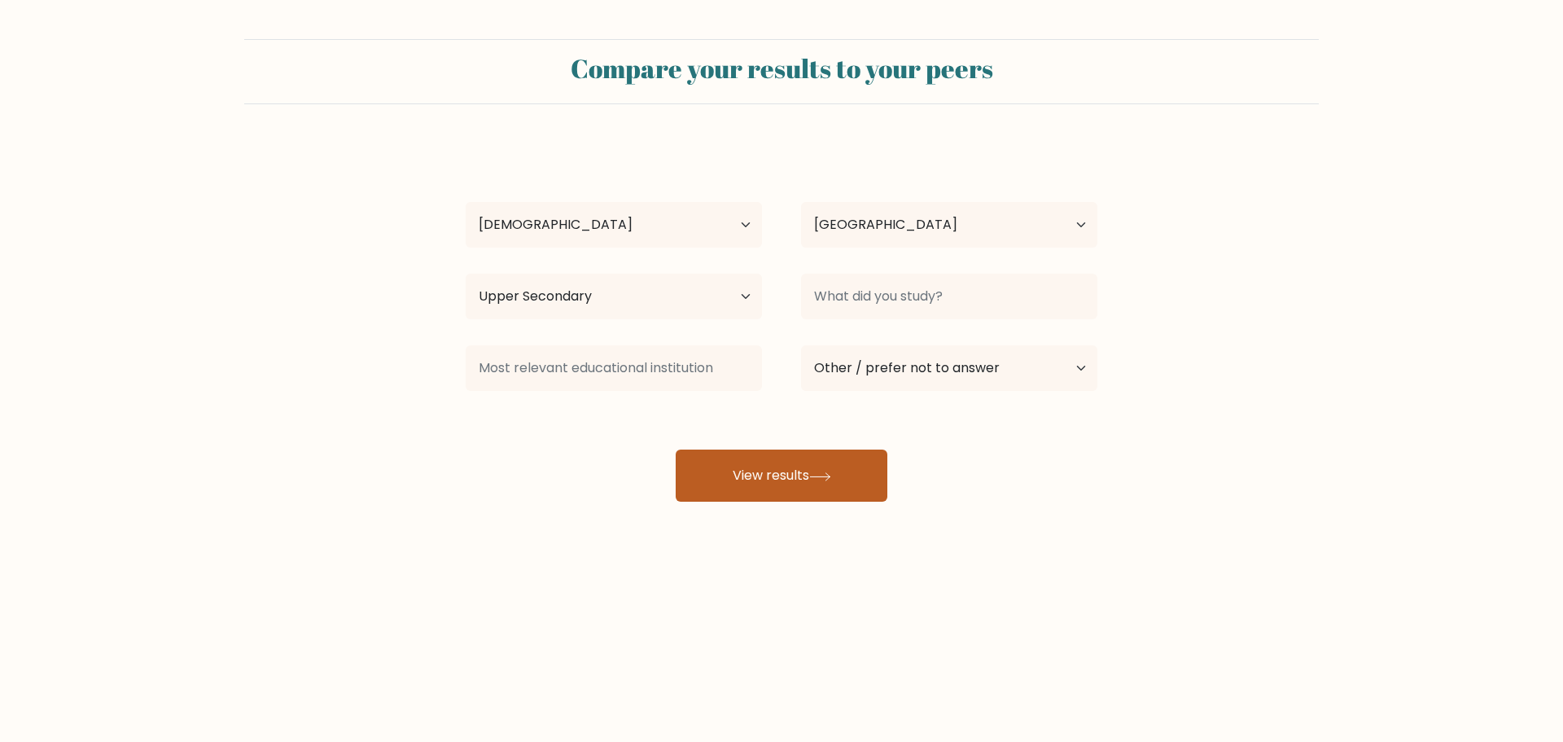
click at [795, 484] on button "View results" at bounding box center [782, 475] width 212 height 52
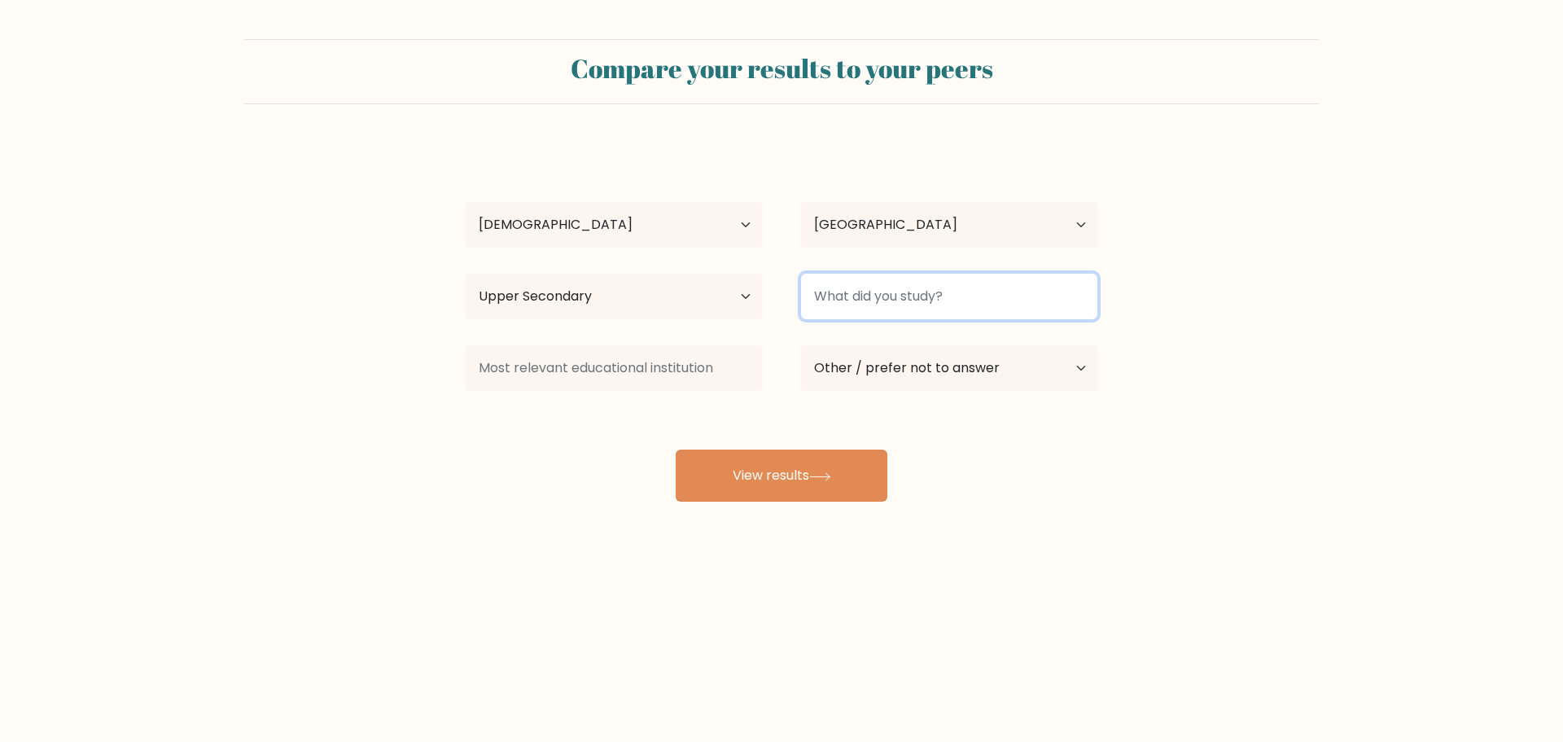
click at [936, 299] on input at bounding box center [949, 297] width 296 height 46
click at [936, 299] on input "Highschool" at bounding box center [949, 297] width 296 height 46
type input "Highschool"
click at [993, 451] on div "Mavi Bermejo Age Under 18 years old 18-24 years old 25-34 years old 35-44 years…" at bounding box center [781, 322] width 651 height 358
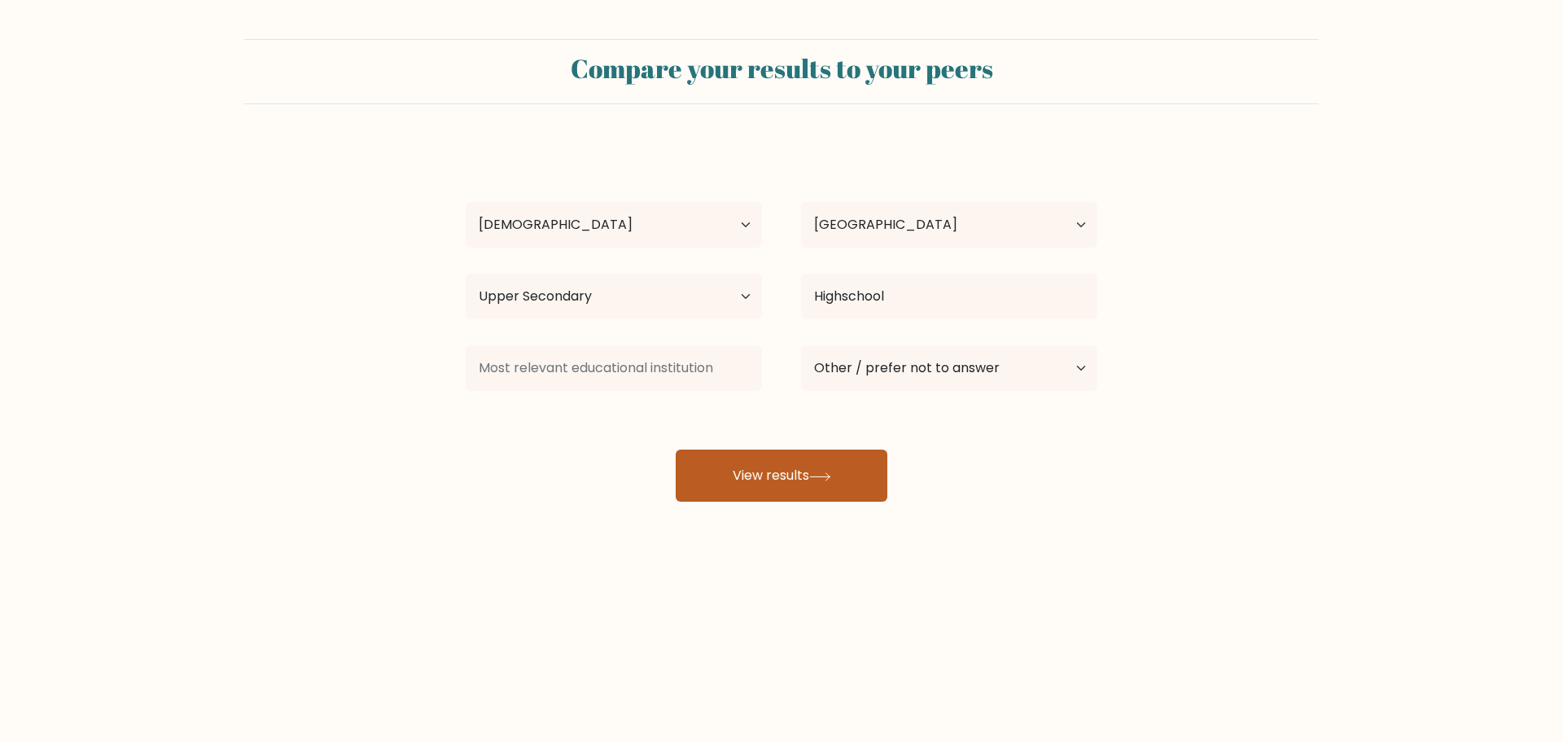
click at [807, 459] on button "View results" at bounding box center [782, 475] width 212 height 52
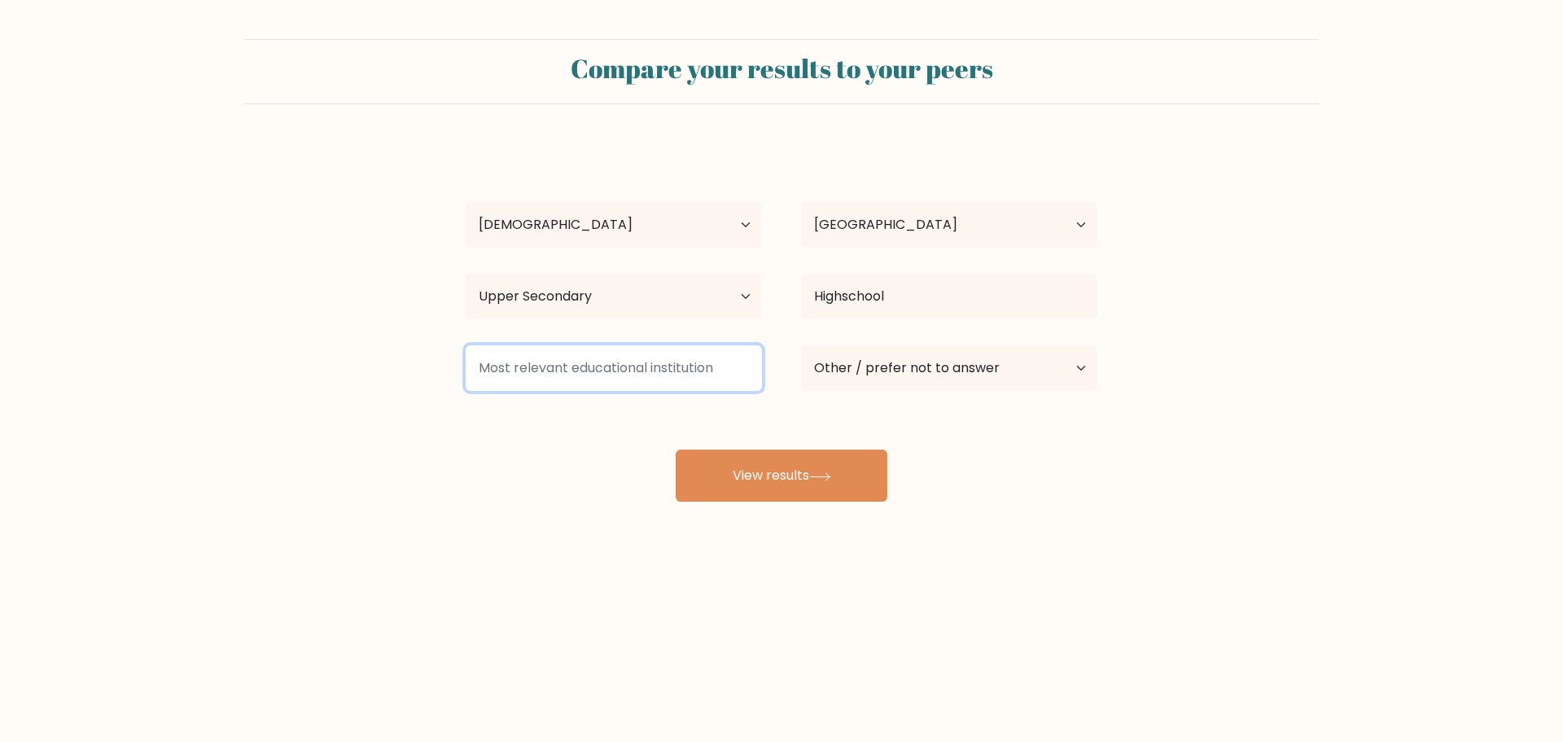
click at [610, 375] on input at bounding box center [614, 368] width 296 height 46
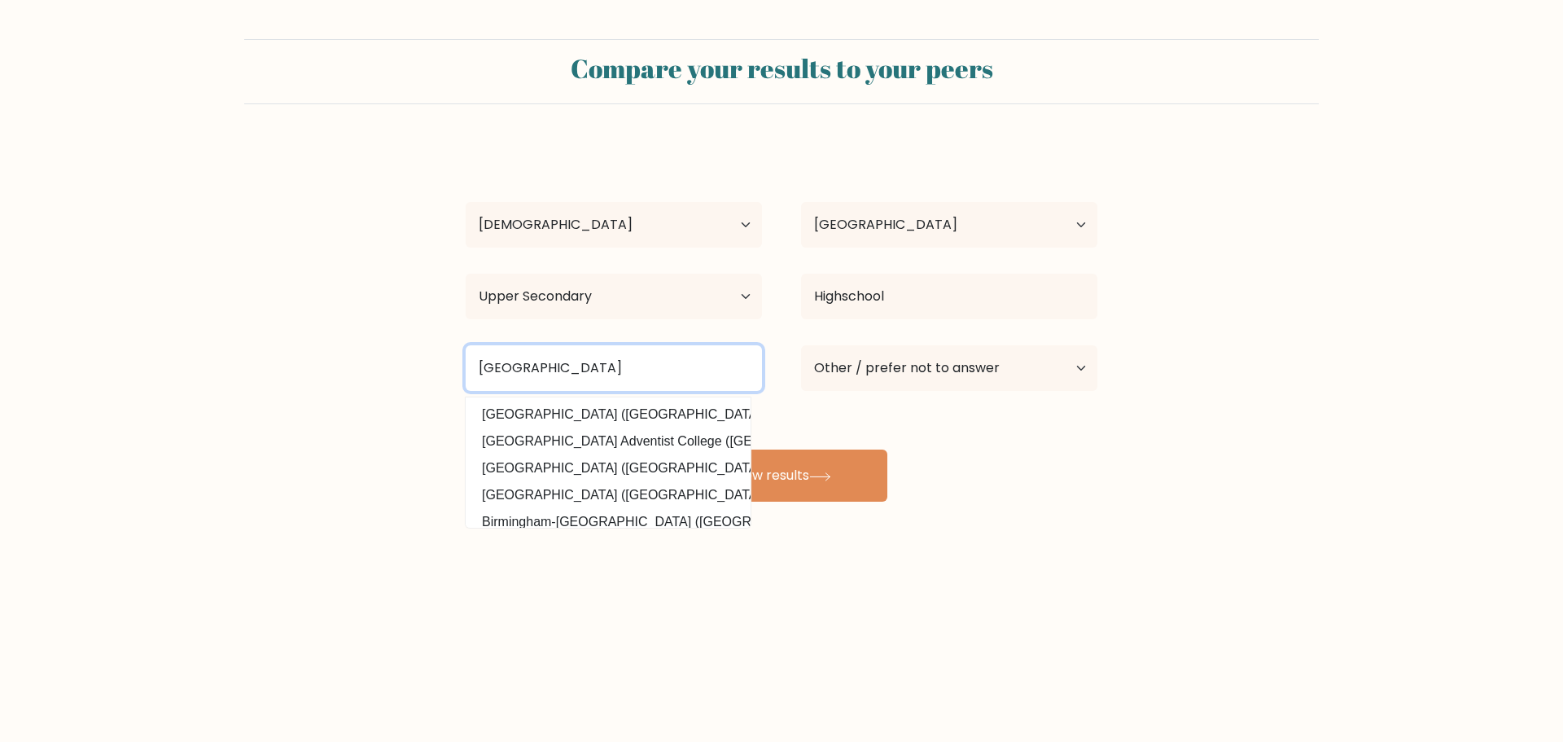
type input "Southern Luzon College"
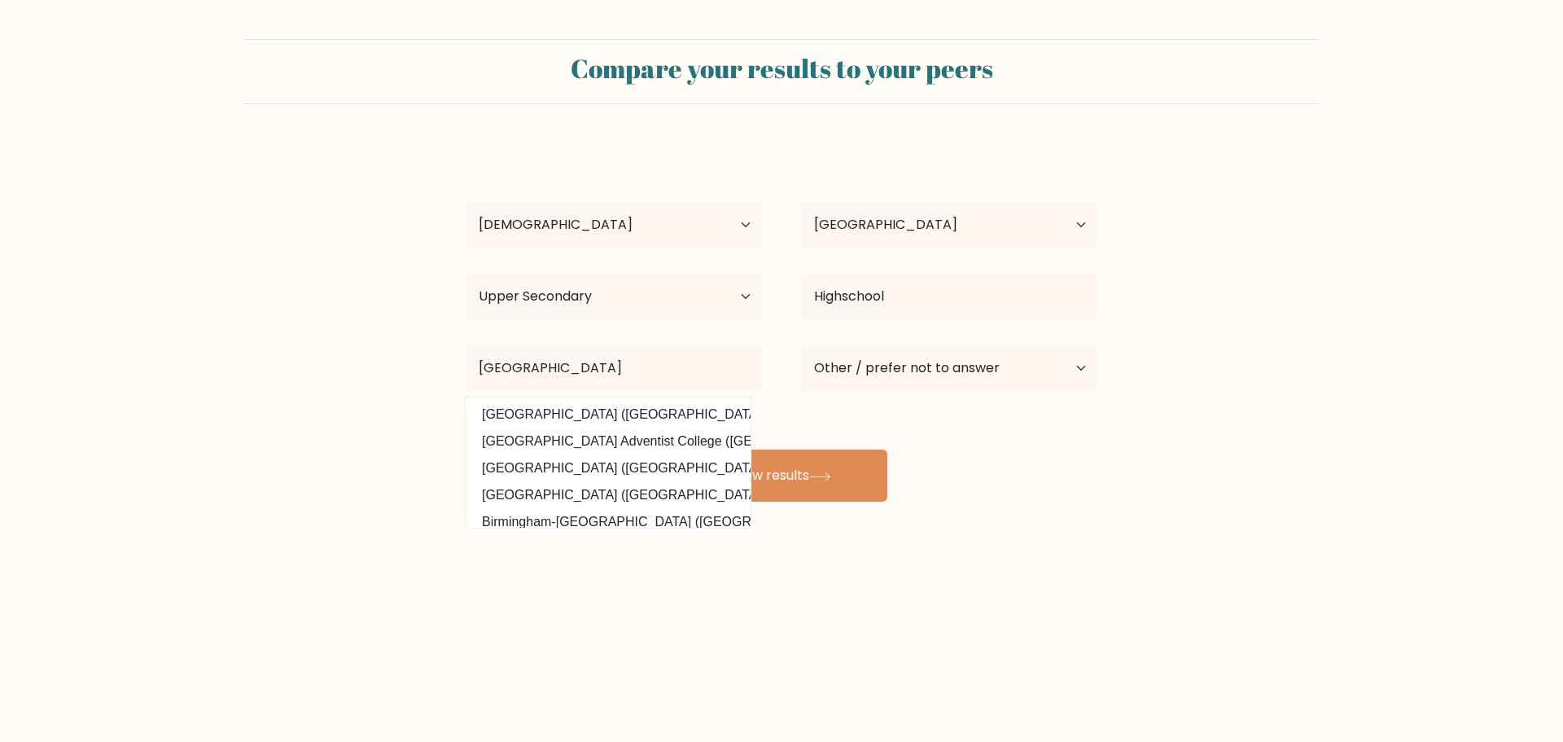
click at [1157, 458] on form "Compare your results to your peers Mavi Bermejo Age Under 18 years old 18-24 ye…" at bounding box center [781, 270] width 1563 height 462
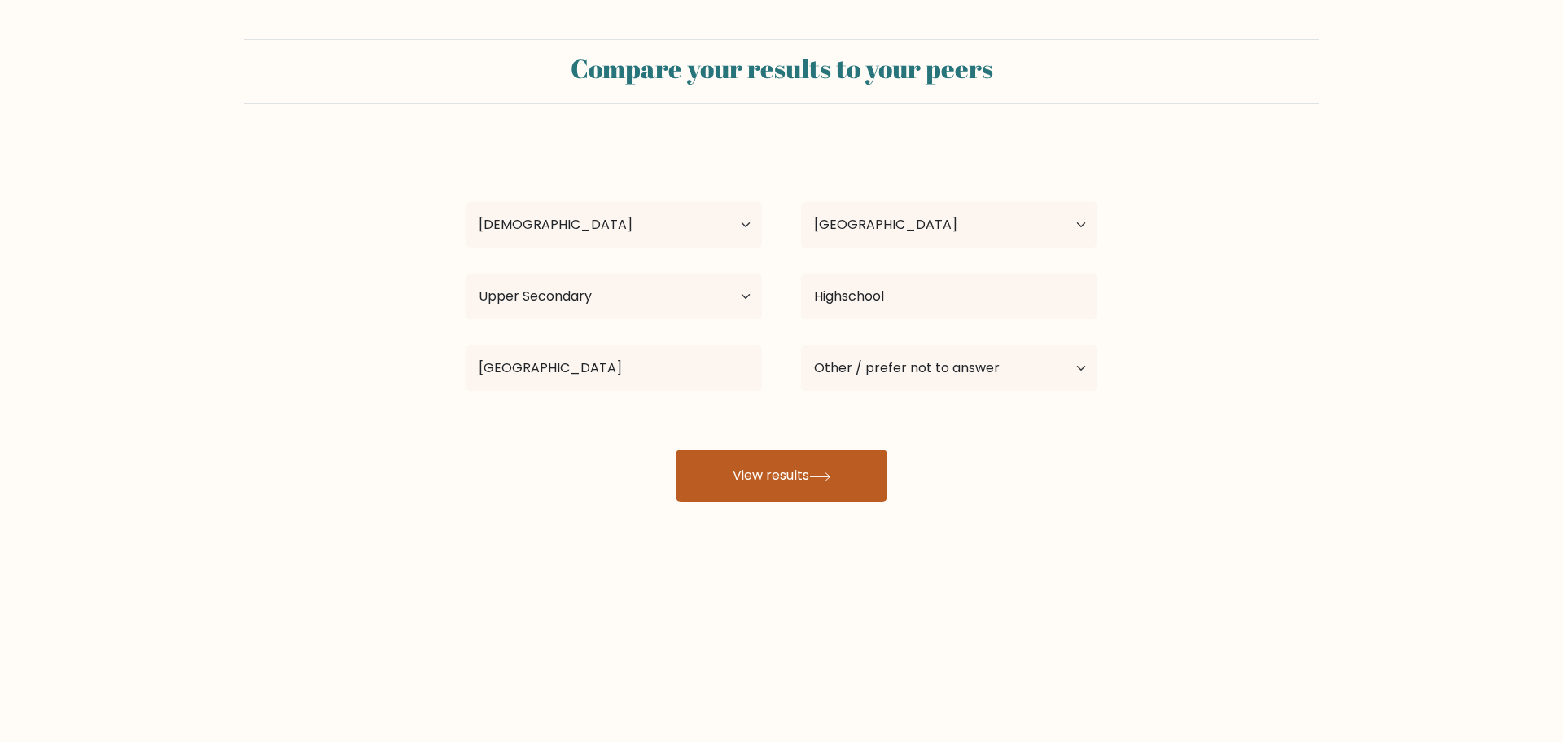
click at [745, 461] on button "View results" at bounding box center [782, 475] width 212 height 52
